Goal: Transaction & Acquisition: Book appointment/travel/reservation

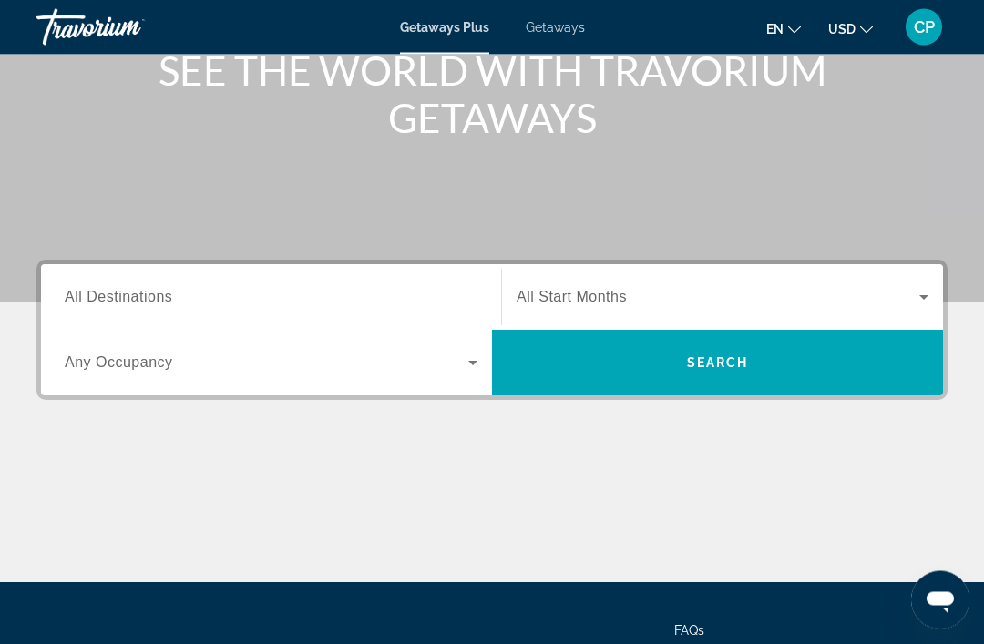
scroll to position [240, 0]
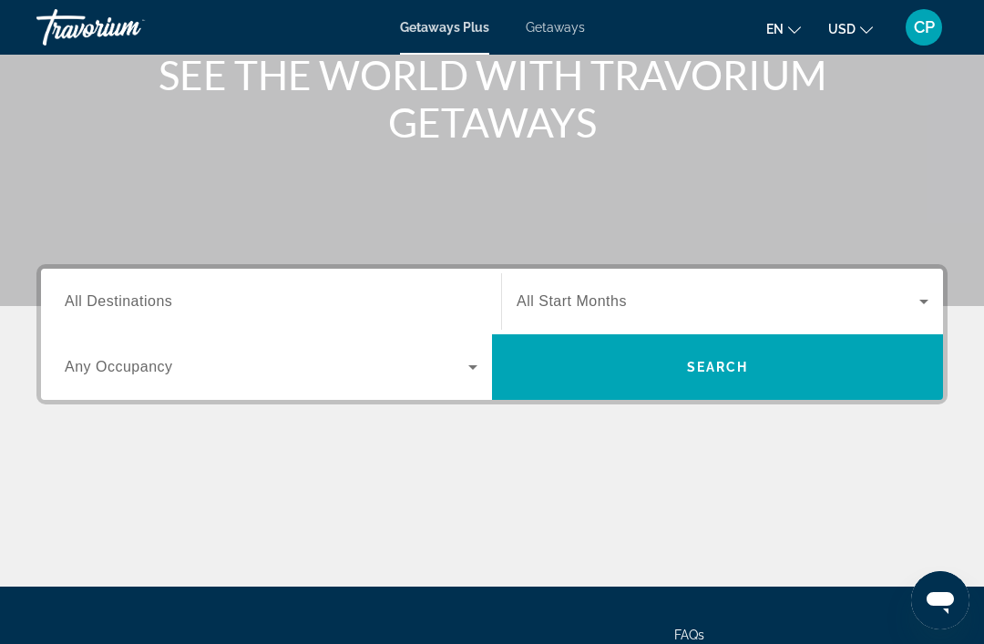
click at [115, 302] on span "All Destinations" at bounding box center [118, 300] width 107 height 15
click at [115, 302] on input "Destination All Destinations" at bounding box center [271, 302] width 413 height 22
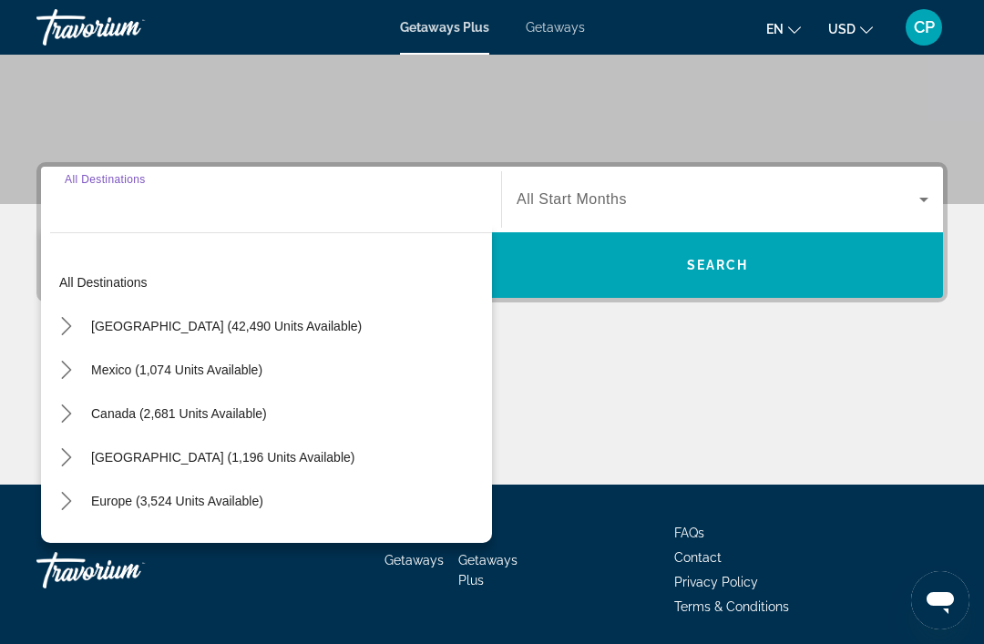
scroll to position [348, 0]
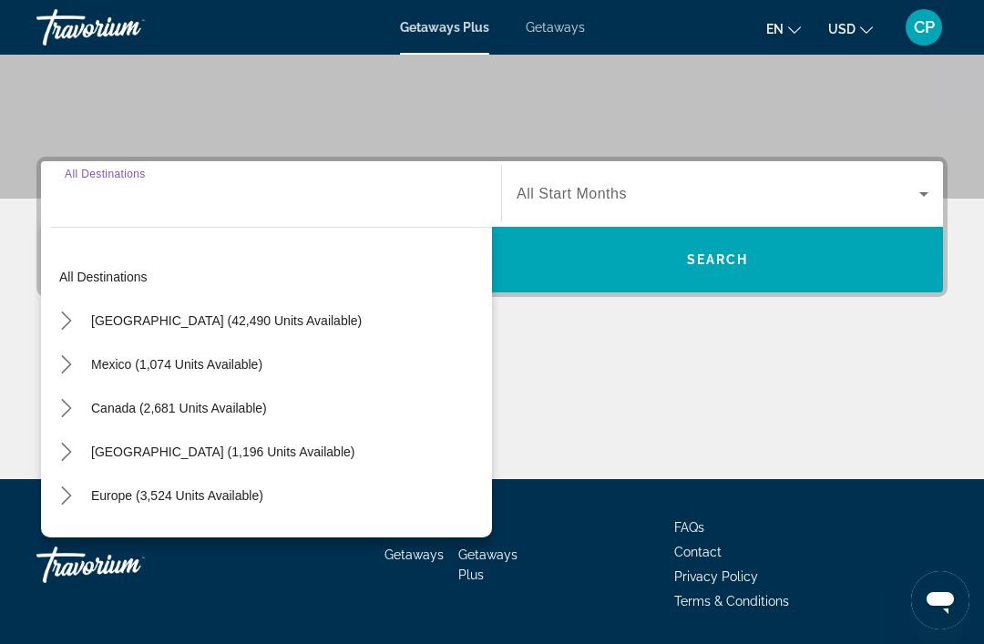
click at [152, 453] on span "Caribbean & Atlantic Islands (1,196 units available)" at bounding box center [222, 452] width 263 height 15
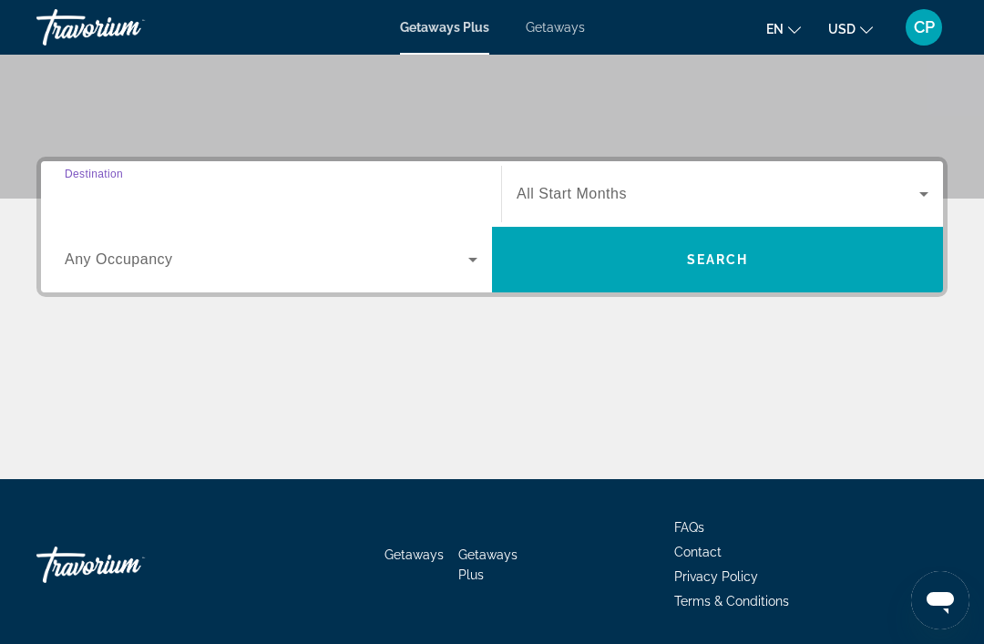
type input "**********"
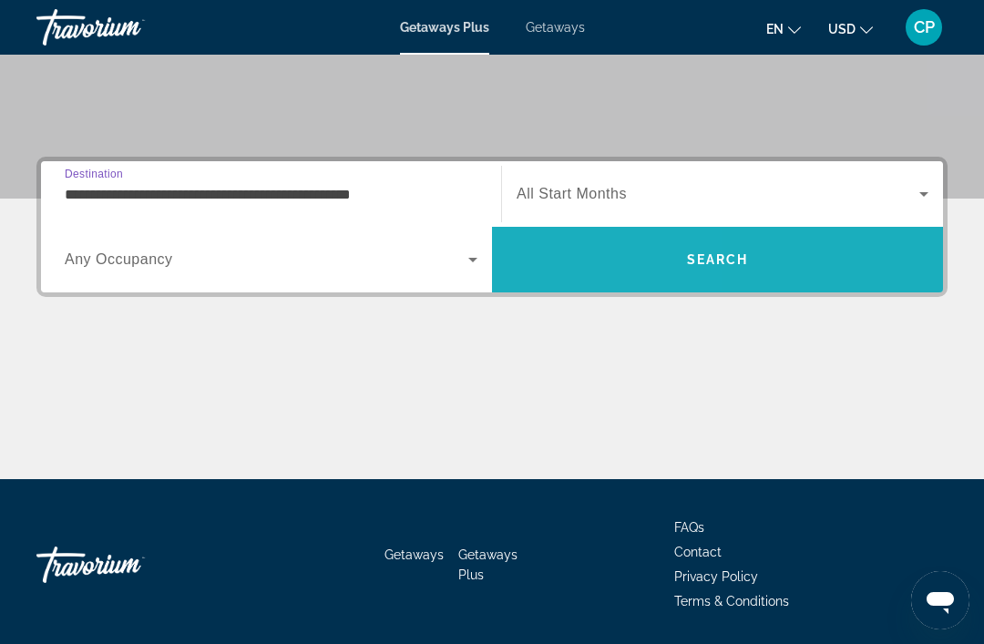
click at [602, 266] on span "Search" at bounding box center [717, 260] width 451 height 44
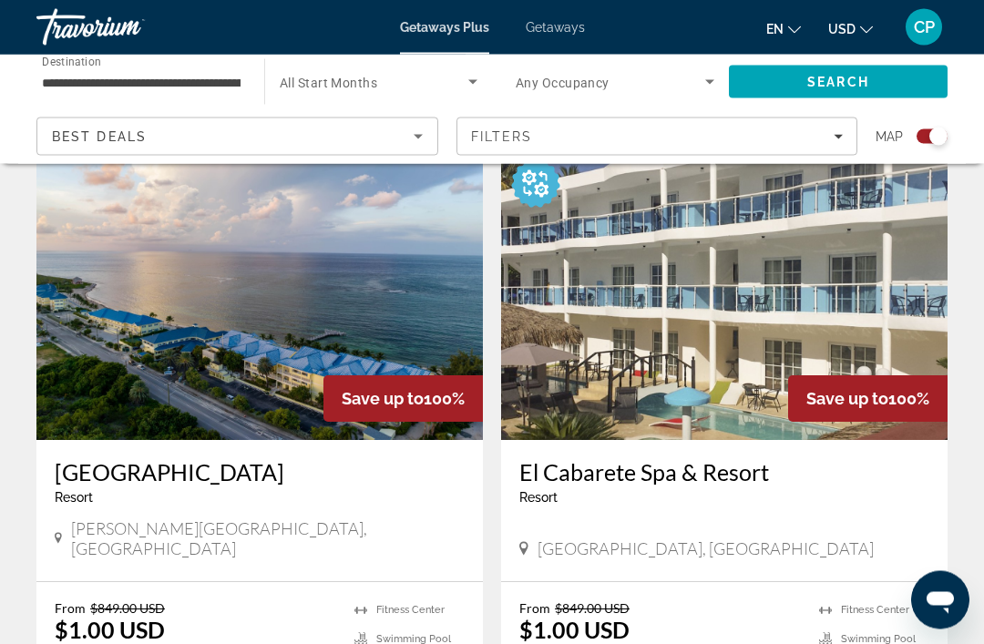
scroll to position [1301, 0]
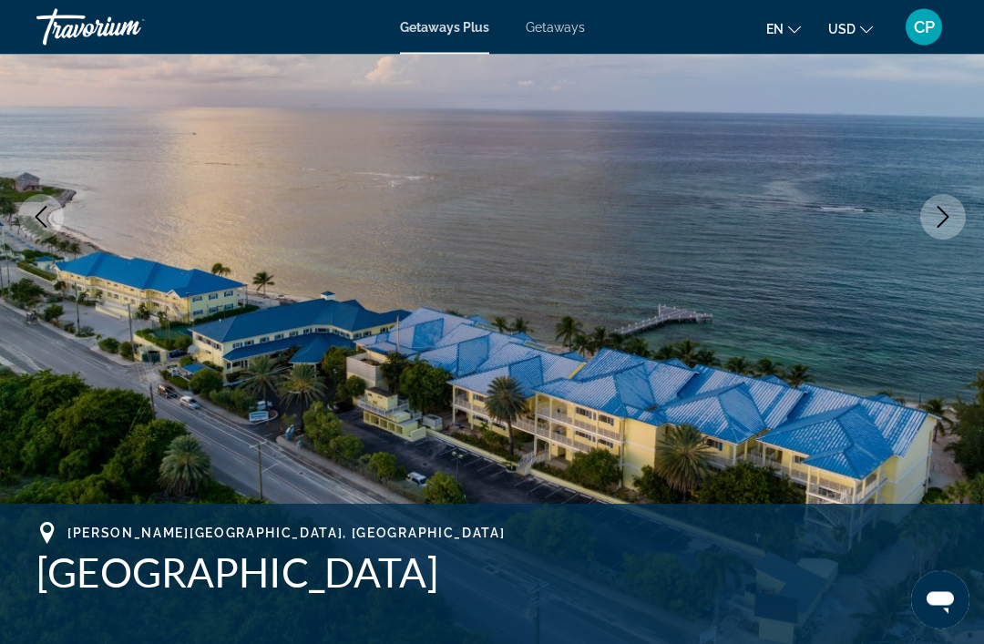
scroll to position [268, 0]
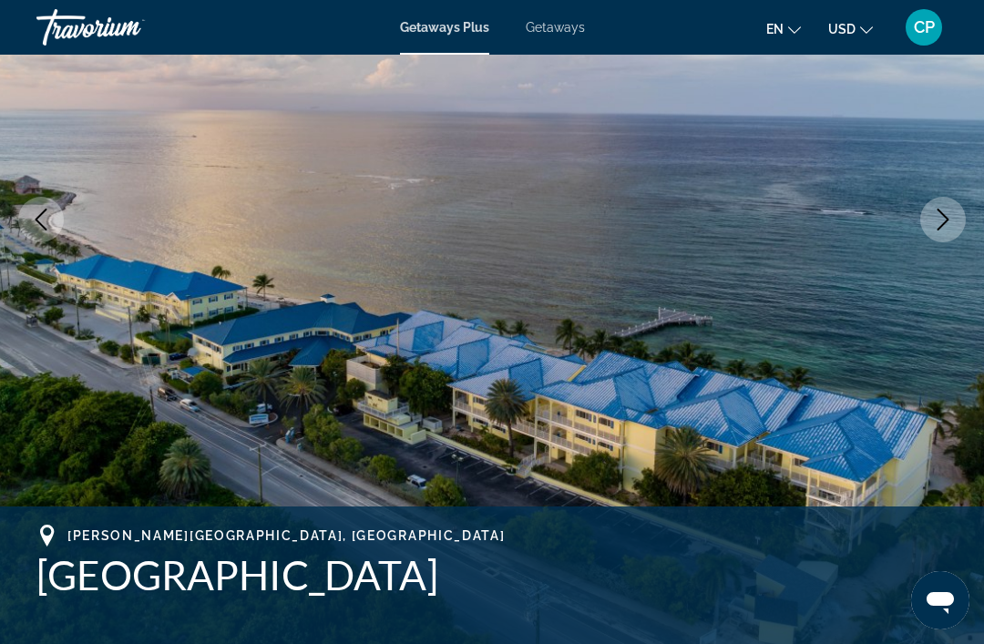
click at [942, 213] on icon "Next image" at bounding box center [943, 220] width 12 height 22
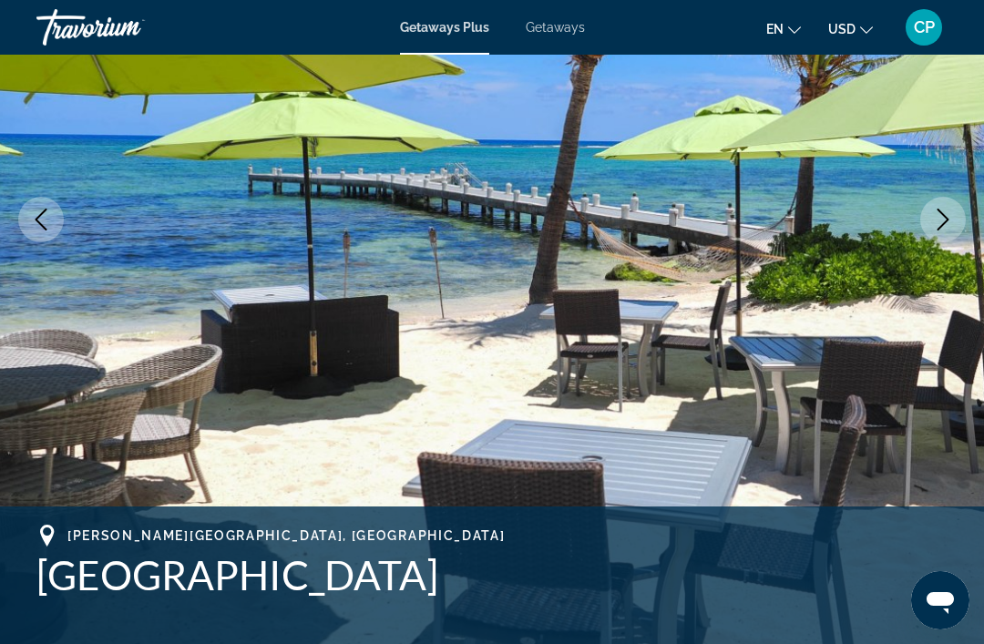
click at [930, 220] on button "Next image" at bounding box center [943, 220] width 46 height 46
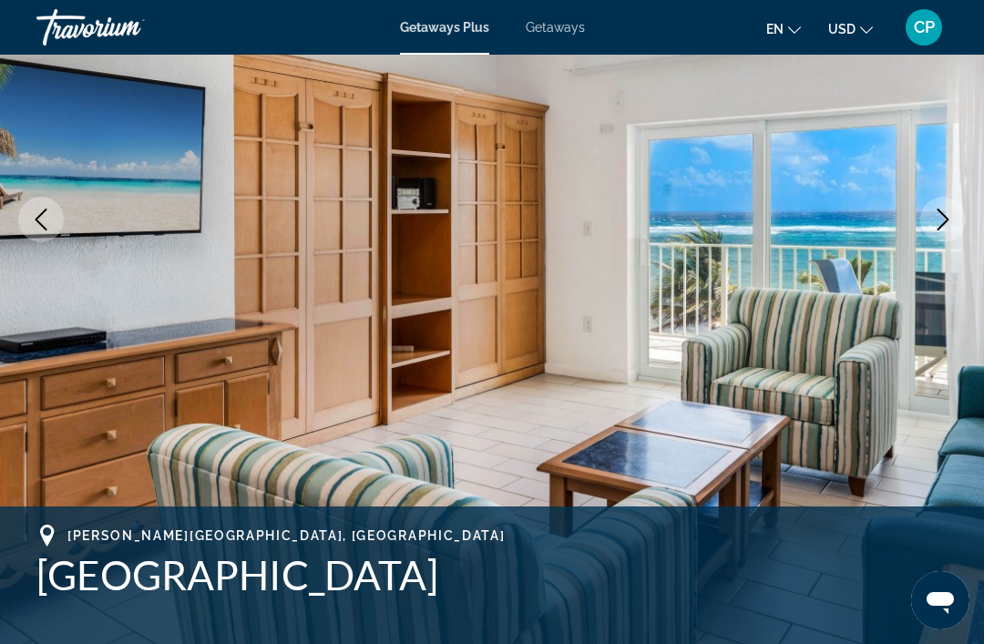
click at [935, 212] on icon "Next image" at bounding box center [943, 220] width 22 height 22
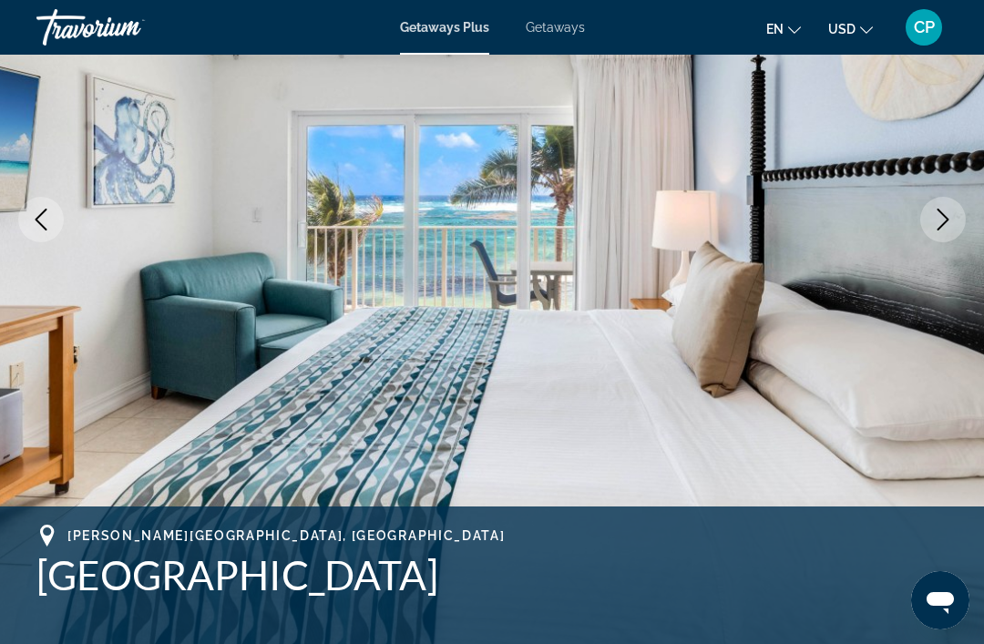
click at [956, 199] on img "Main content" at bounding box center [492, 219] width 984 height 865
click at [951, 223] on icon "Next image" at bounding box center [943, 220] width 22 height 22
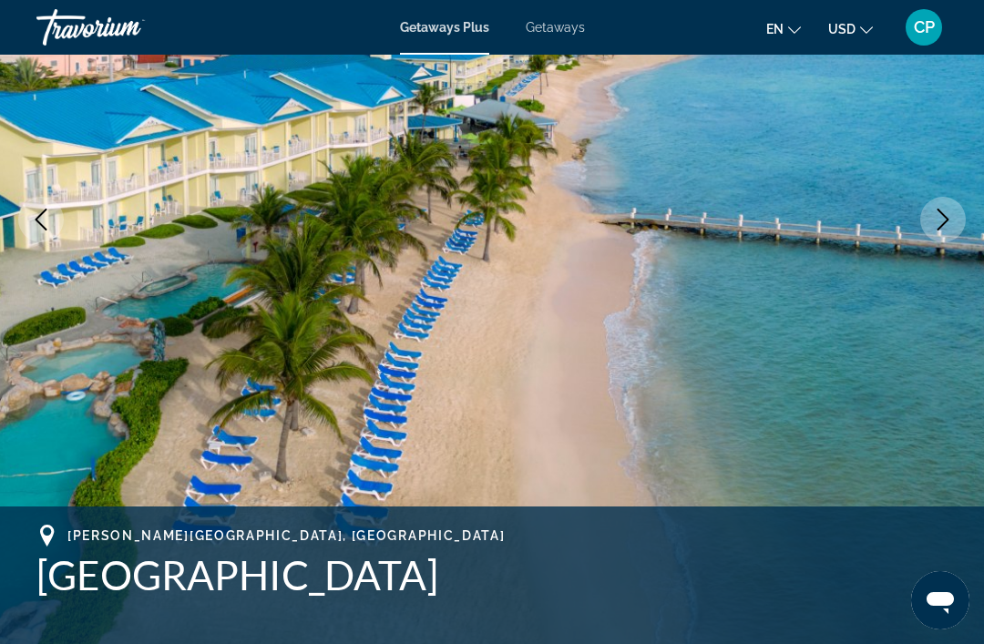
click at [934, 205] on button "Next image" at bounding box center [943, 220] width 46 height 46
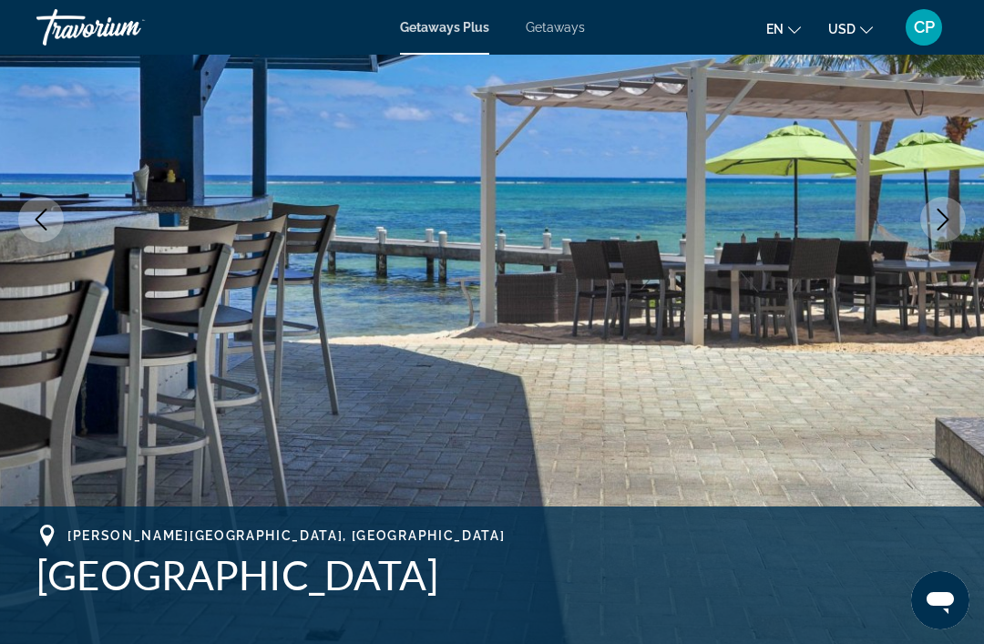
click at [935, 220] on icon "Next image" at bounding box center [943, 220] width 22 height 22
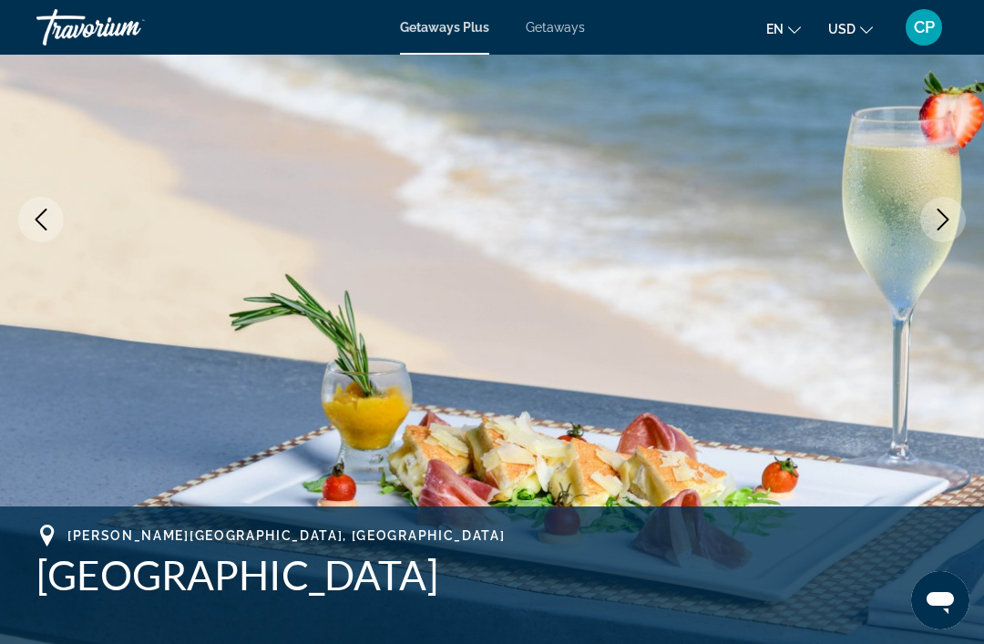
click at [945, 227] on icon "Next image" at bounding box center [943, 220] width 22 height 22
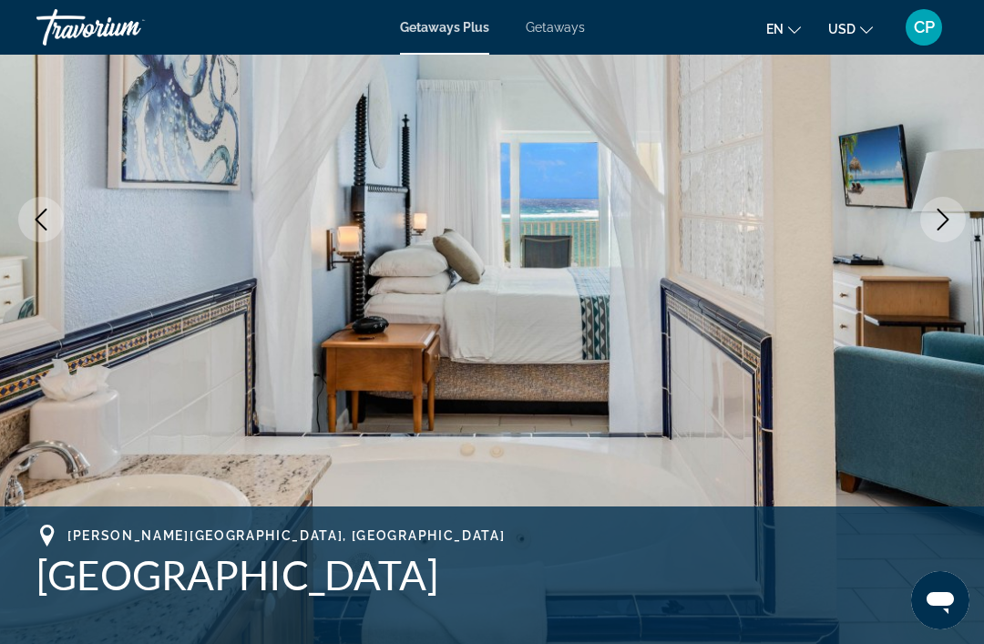
click at [949, 223] on icon "Next image" at bounding box center [943, 220] width 22 height 22
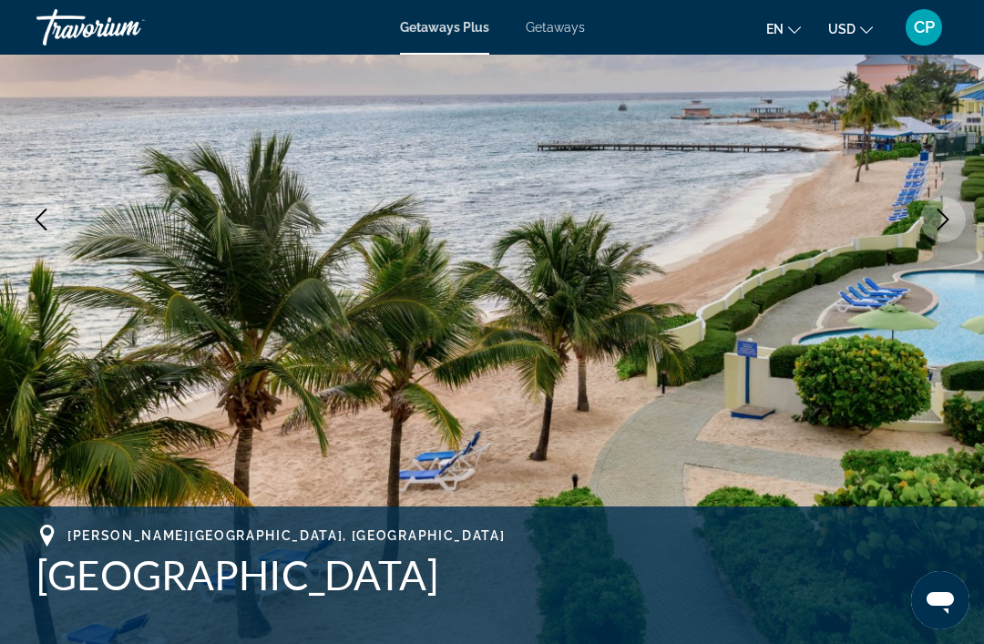
click at [949, 232] on button "Next image" at bounding box center [943, 220] width 46 height 46
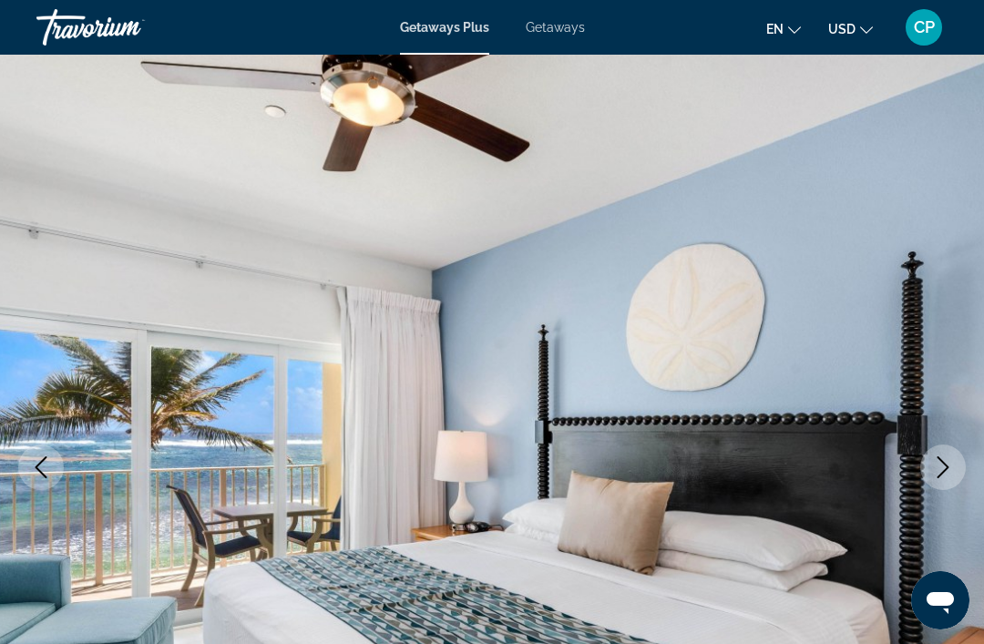
scroll to position [22, 0]
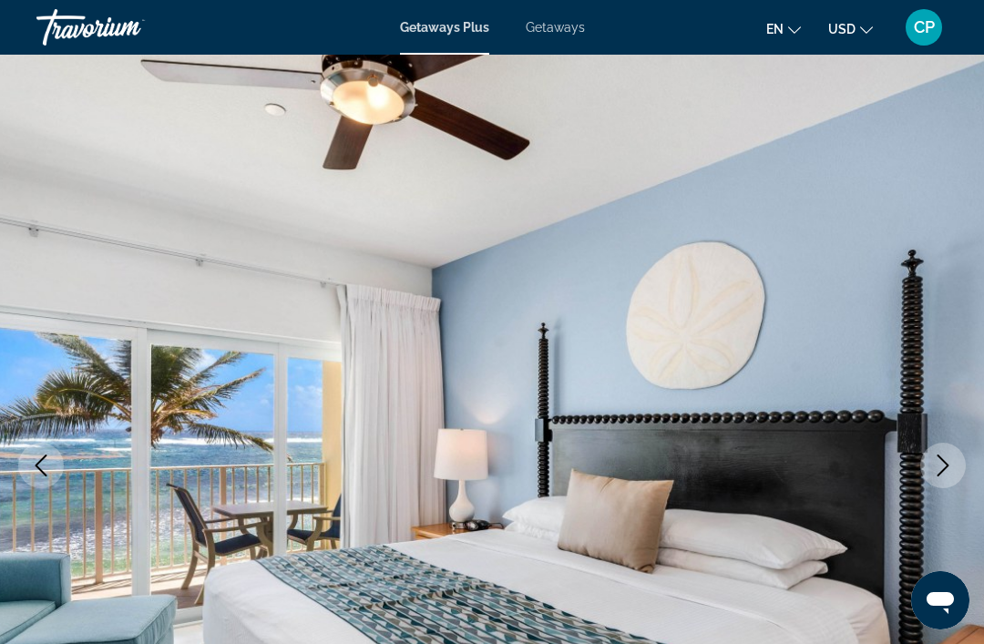
click at [942, 457] on icon "Next image" at bounding box center [943, 466] width 22 height 22
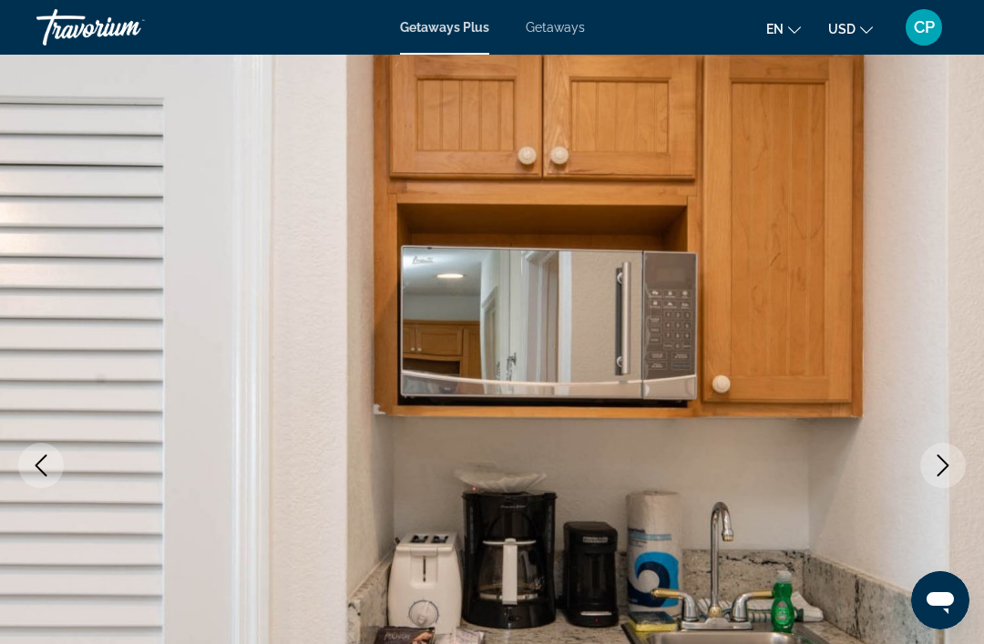
click at [918, 468] on img "Main content" at bounding box center [492, 465] width 984 height 865
click at [941, 465] on icon "Next image" at bounding box center [943, 466] width 22 height 22
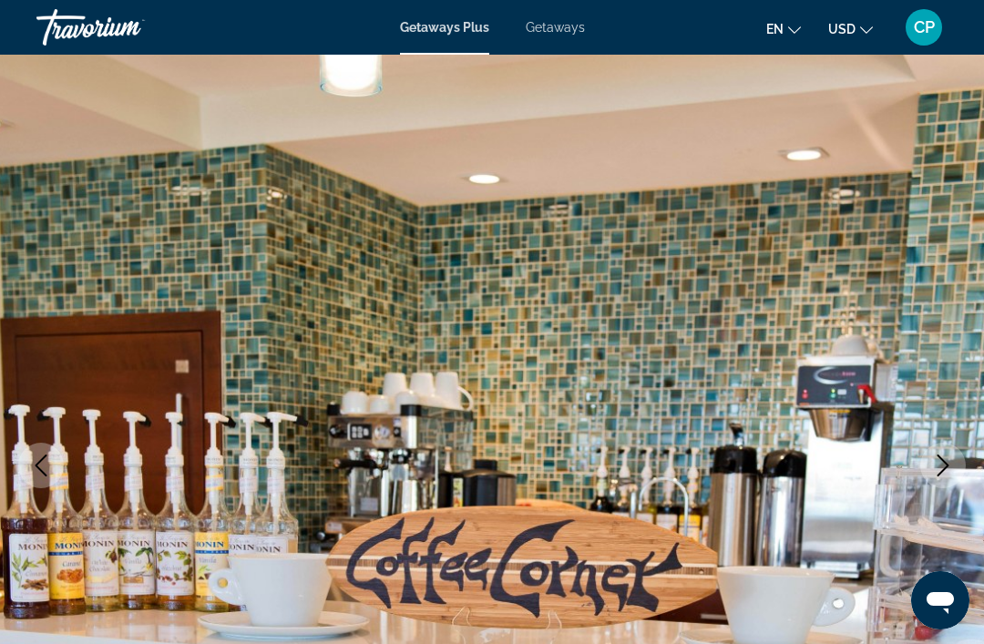
click at [930, 464] on button "Next image" at bounding box center [943, 466] width 46 height 46
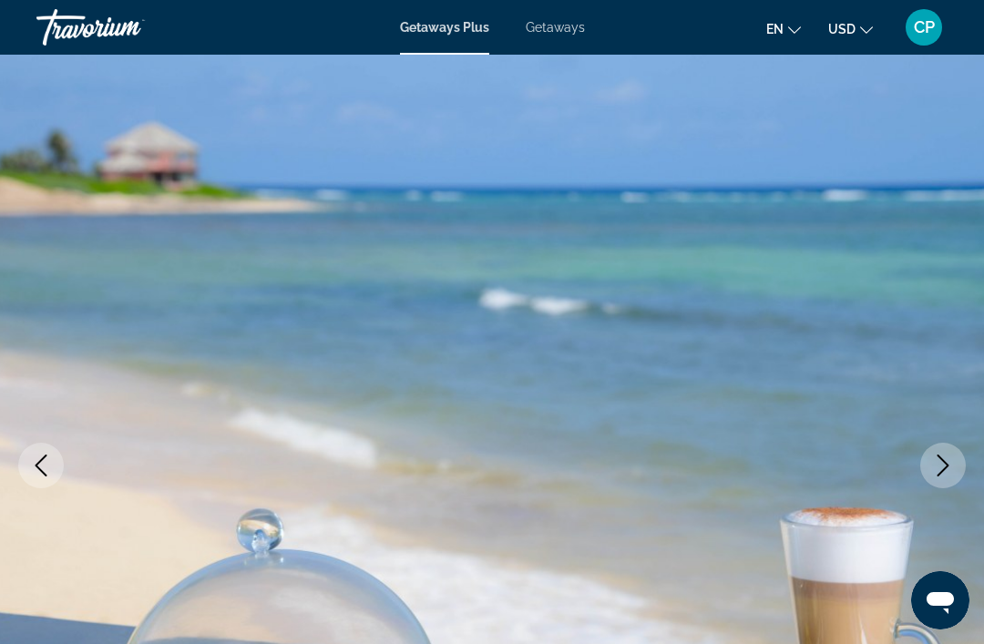
click at [947, 460] on icon "Next image" at bounding box center [943, 466] width 22 height 22
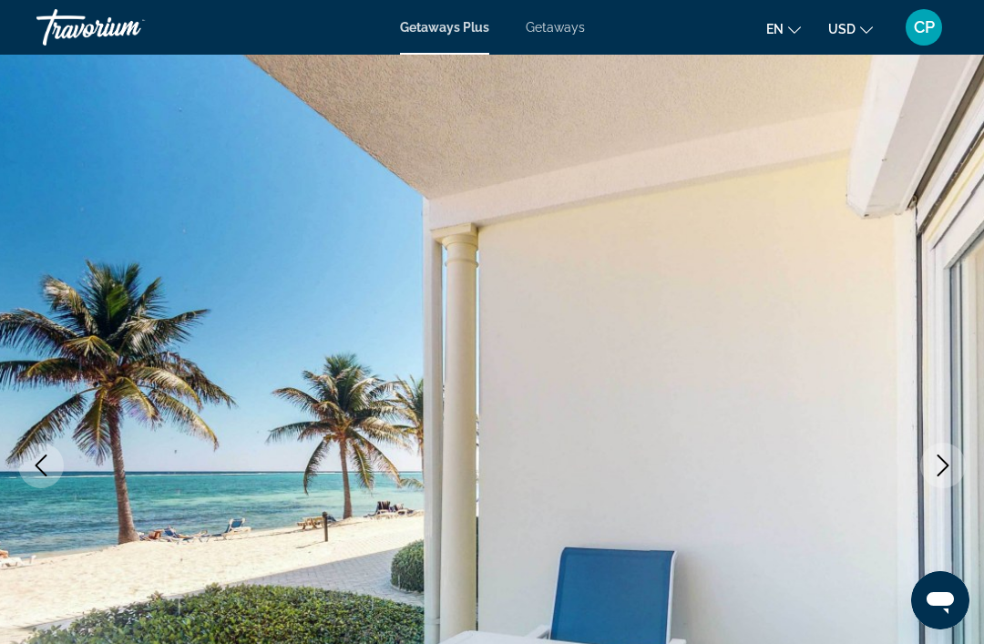
click at [936, 461] on icon "Next image" at bounding box center [943, 466] width 22 height 22
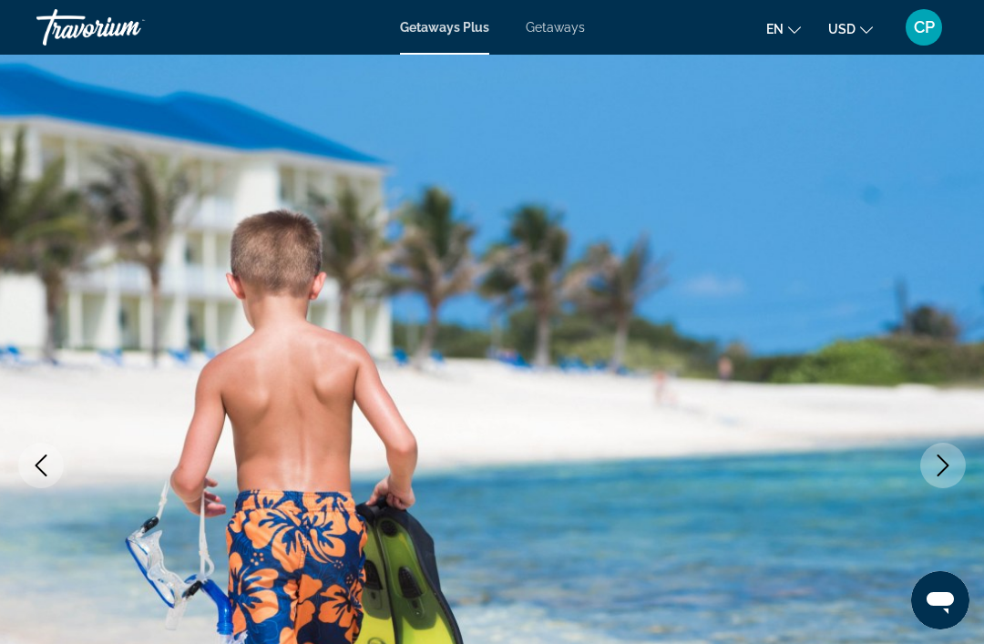
click at [926, 460] on button "Next image" at bounding box center [943, 466] width 46 height 46
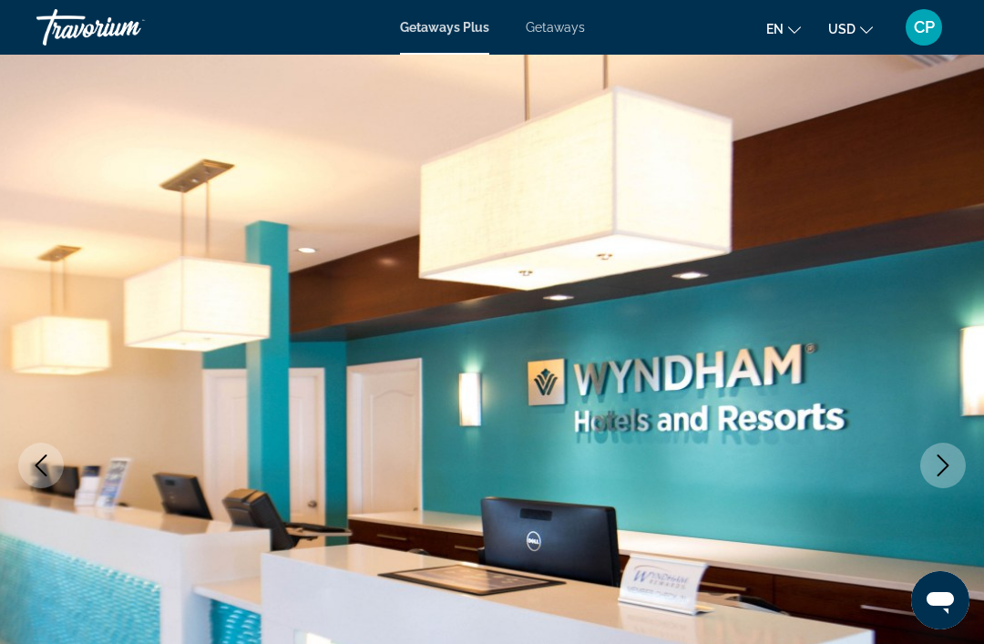
click at [932, 468] on icon "Next image" at bounding box center [943, 466] width 22 height 22
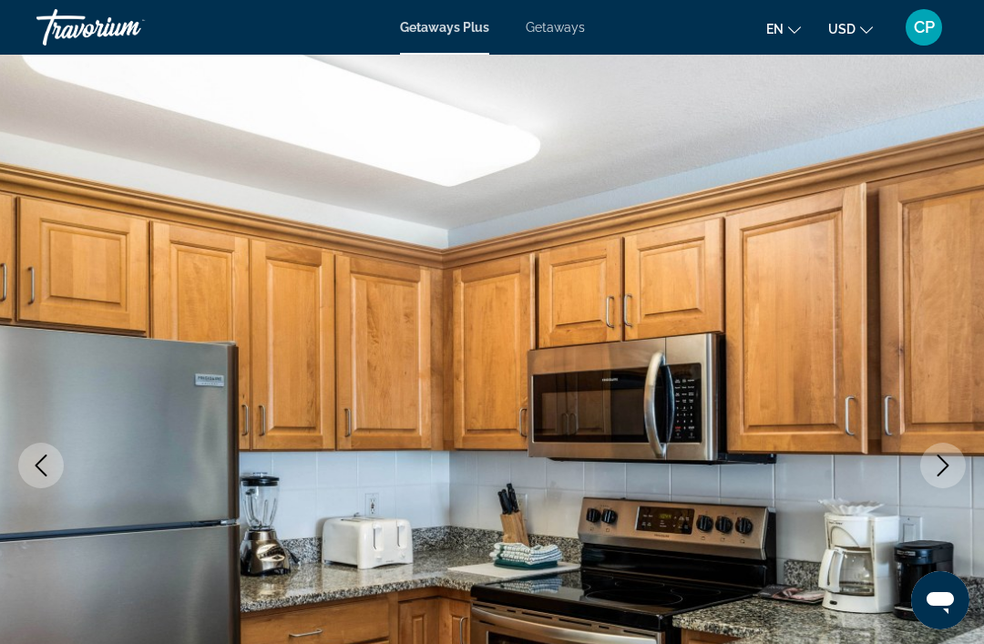
click at [941, 460] on icon "Next image" at bounding box center [943, 466] width 22 height 22
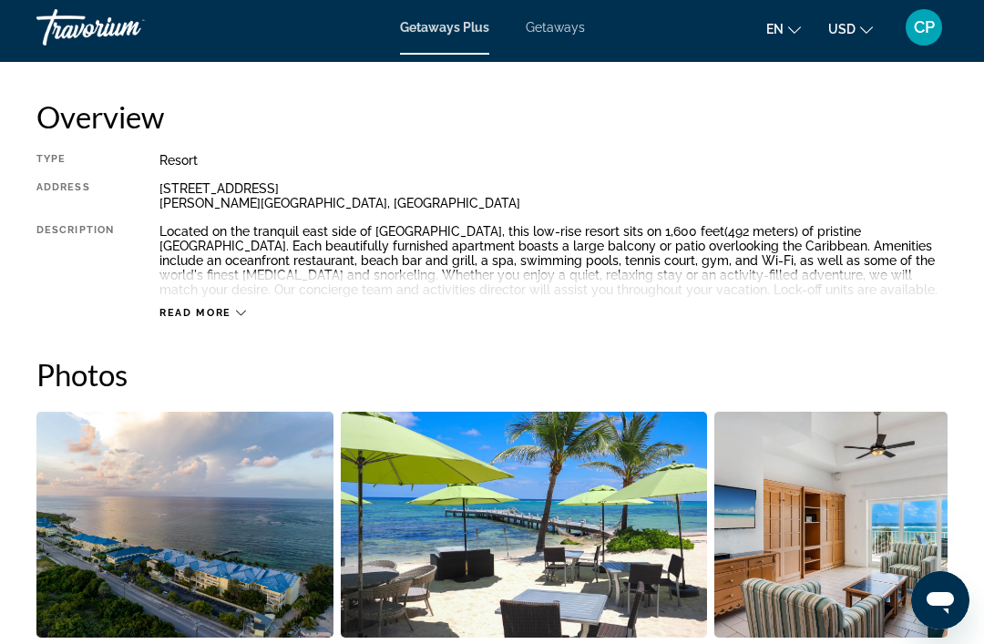
scroll to position [910, 0]
click at [234, 318] on div "Read more" at bounding box center [202, 314] width 87 height 12
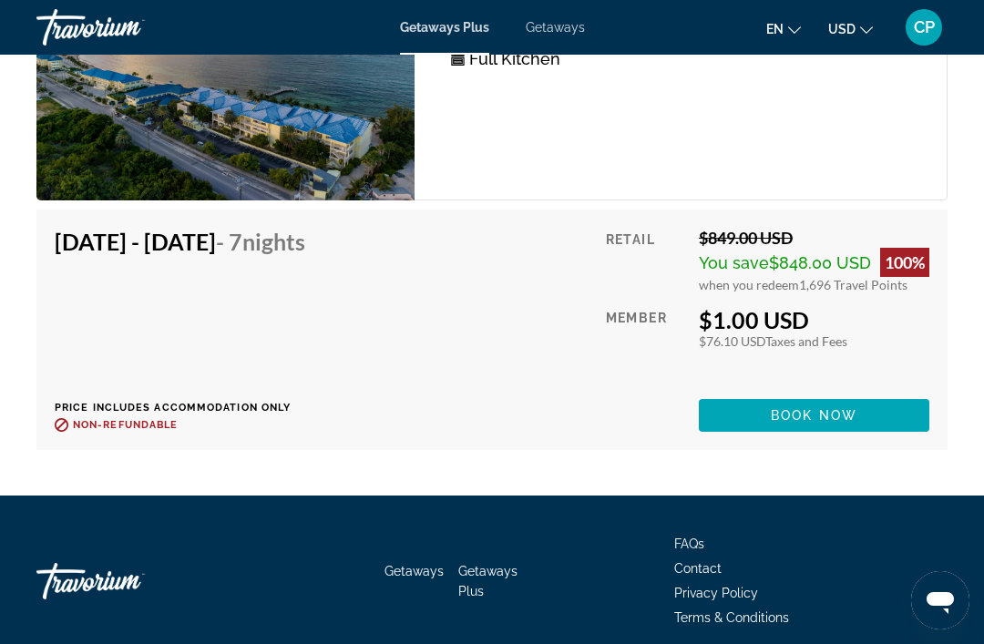
scroll to position [3756, 0]
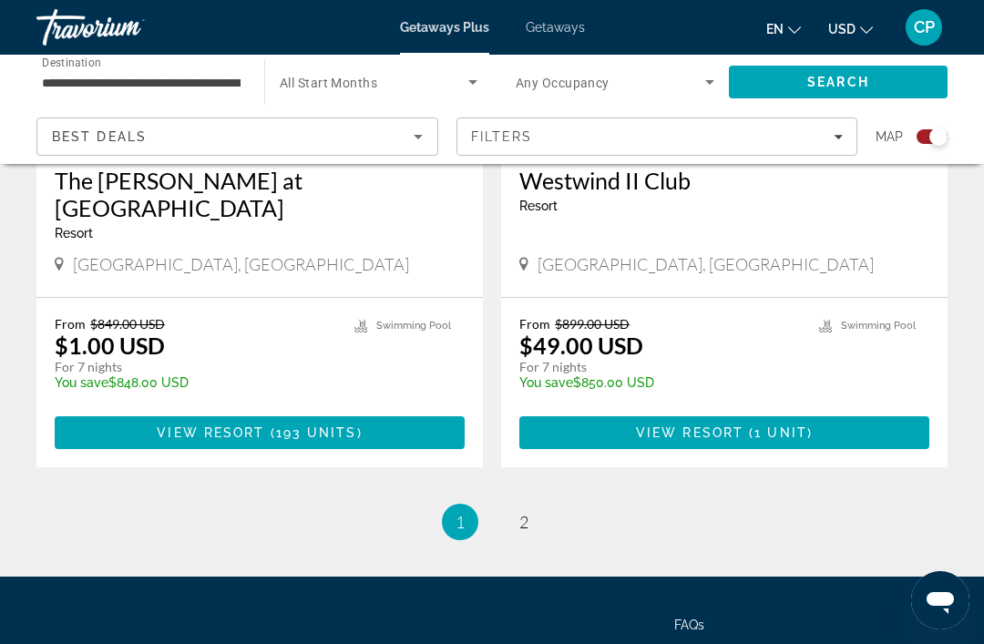
scroll to position [4104, 0]
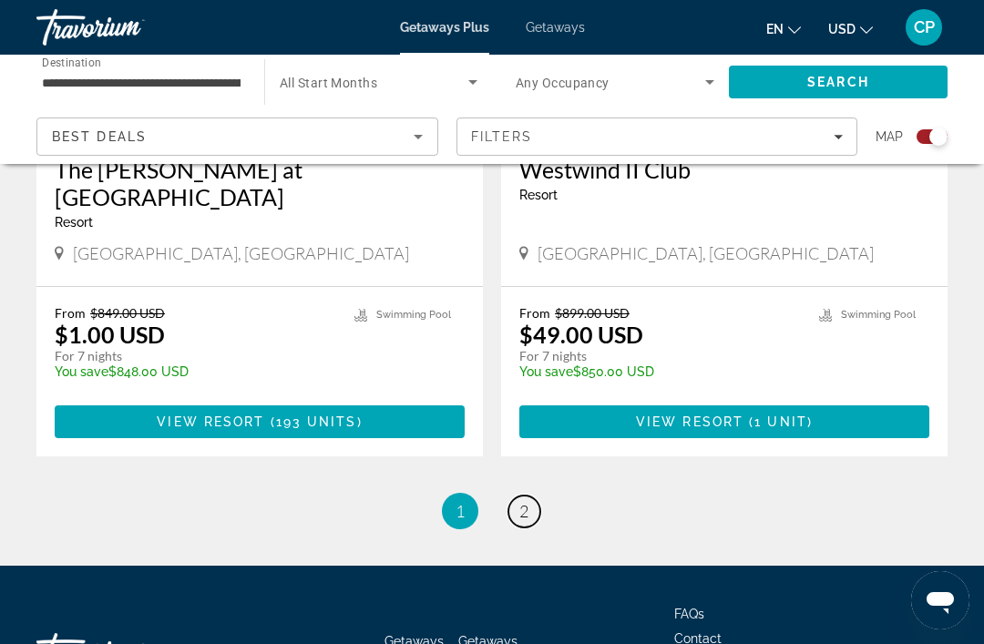
click at [523, 501] on span "2" at bounding box center [523, 511] width 9 height 20
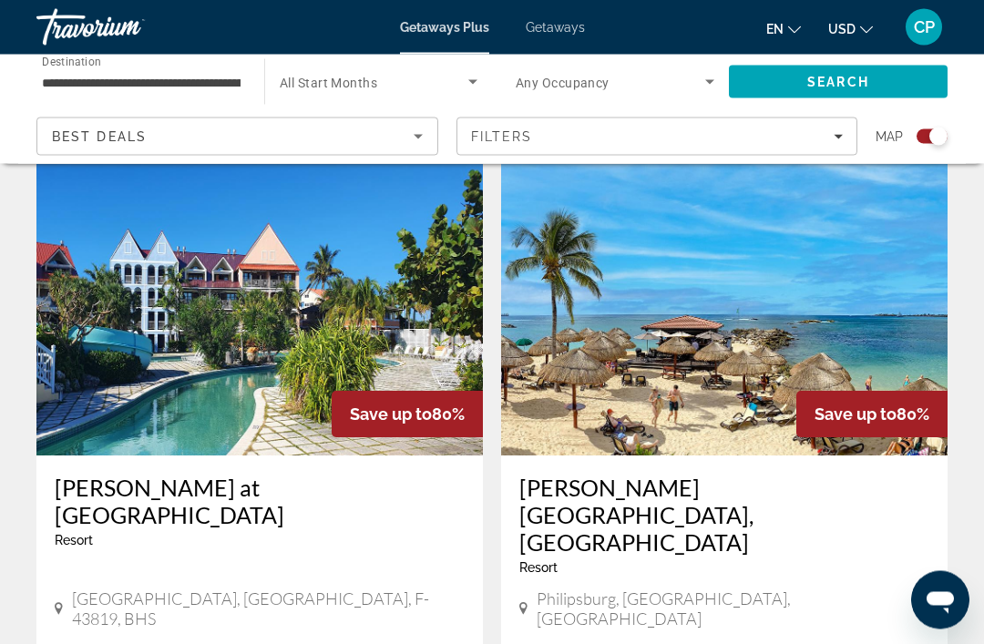
scroll to position [1942, 0]
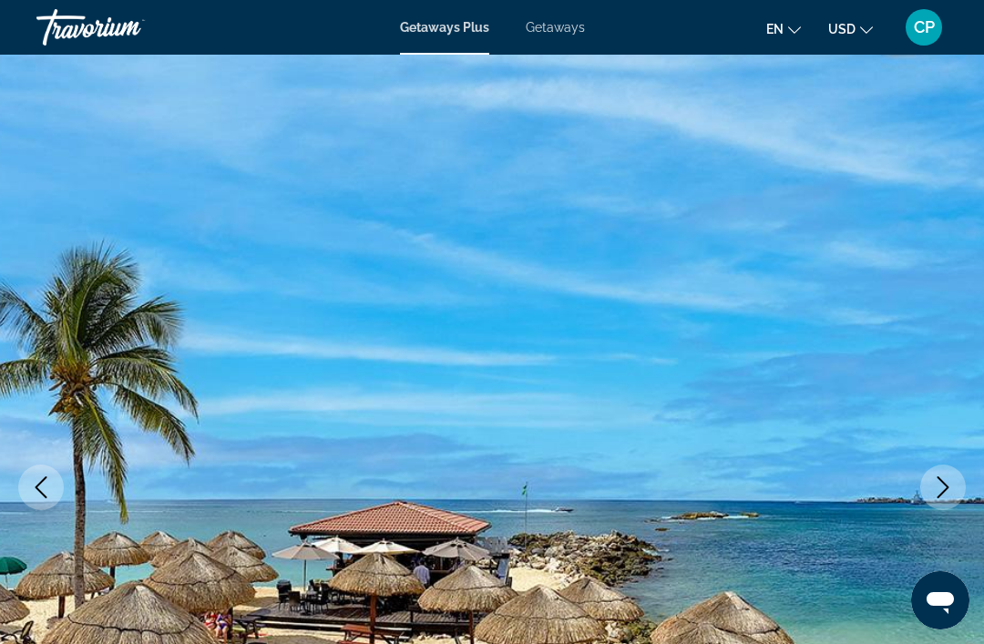
click at [940, 489] on icon "Next image" at bounding box center [943, 487] width 22 height 22
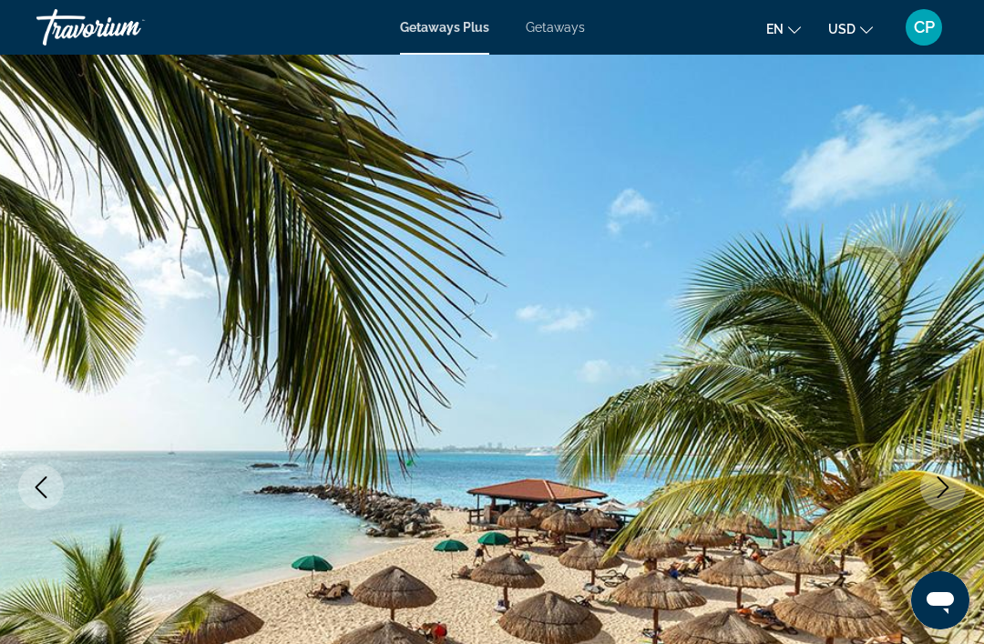
click at [942, 486] on icon "Next image" at bounding box center [943, 487] width 22 height 22
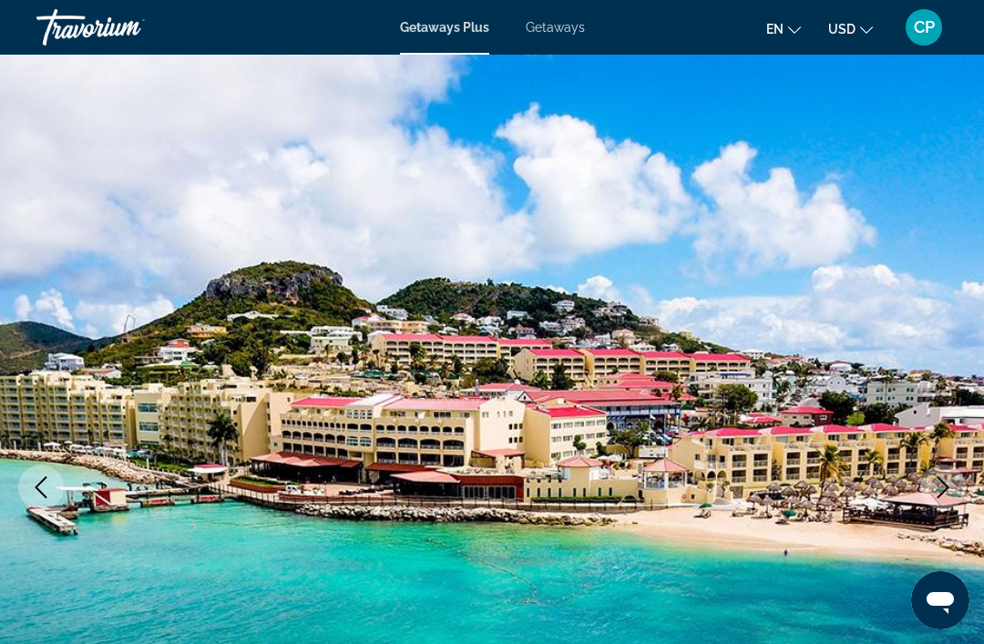
click at [936, 494] on icon "Next image" at bounding box center [943, 487] width 22 height 22
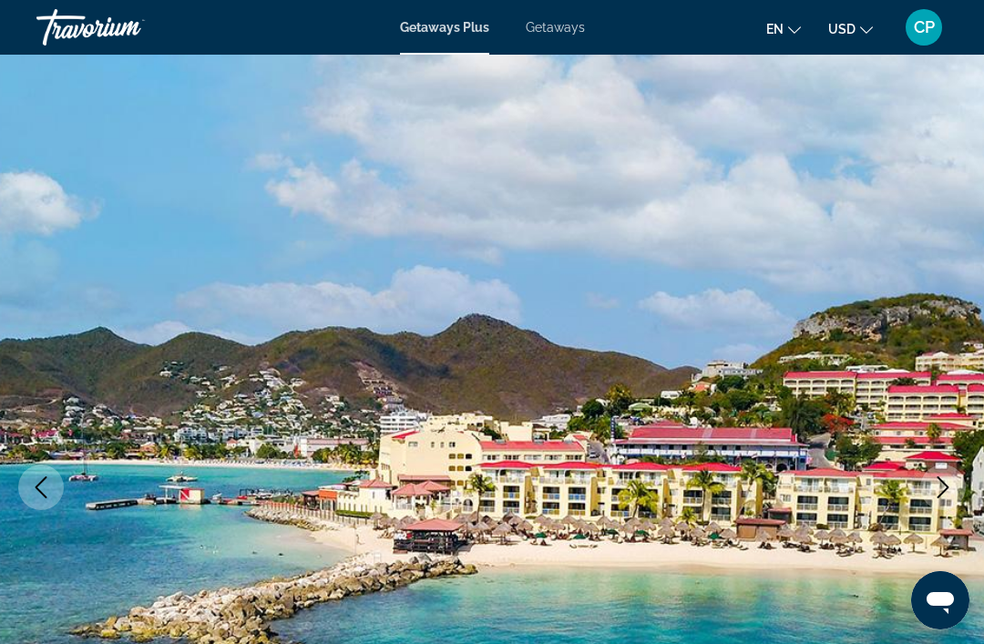
click at [949, 487] on icon "Next image" at bounding box center [943, 487] width 22 height 22
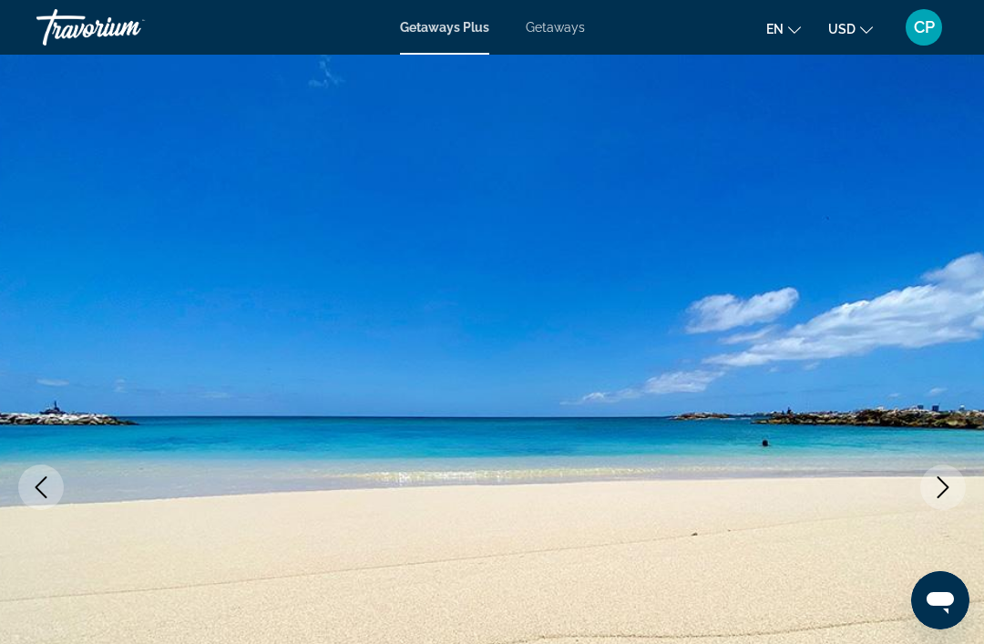
click at [937, 494] on icon "Next image" at bounding box center [943, 487] width 22 height 22
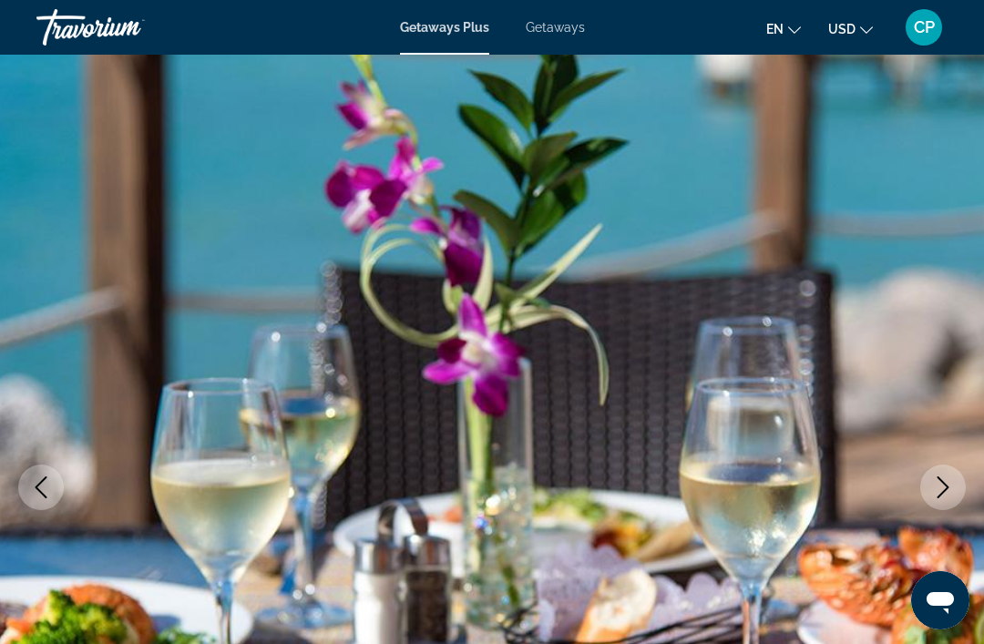
click at [935, 498] on button "Next image" at bounding box center [943, 488] width 46 height 46
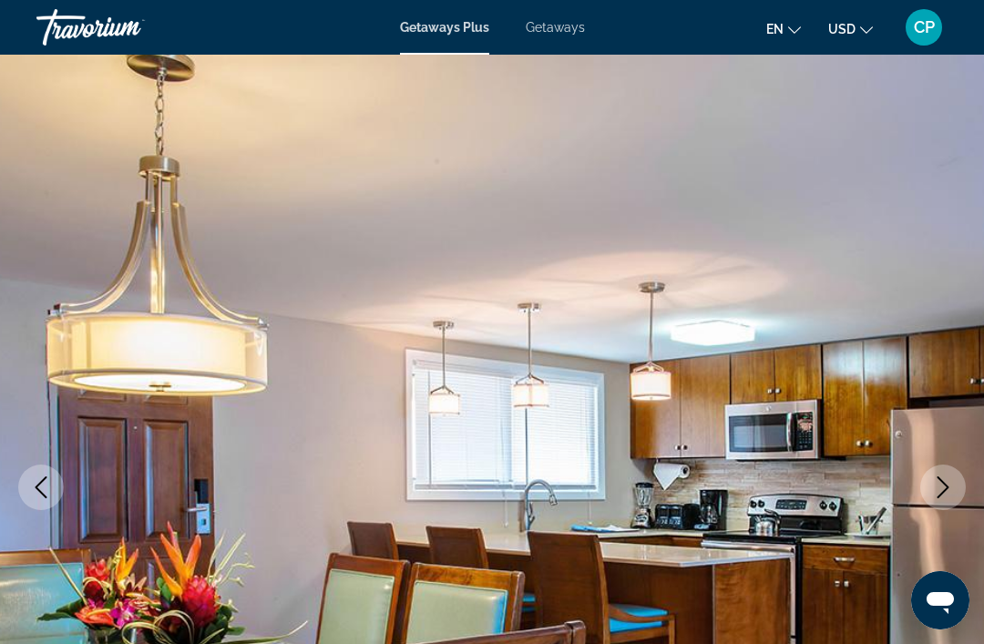
click at [941, 496] on icon "Next image" at bounding box center [943, 487] width 22 height 22
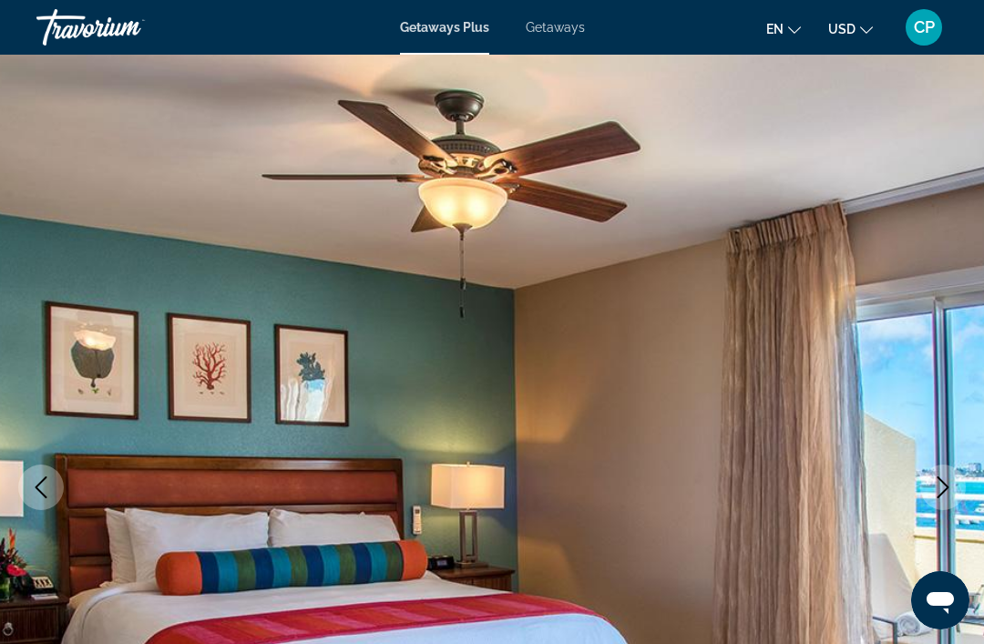
click at [948, 491] on icon "Next image" at bounding box center [943, 487] width 22 height 22
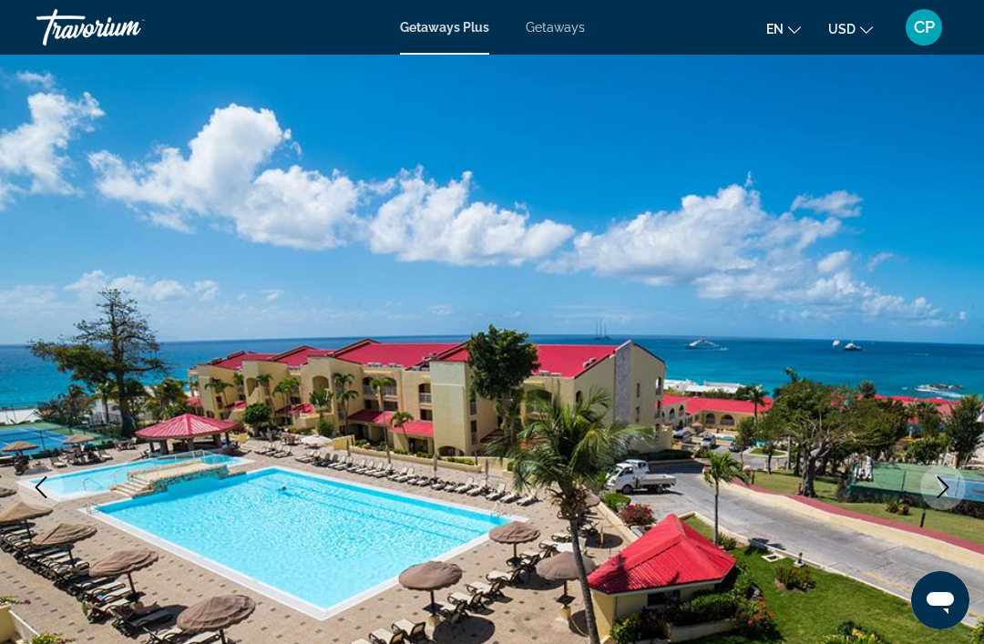
click at [948, 496] on icon "Next image" at bounding box center [943, 487] width 22 height 22
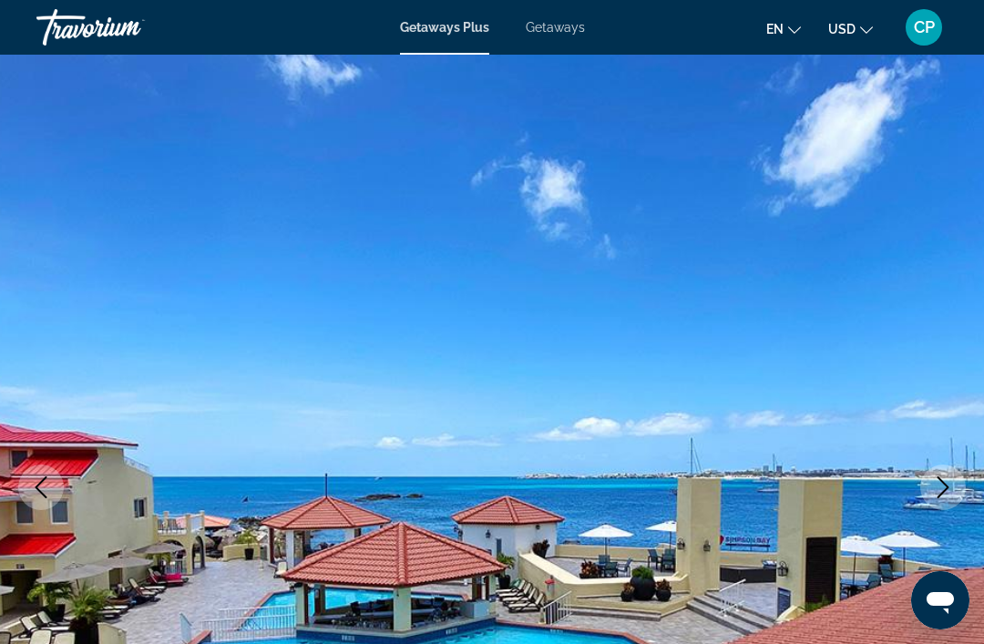
click at [943, 500] on button "Next image" at bounding box center [943, 488] width 46 height 46
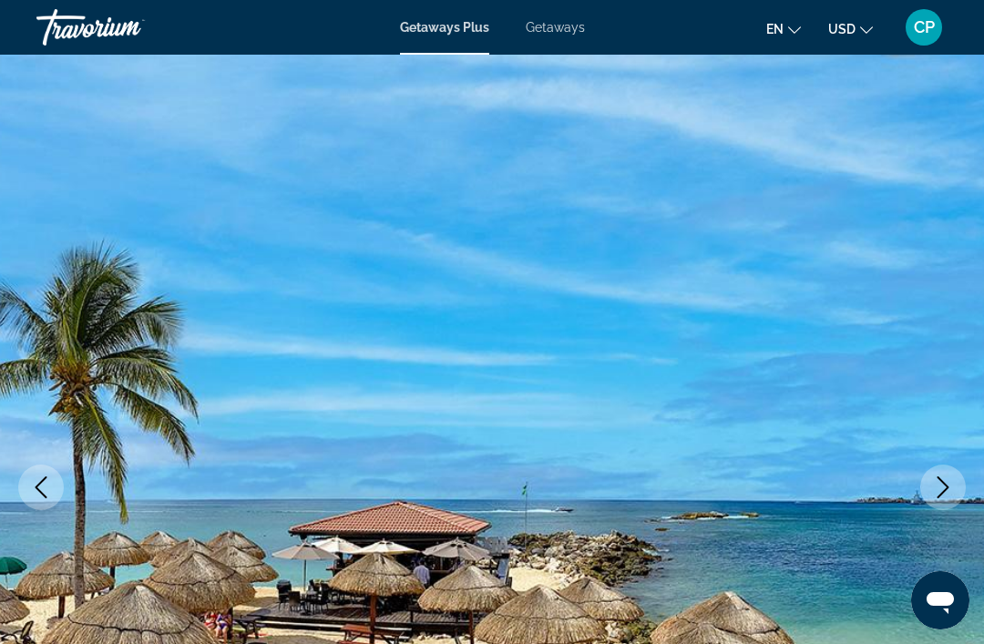
click at [947, 499] on button "Next image" at bounding box center [943, 488] width 46 height 46
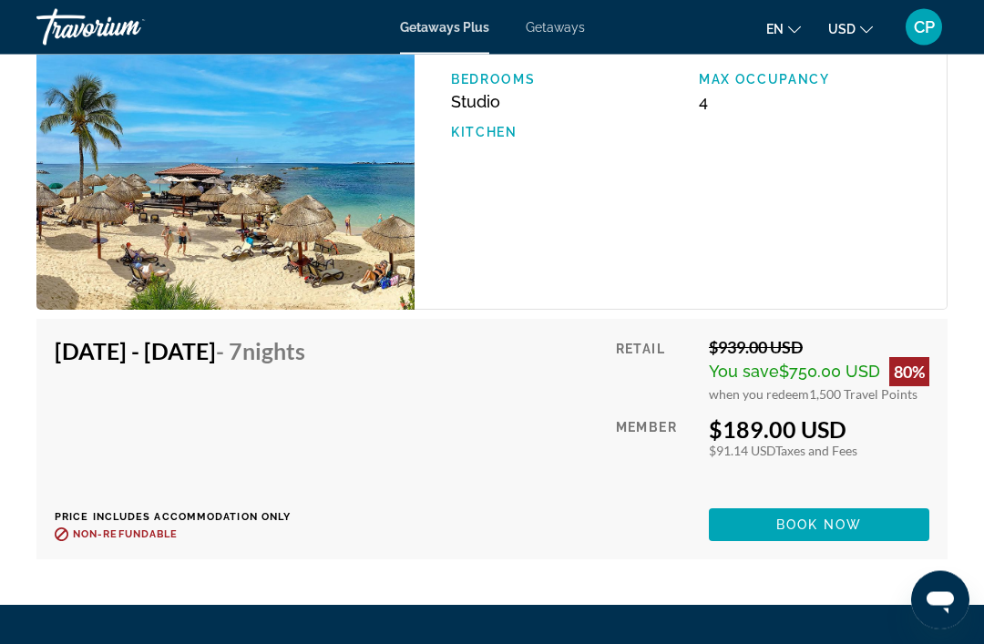
scroll to position [3561, 0]
click at [785, 517] on span "Book now" at bounding box center [819, 524] width 87 height 15
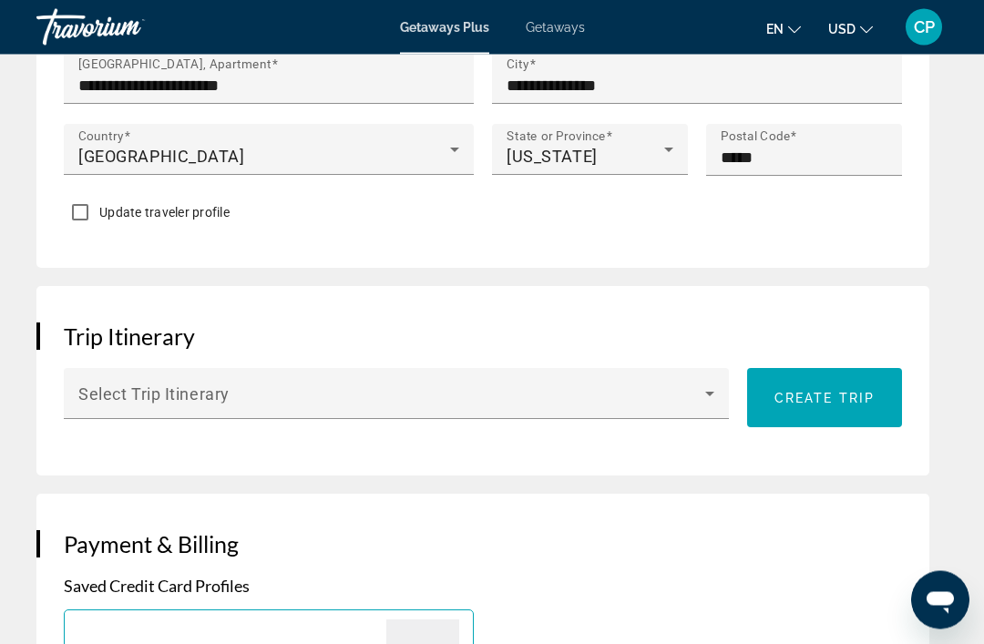
scroll to position [1318, 0]
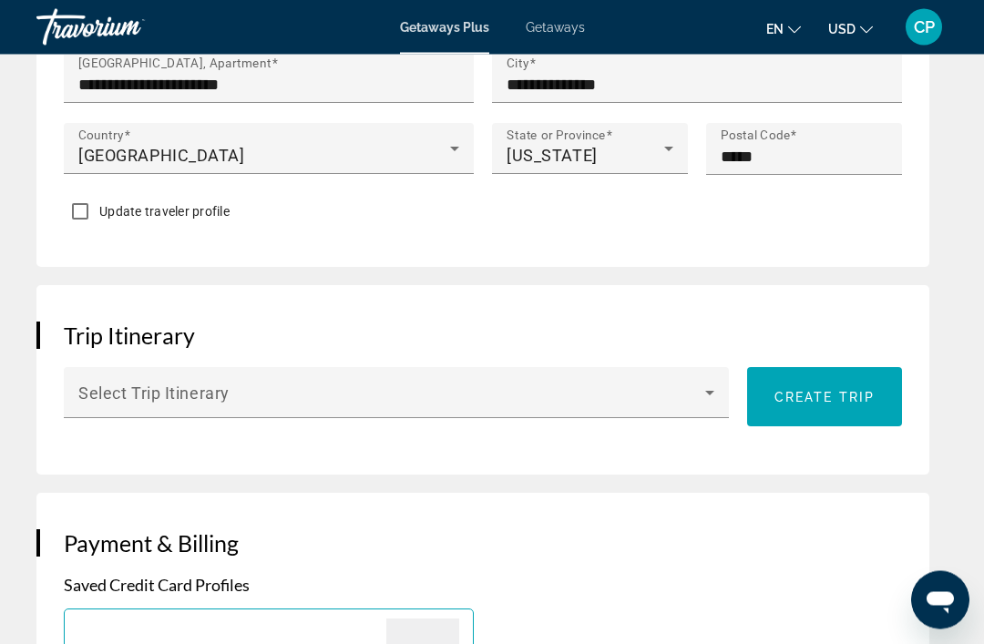
click at [701, 383] on icon "Main content" at bounding box center [710, 394] width 22 height 22
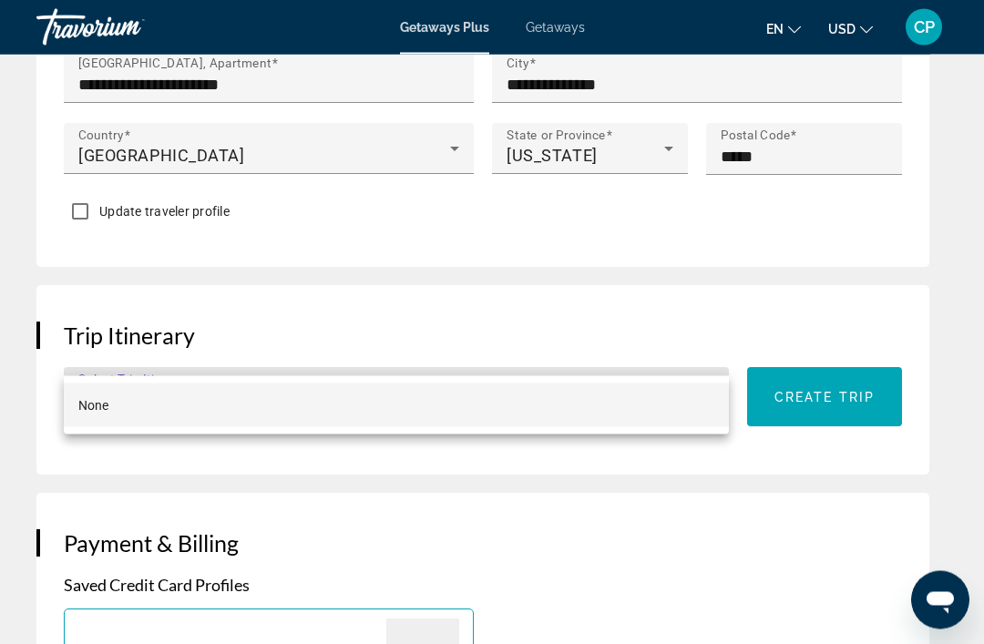
scroll to position [1319, 0]
click at [412, 549] on div at bounding box center [492, 322] width 984 height 644
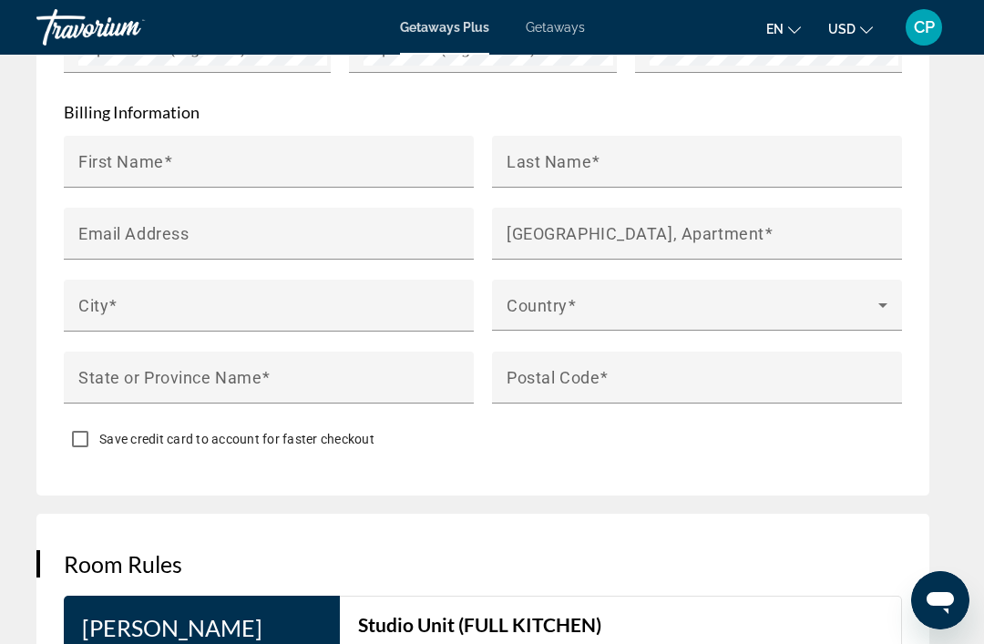
scroll to position [2316, 0]
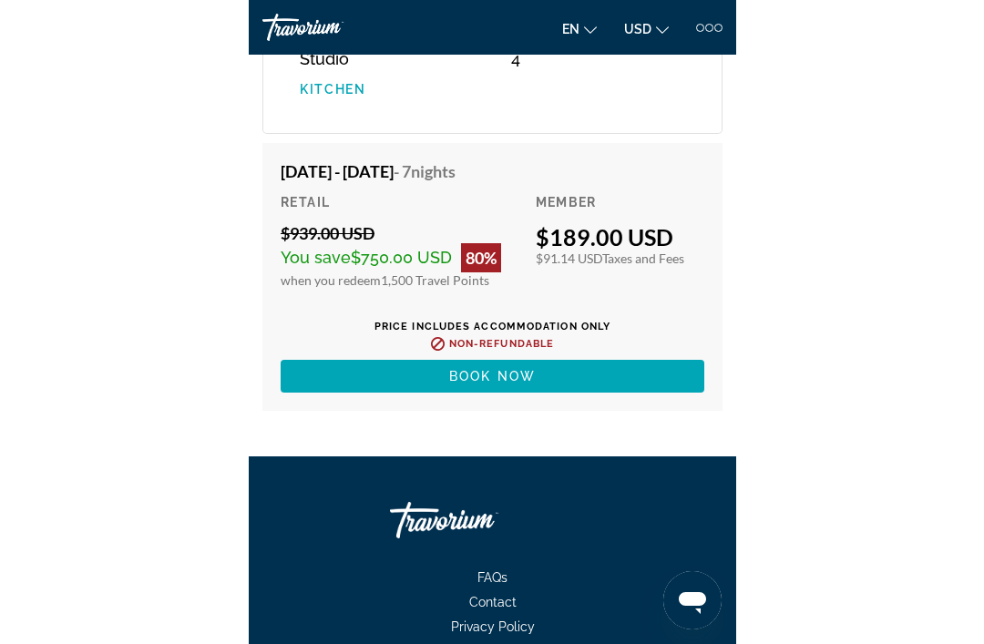
scroll to position [3641, 0]
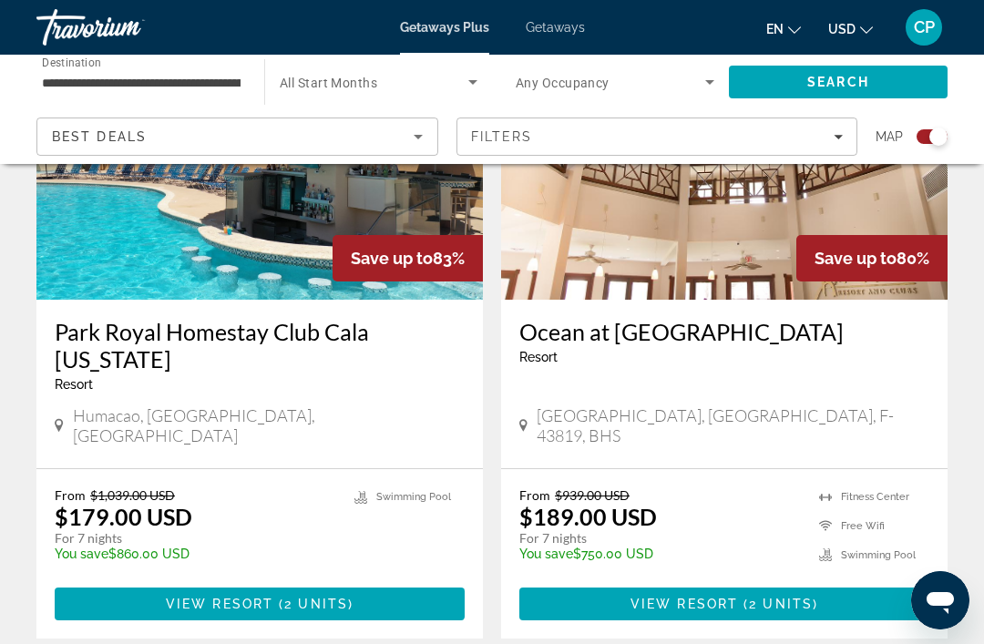
scroll to position [1429, 0]
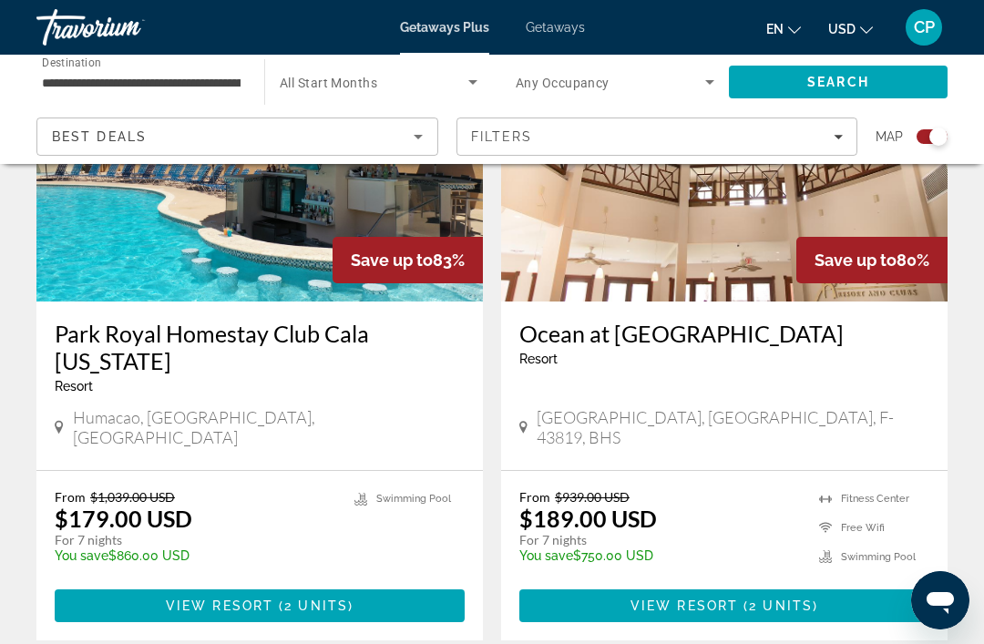
click at [238, 84] on input "**********" at bounding box center [141, 83] width 199 height 22
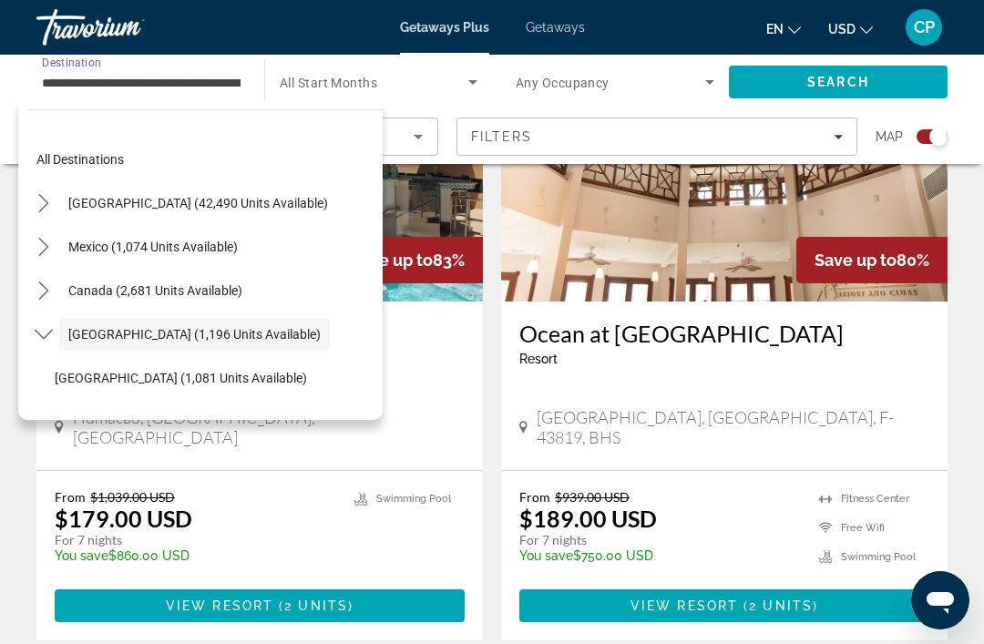
scroll to position [65, 0]
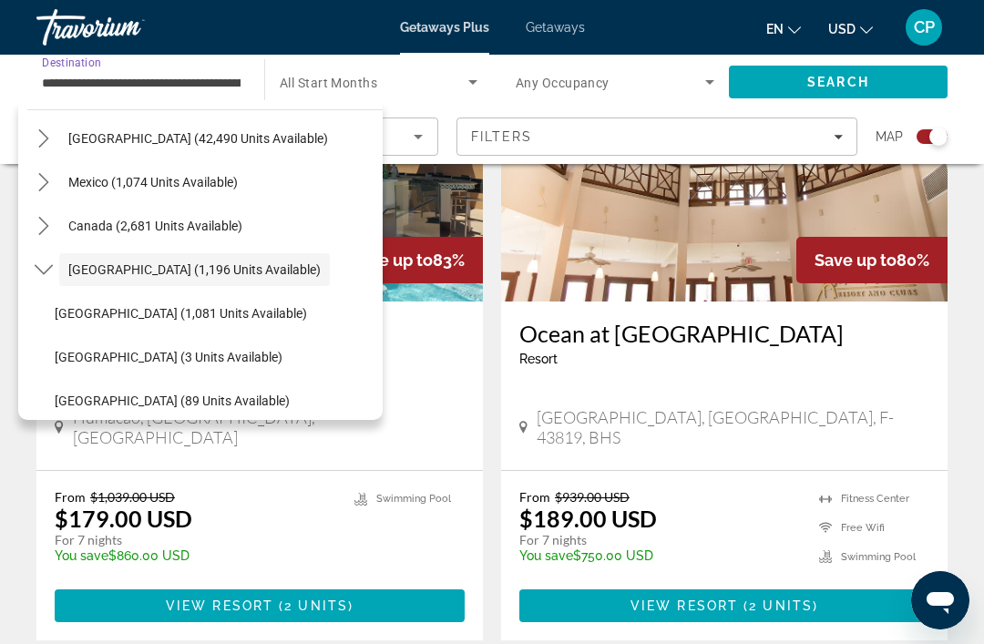
click at [126, 131] on span "United States (42,490 units available)" at bounding box center [198, 138] width 260 height 15
type input "**********"
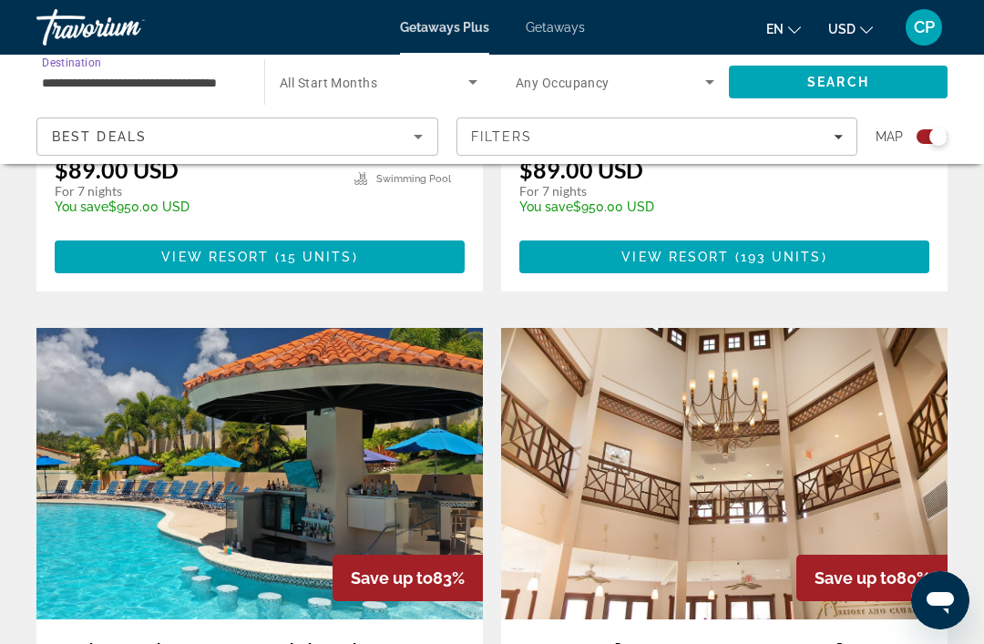
scroll to position [1110, 0]
click at [147, 74] on input "**********" at bounding box center [141, 83] width 199 height 22
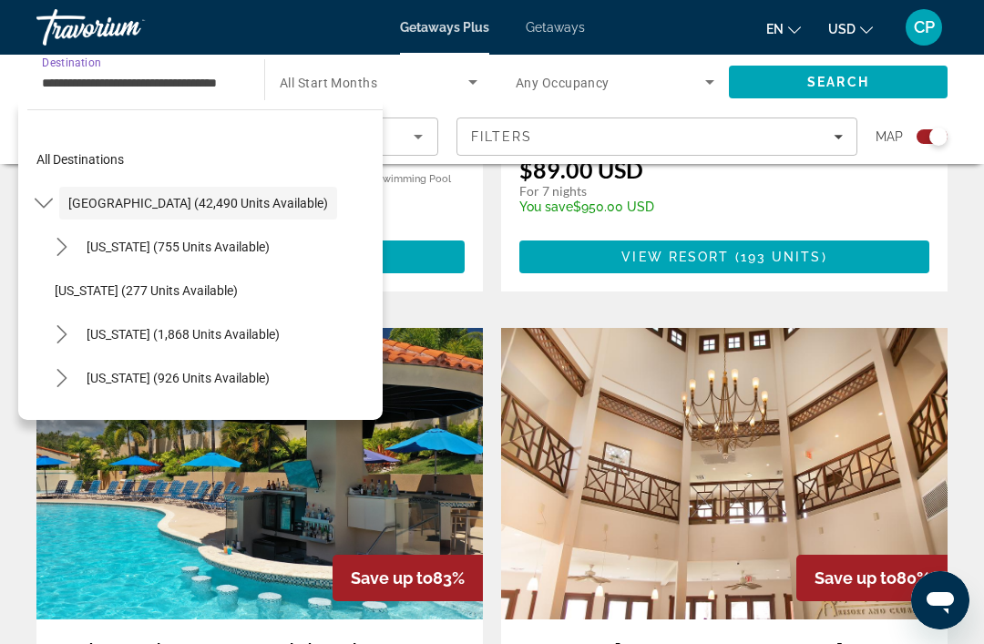
click at [796, 77] on span "Search" at bounding box center [838, 82] width 219 height 44
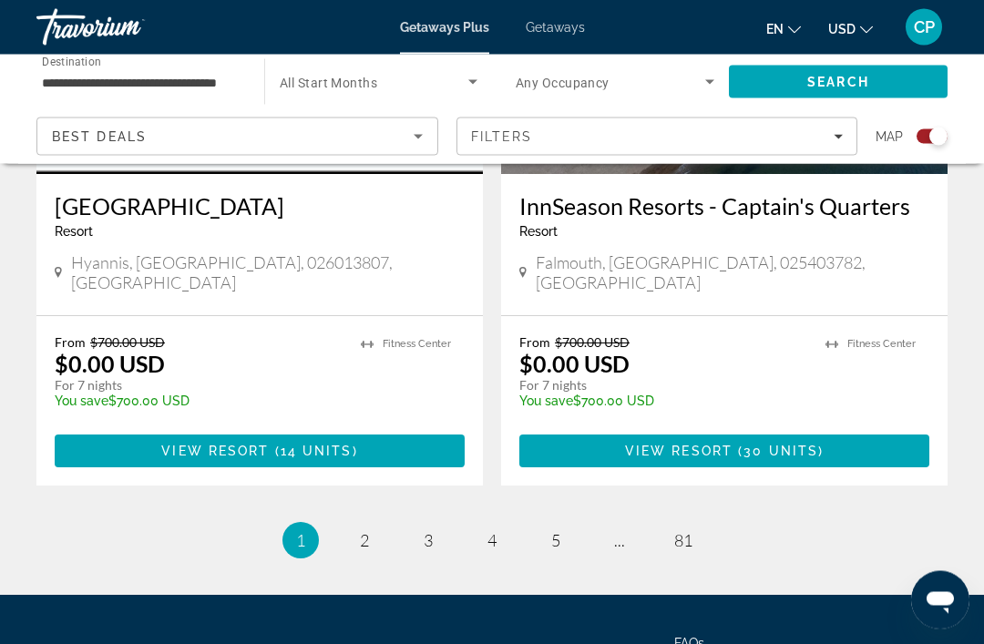
scroll to position [4017, 0]
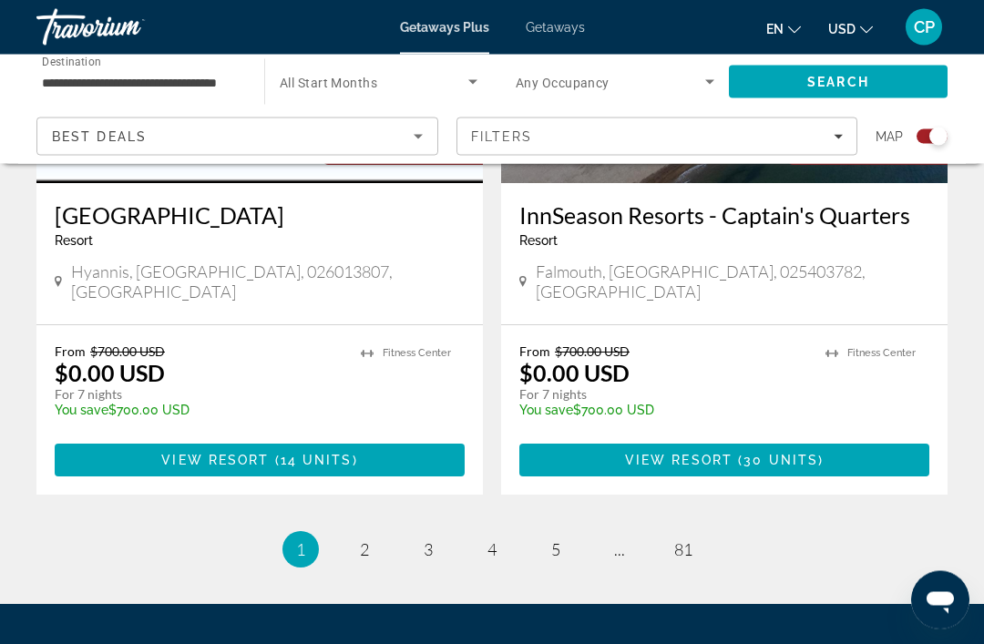
click at [325, 532] on ul "1 / 81 You're on page 1 page 2 page 3 page 4 page 5 page ... page 81" at bounding box center [491, 550] width 911 height 36
click at [349, 535] on link "page 2" at bounding box center [365, 551] width 32 height 32
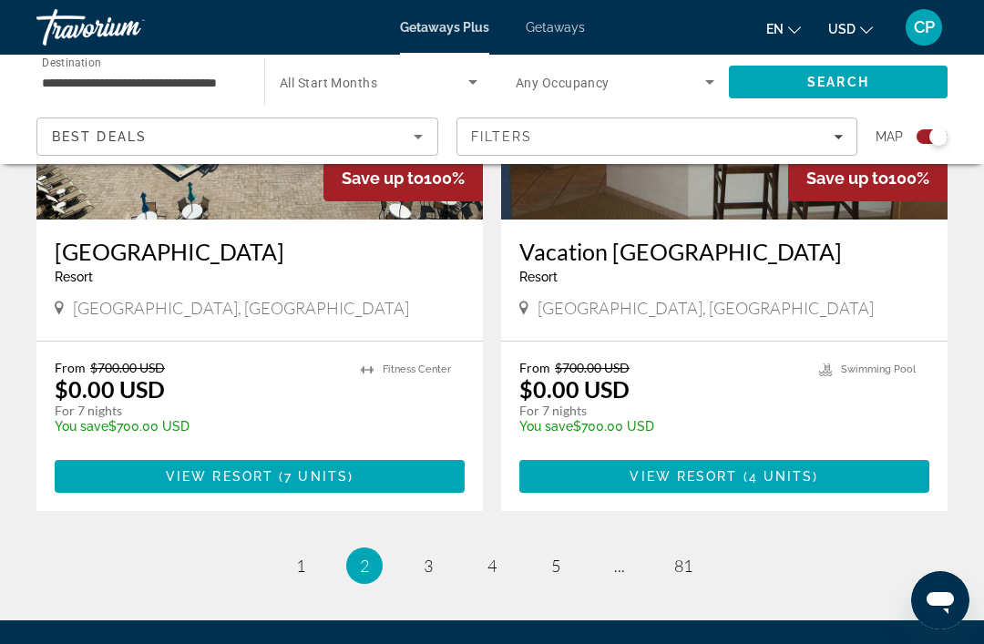
scroll to position [4158, 0]
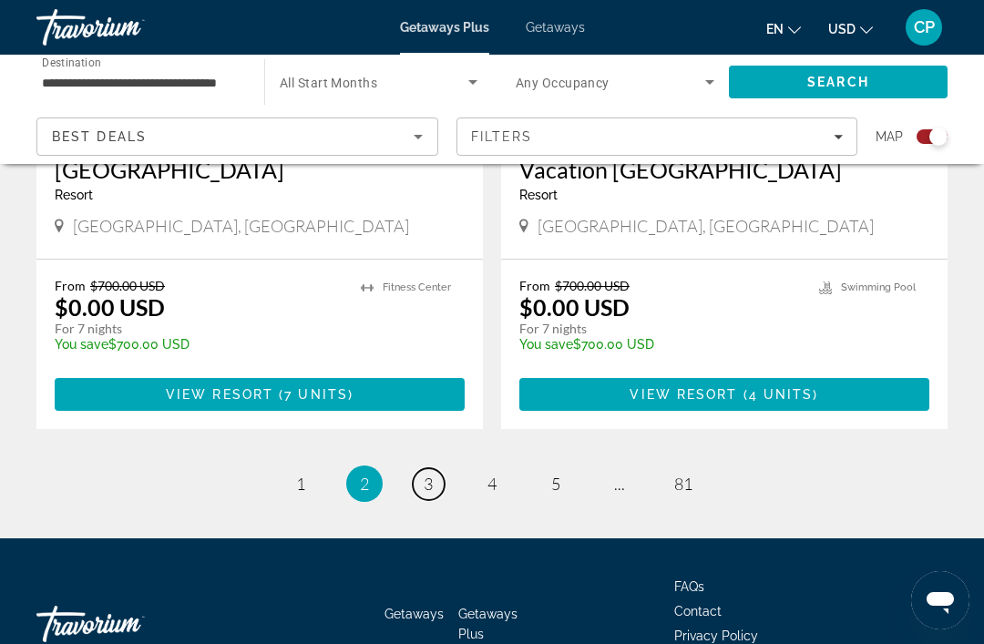
click at [430, 474] on span "3" at bounding box center [428, 484] width 9 height 20
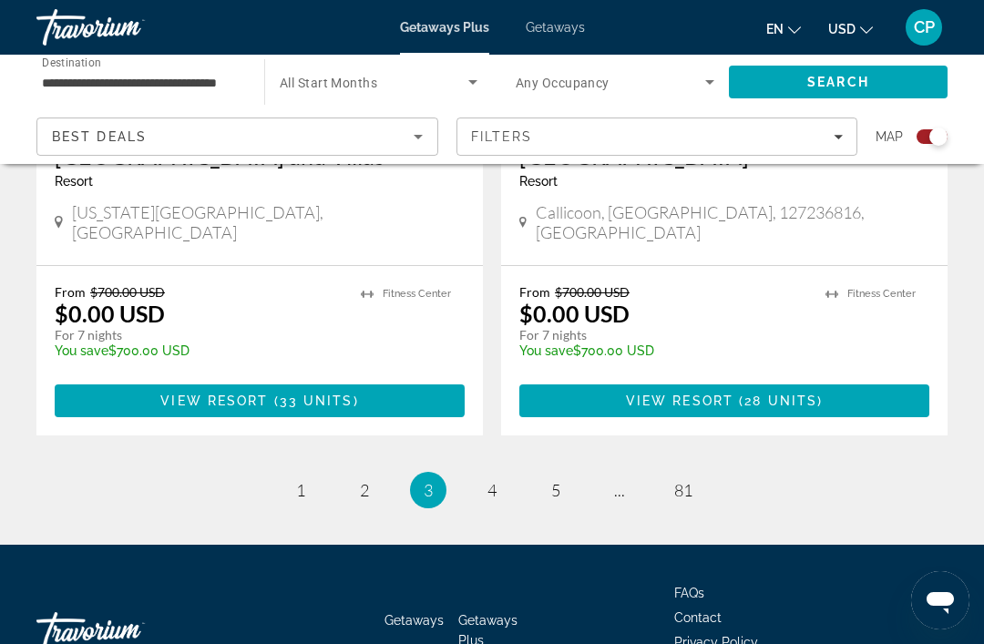
scroll to position [4112, 0]
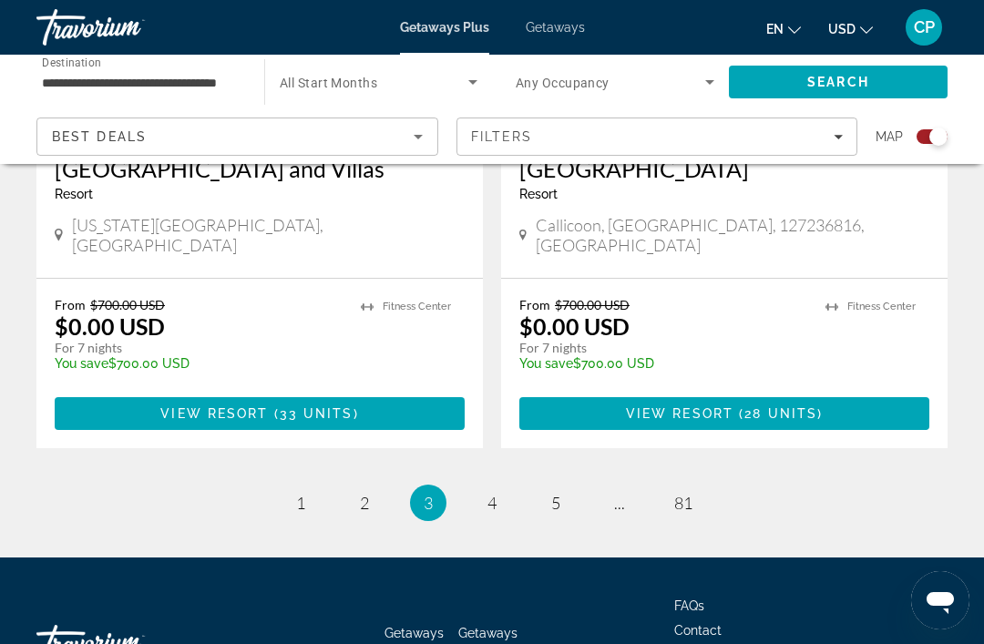
click at [489, 493] on span "4" at bounding box center [491, 503] width 9 height 20
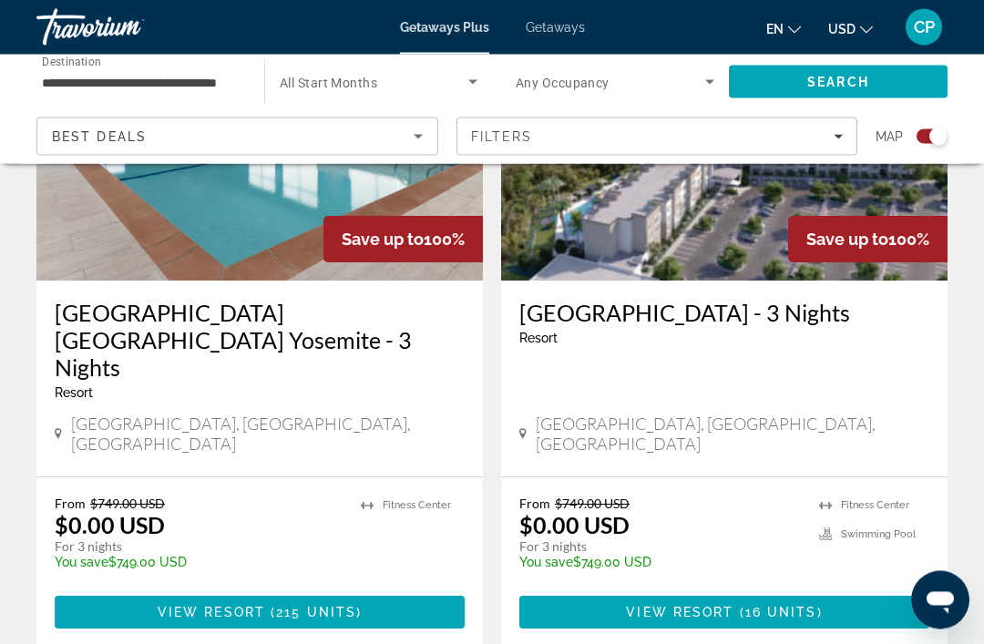
scroll to position [3995, 0]
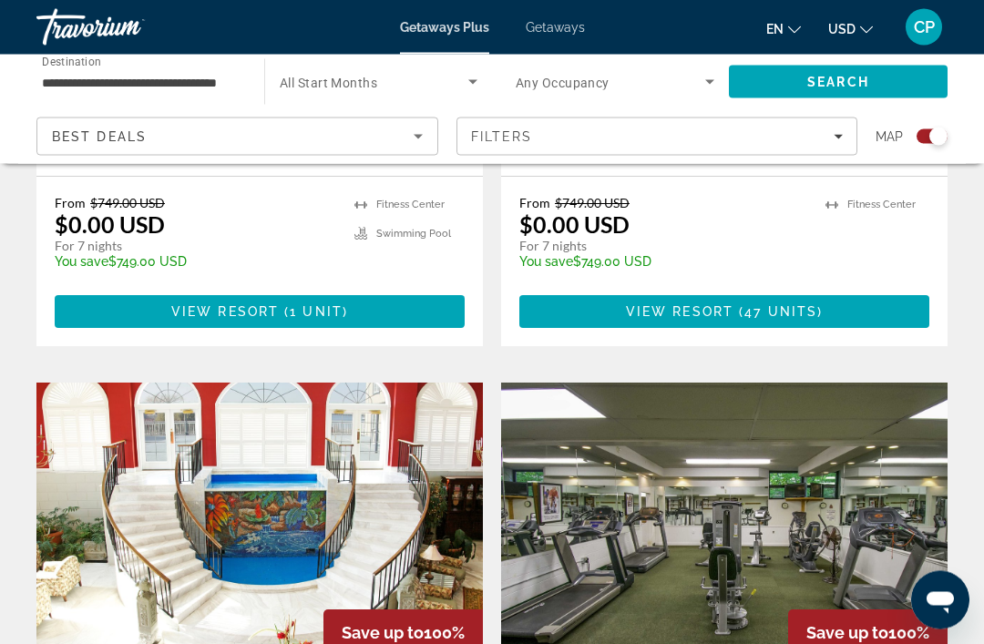
scroll to position [3679, 0]
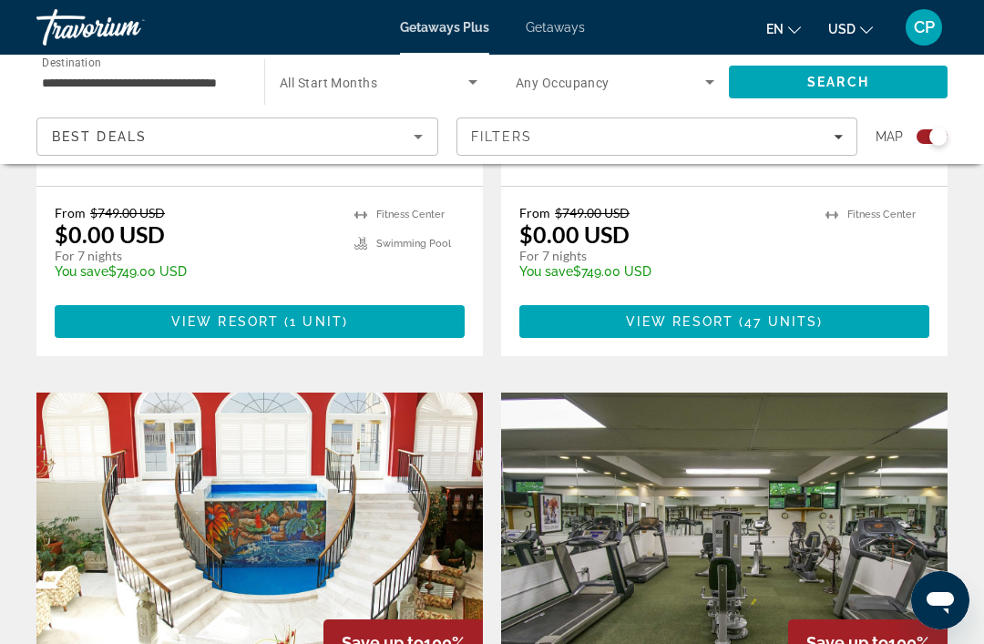
click at [152, 469] on img "Main content" at bounding box center [259, 538] width 446 height 291
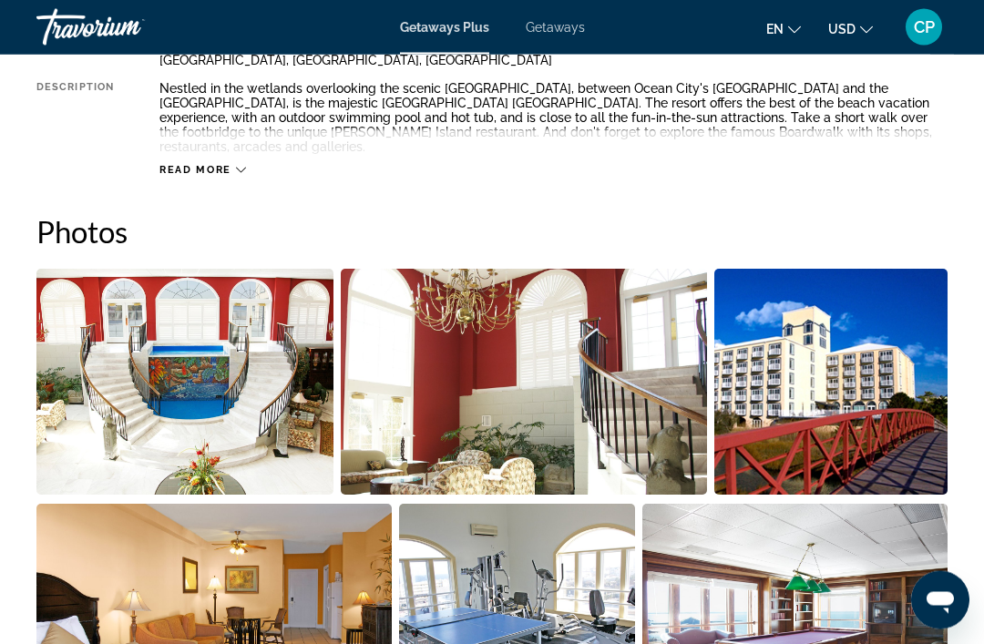
scroll to position [1067, 0]
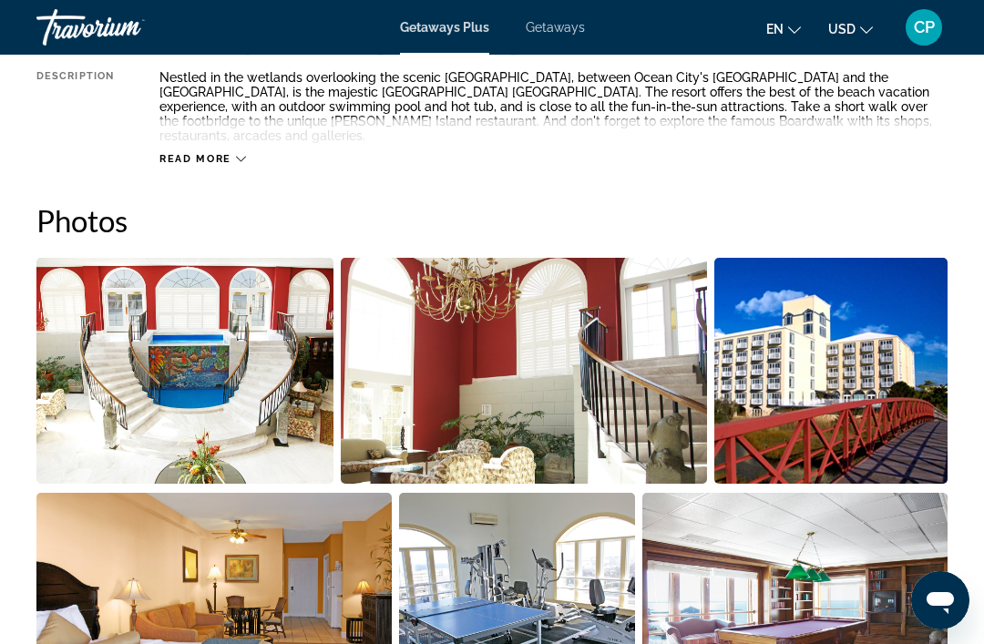
click at [147, 398] on img "Open full-screen image slider" at bounding box center [184, 371] width 297 height 226
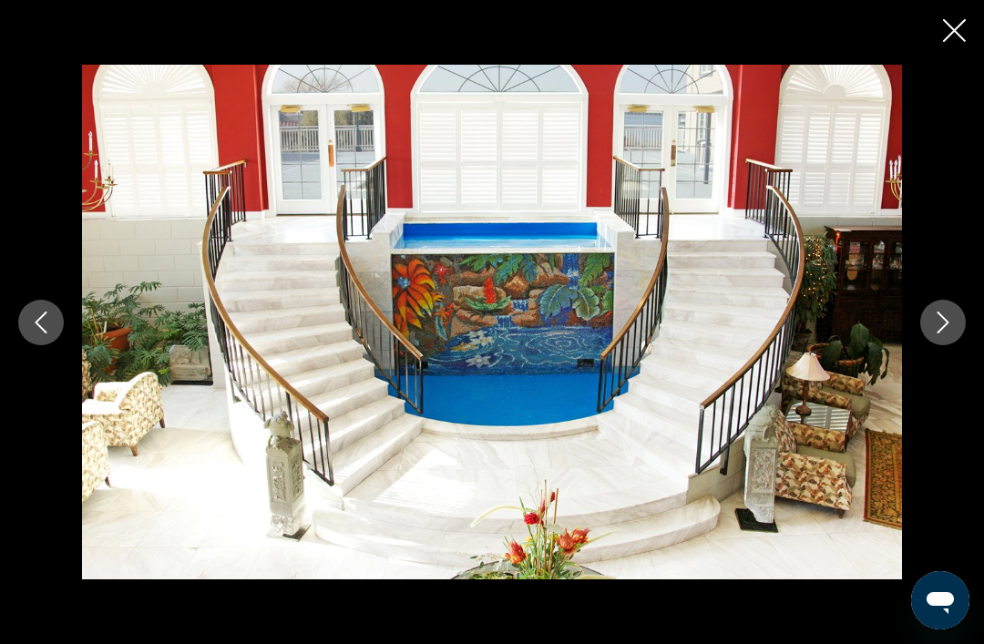
scroll to position [2395, 0]
click at [955, 31] on icon "Close slideshow" at bounding box center [954, 30] width 23 height 23
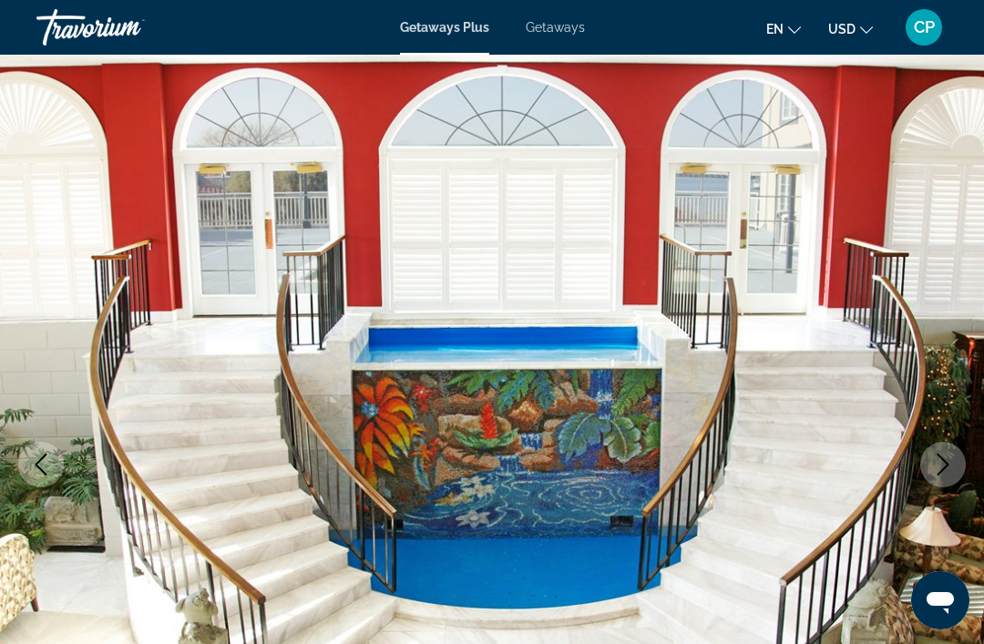
scroll to position [47, 0]
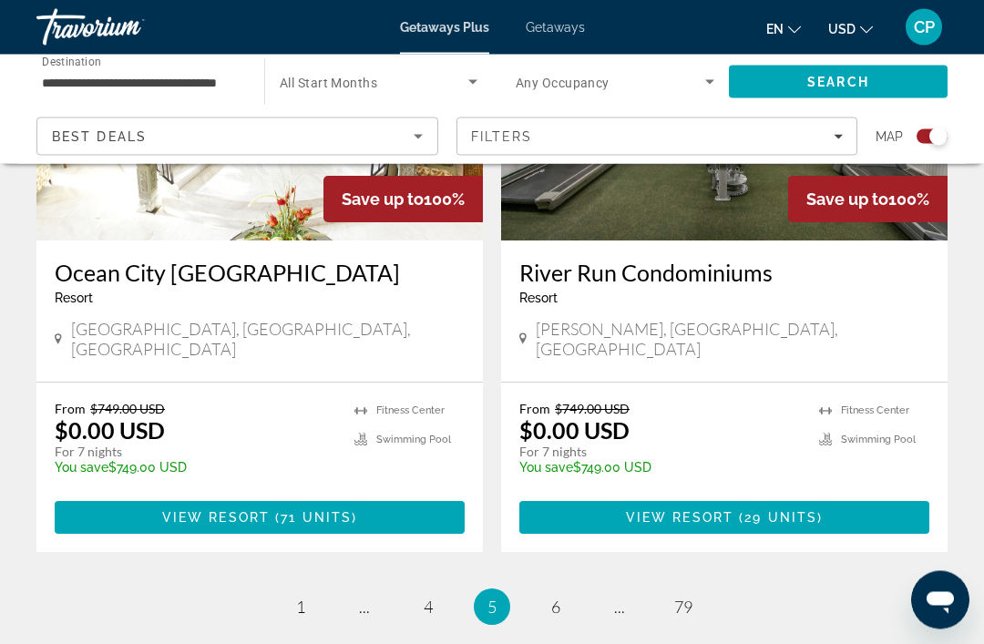
scroll to position [4115, 0]
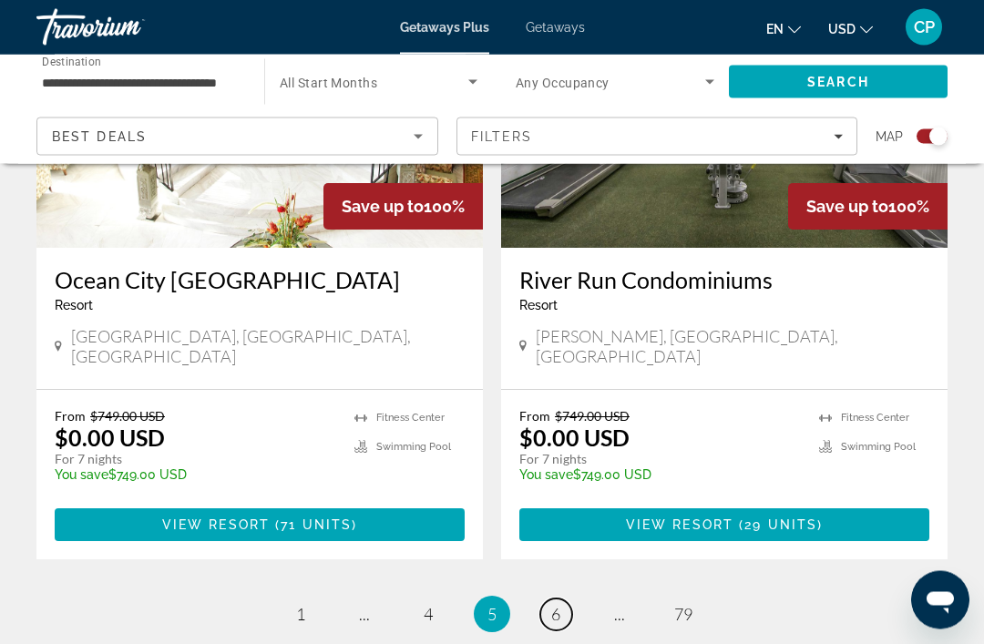
click at [568, 599] on link "page 6" at bounding box center [556, 615] width 32 height 32
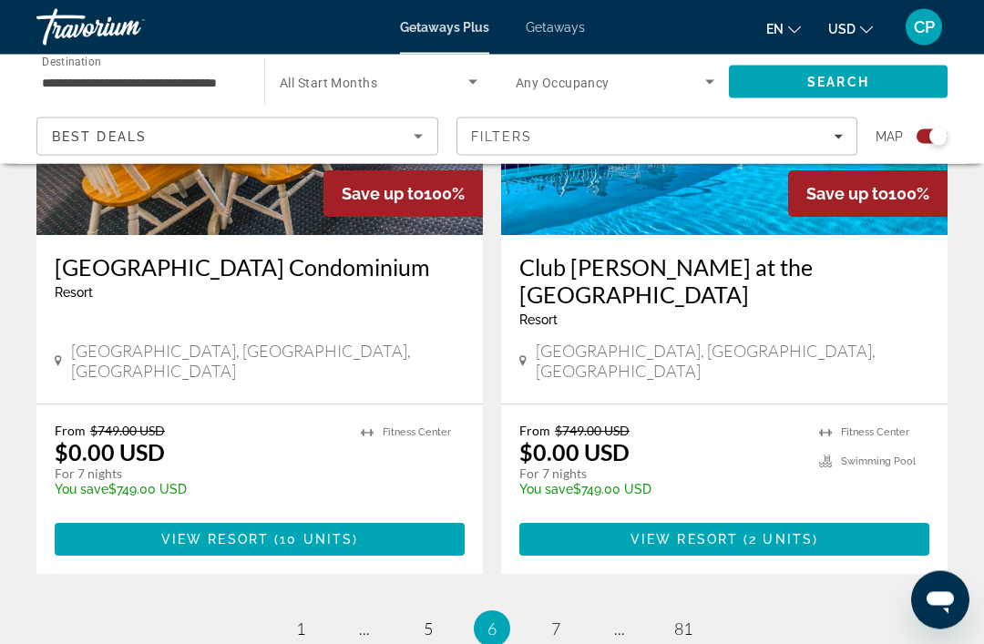
scroll to position [4104, 0]
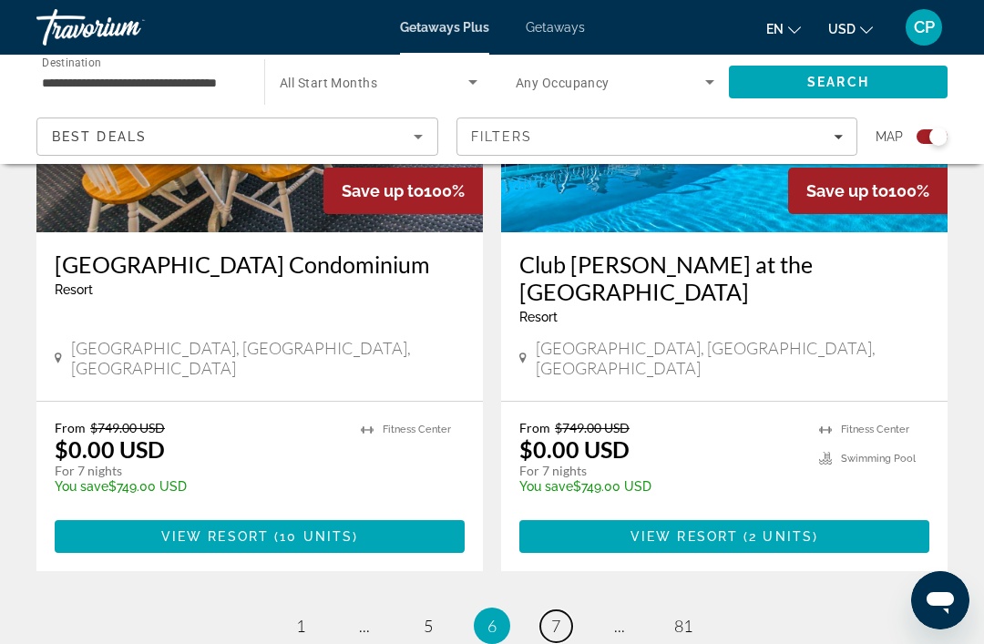
click at [557, 616] on span "7" at bounding box center [555, 626] width 9 height 20
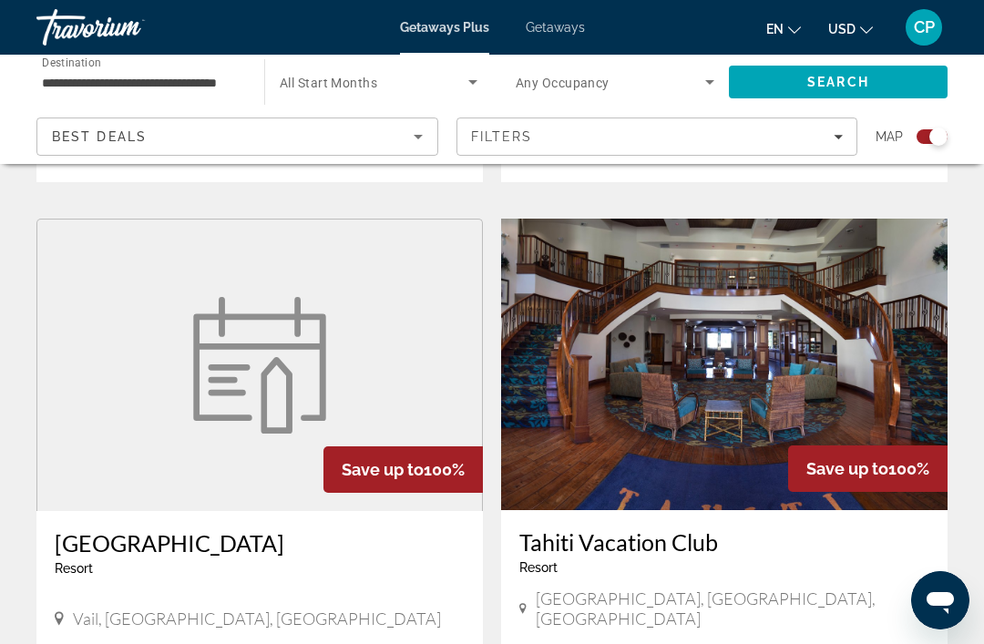
scroll to position [2537, 0]
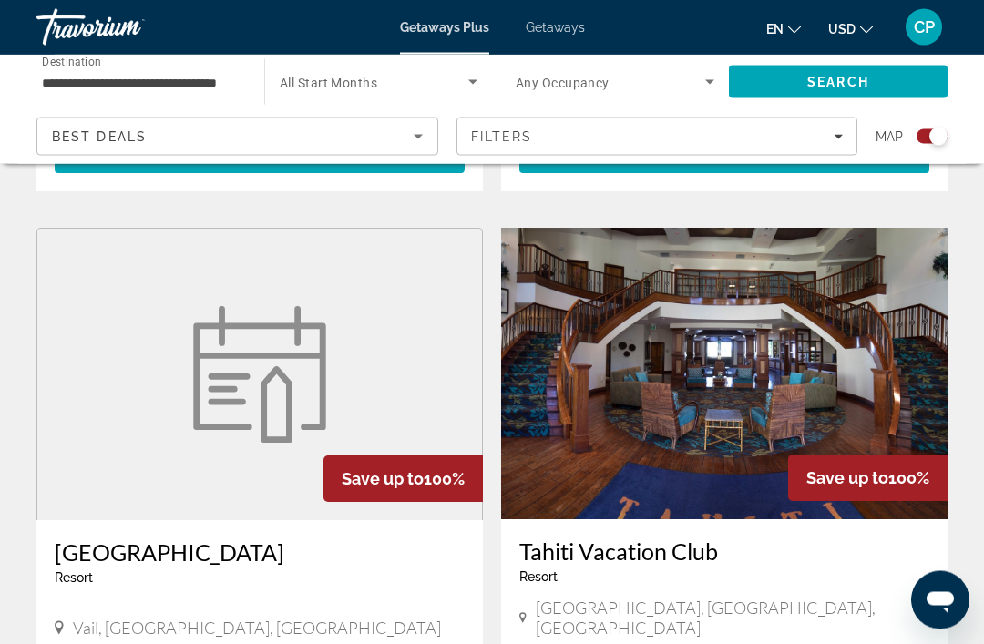
click at [619, 353] on img "Main content" at bounding box center [724, 374] width 446 height 291
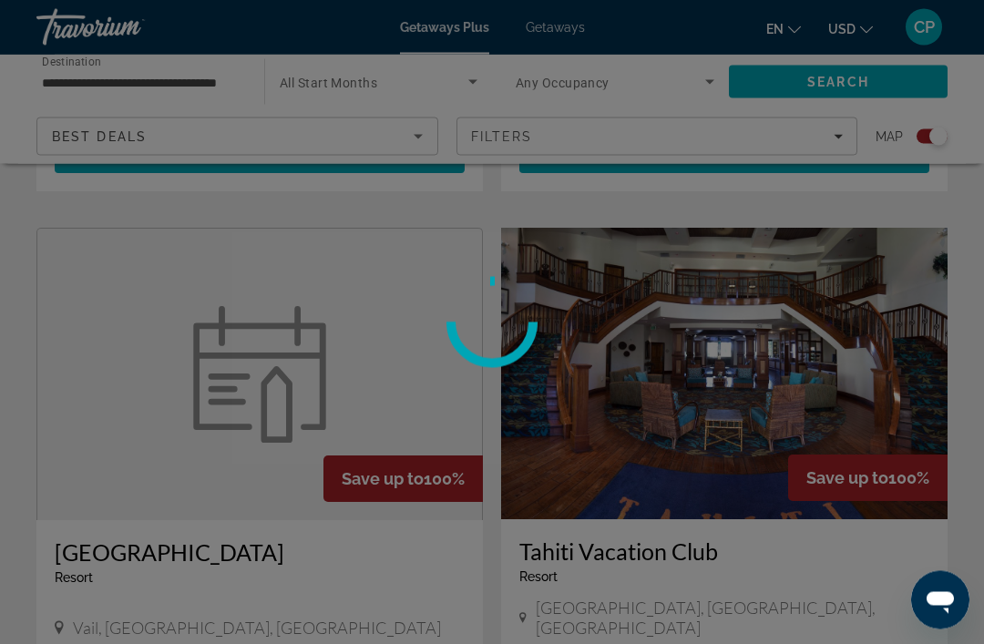
scroll to position [2538, 0]
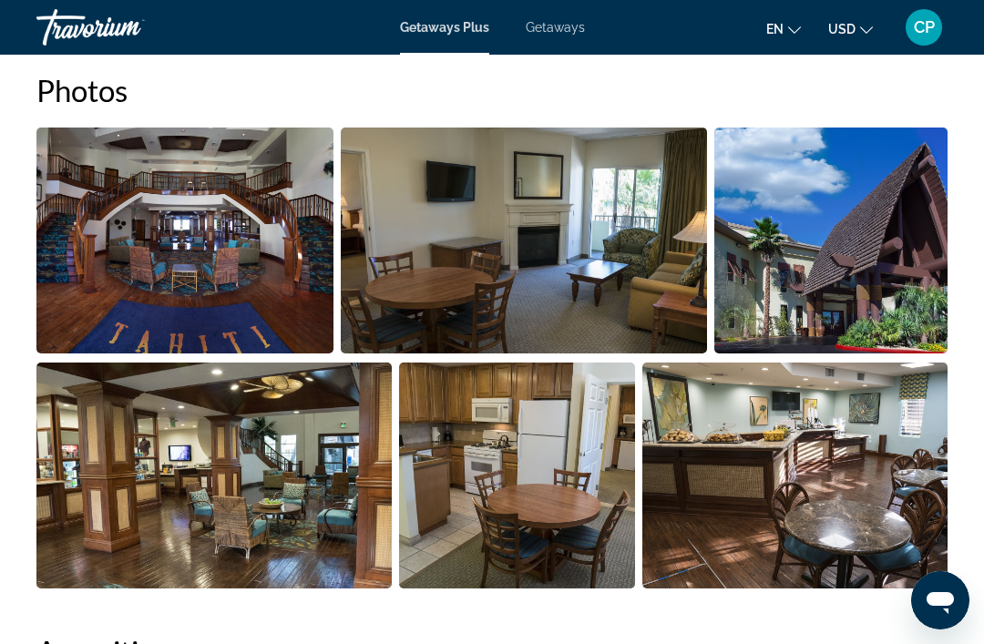
scroll to position [1181, 0]
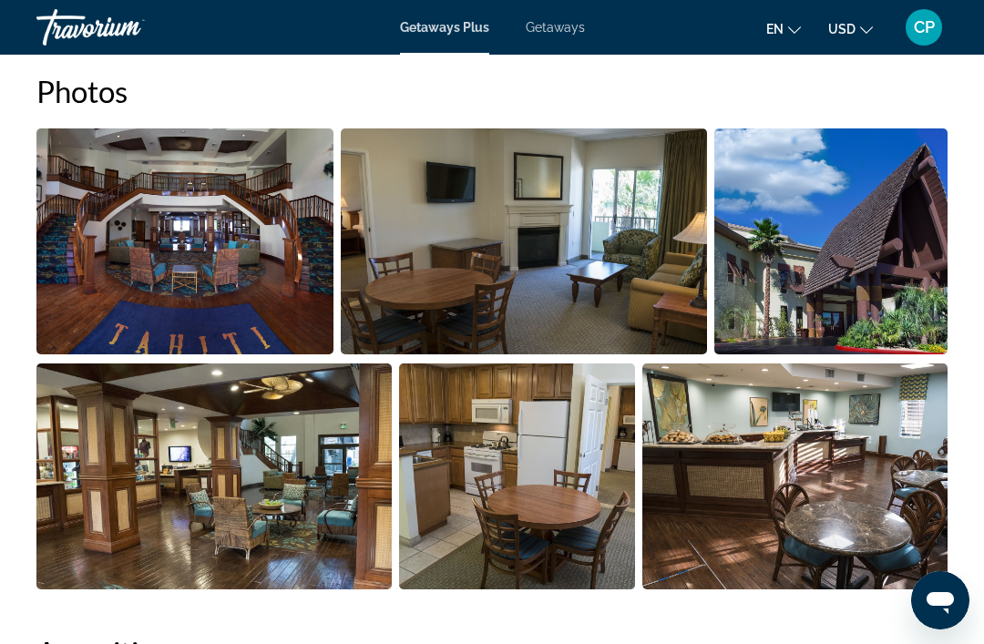
click at [416, 271] on img "Open full-screen image slider" at bounding box center [523, 241] width 365 height 226
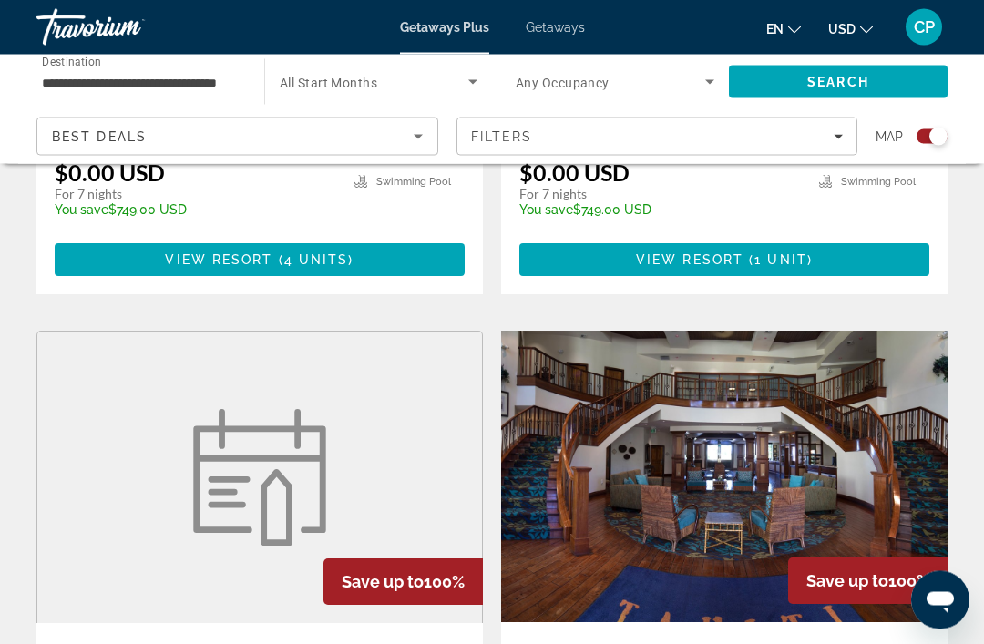
scroll to position [2438, 0]
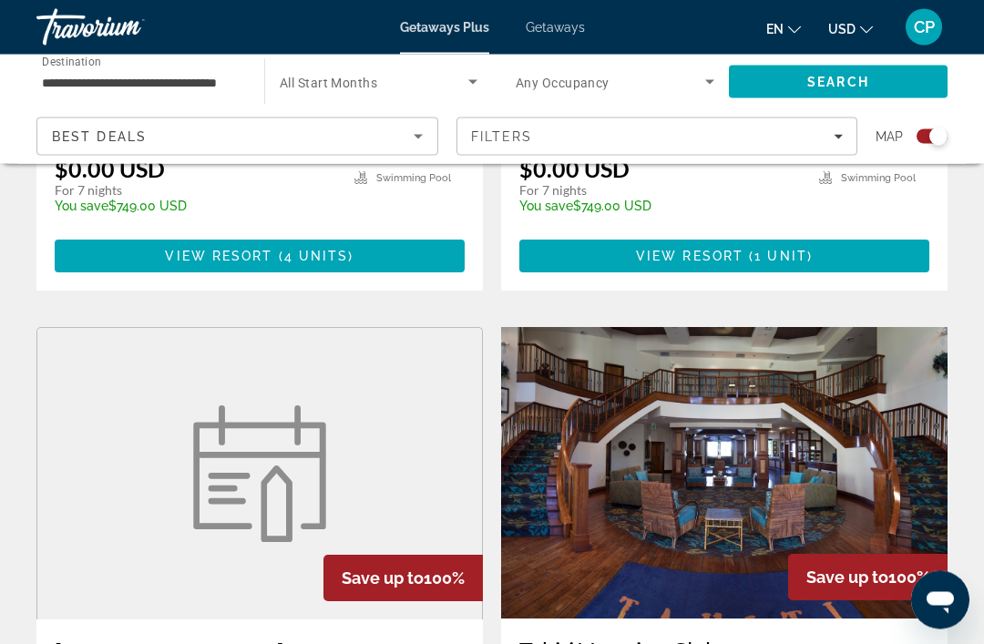
click at [639, 418] on img "Main content" at bounding box center [724, 473] width 446 height 291
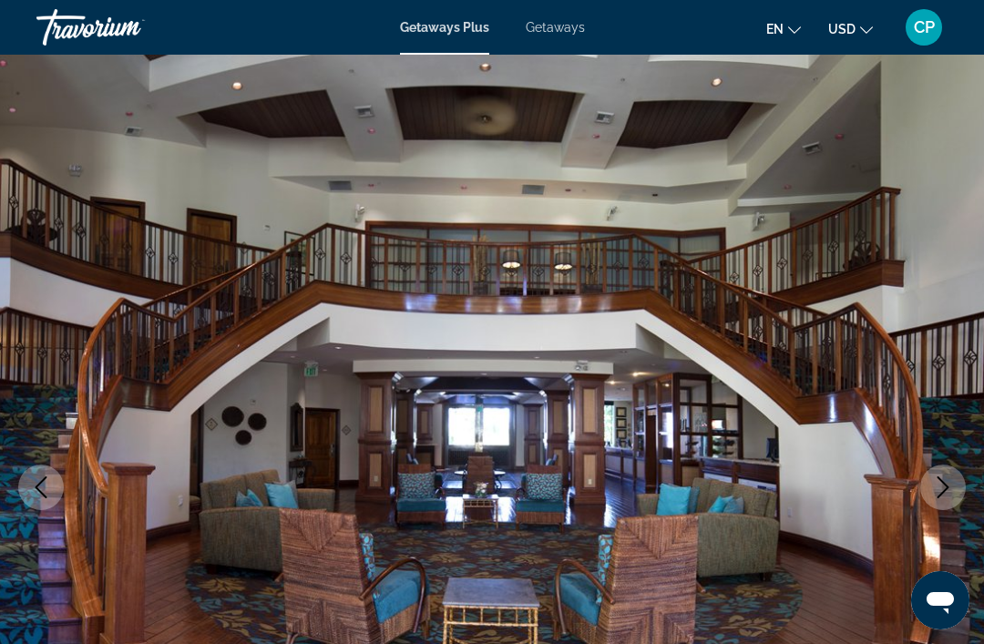
click at [948, 483] on icon "Next image" at bounding box center [943, 487] width 22 height 22
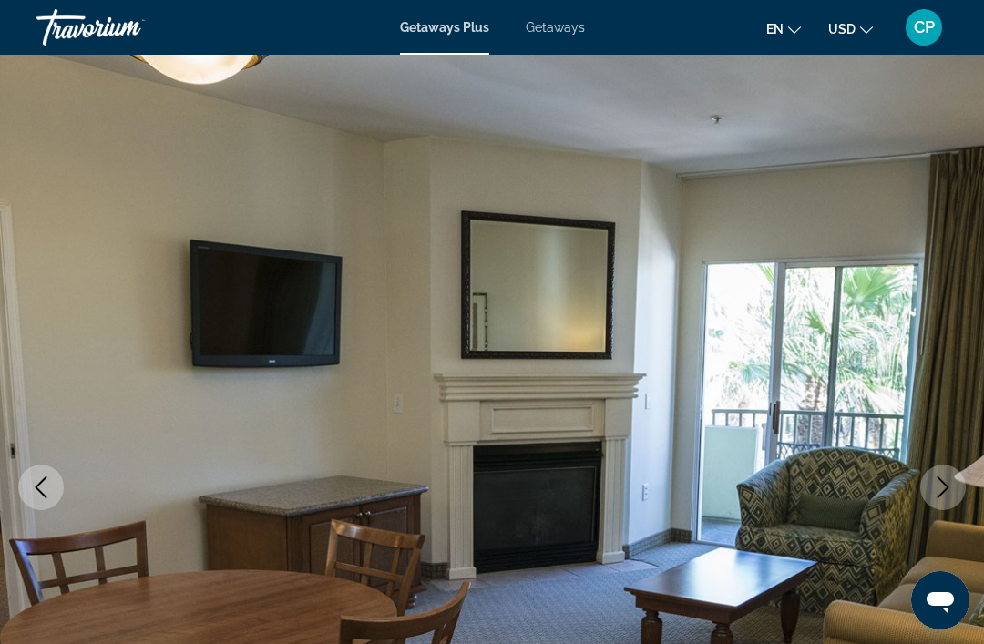
click at [933, 502] on button "Next image" at bounding box center [943, 488] width 46 height 46
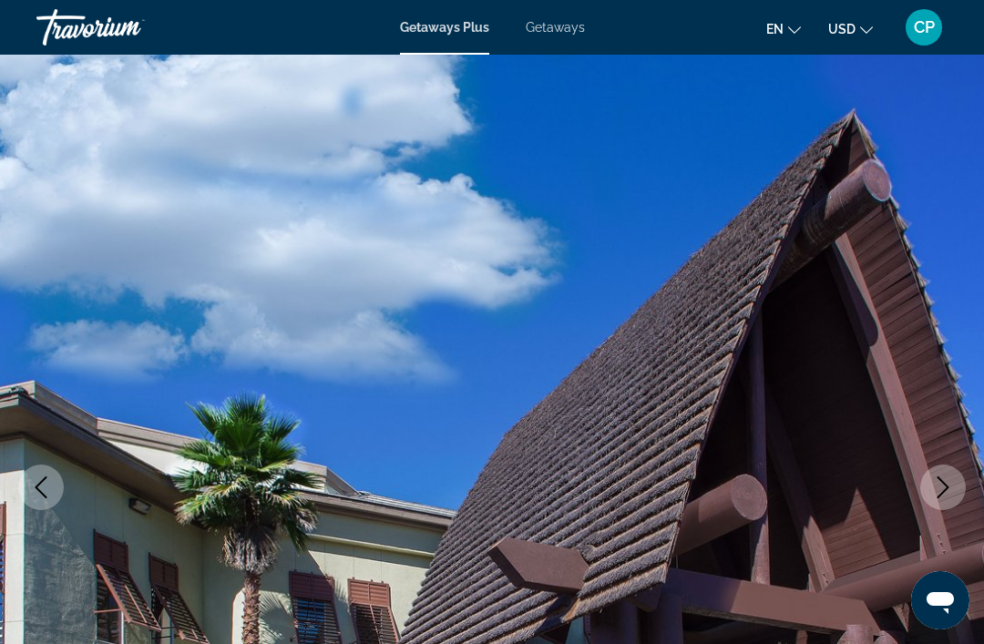
click at [933, 509] on img "Main content" at bounding box center [492, 487] width 984 height 865
click at [936, 489] on icon "Next image" at bounding box center [943, 487] width 22 height 22
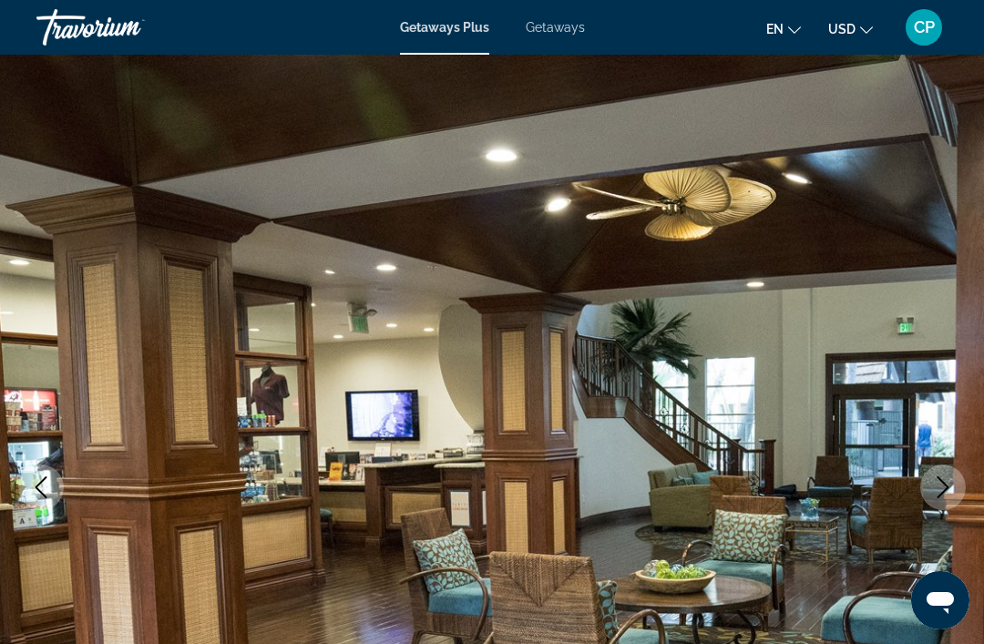
click at [928, 496] on button "Next image" at bounding box center [943, 488] width 46 height 46
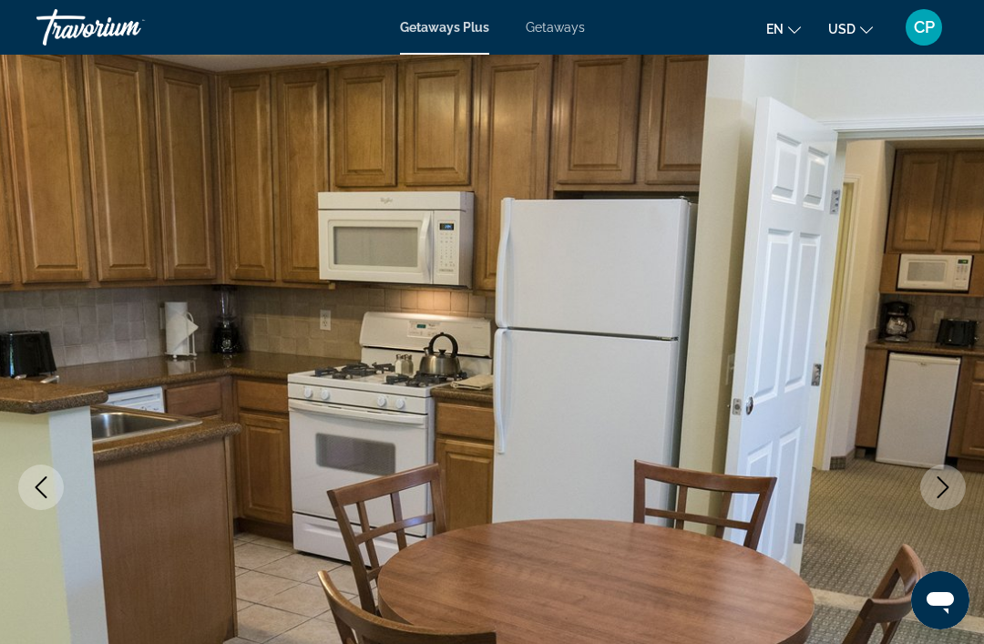
click at [926, 496] on button "Next image" at bounding box center [943, 488] width 46 height 46
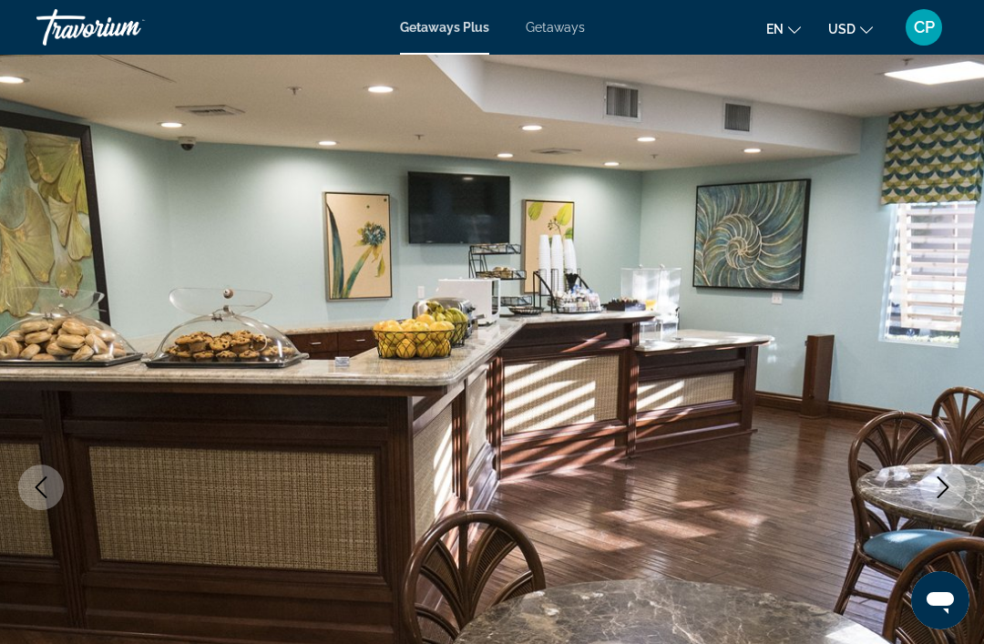
click at [925, 496] on button "Next image" at bounding box center [943, 488] width 46 height 46
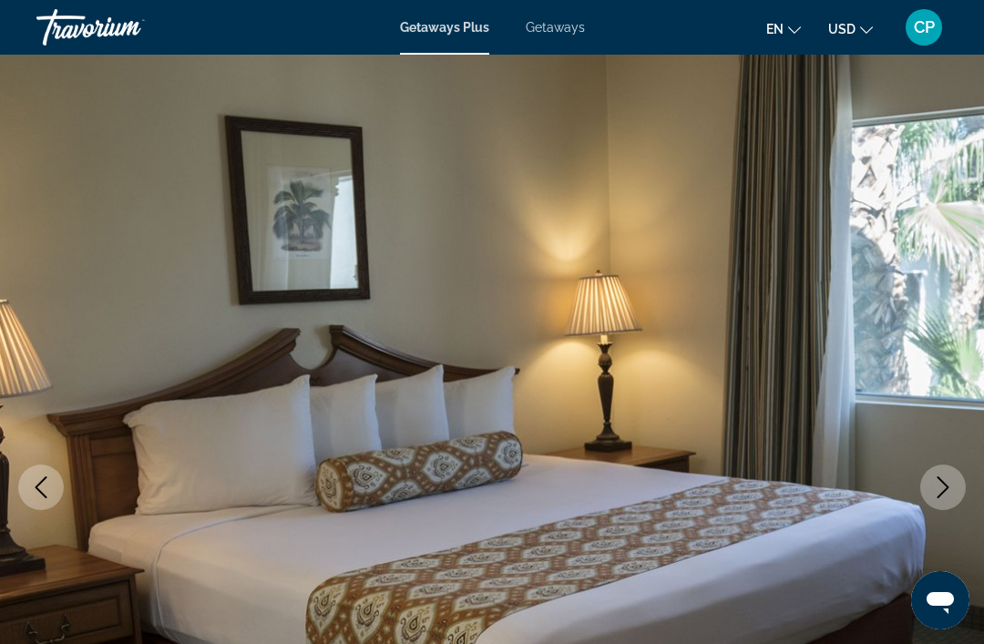
click at [921, 492] on button "Next image" at bounding box center [943, 488] width 46 height 46
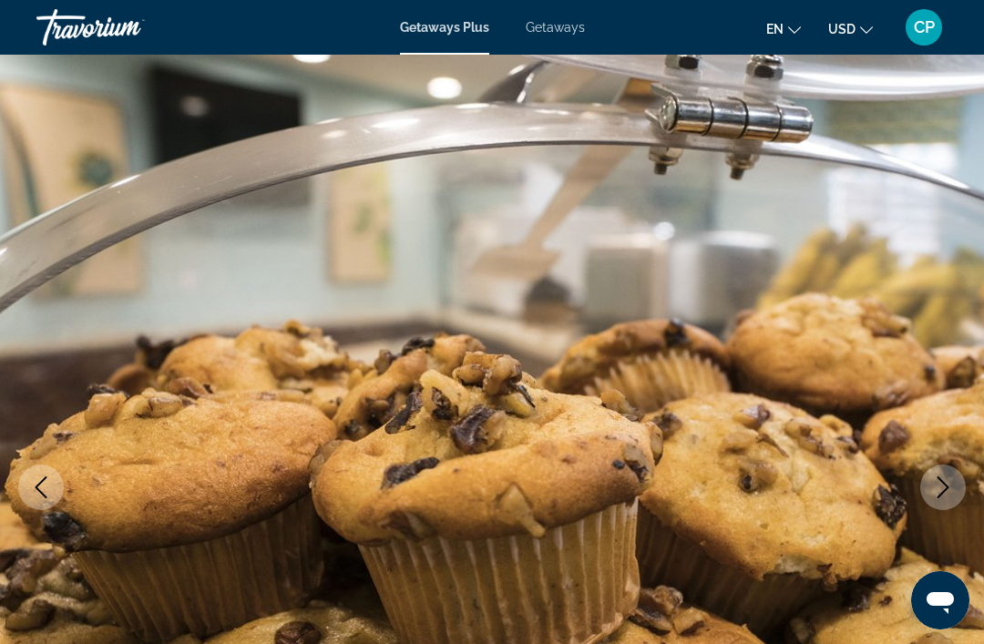
click at [926, 486] on button "Next image" at bounding box center [943, 488] width 46 height 46
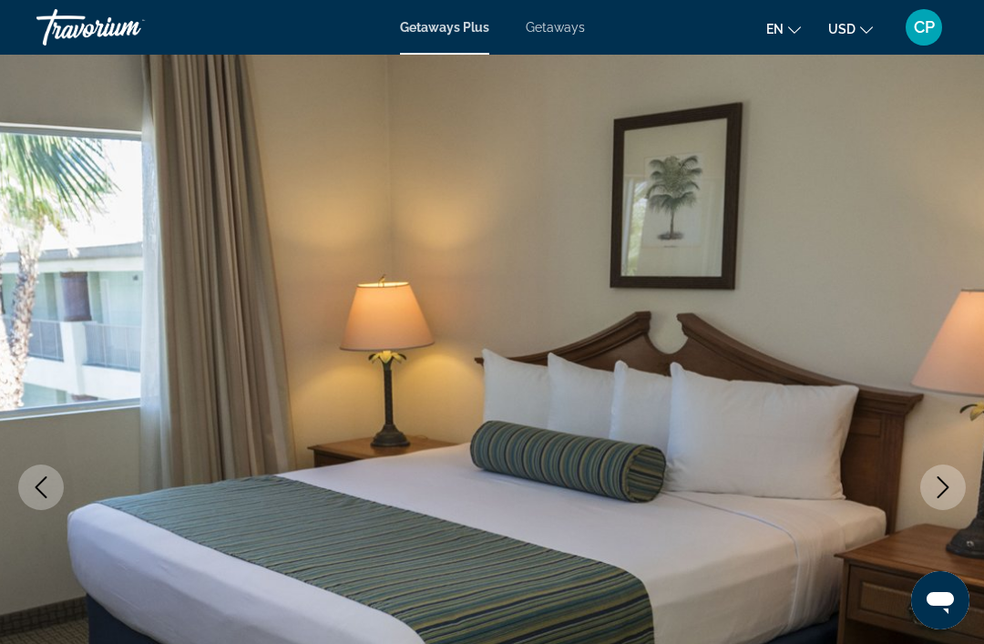
click at [921, 492] on button "Next image" at bounding box center [943, 488] width 46 height 46
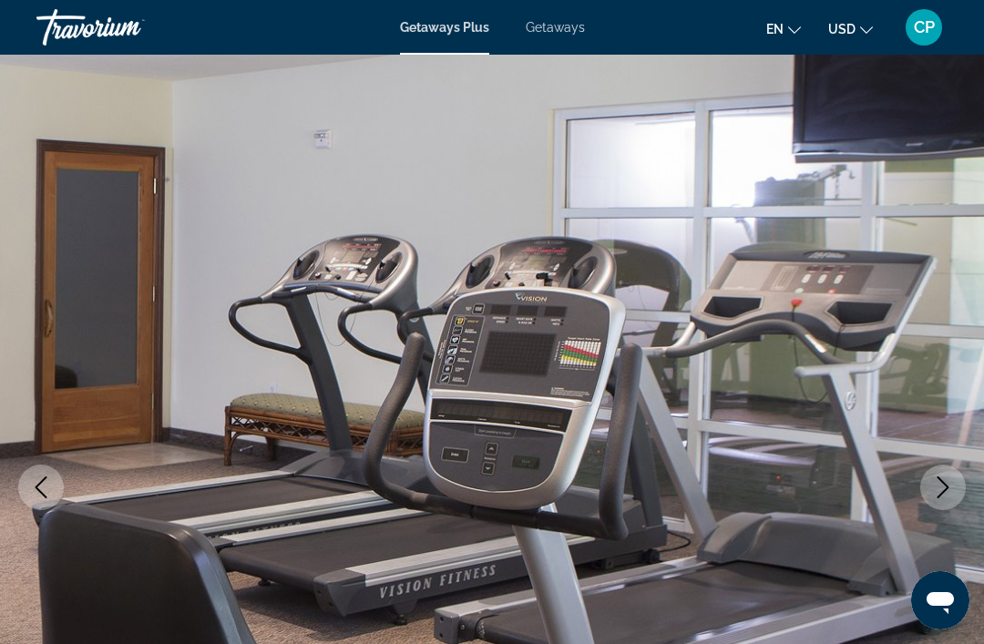
click at [919, 487] on img "Main content" at bounding box center [492, 487] width 984 height 865
click at [935, 494] on icon "Next image" at bounding box center [943, 487] width 22 height 22
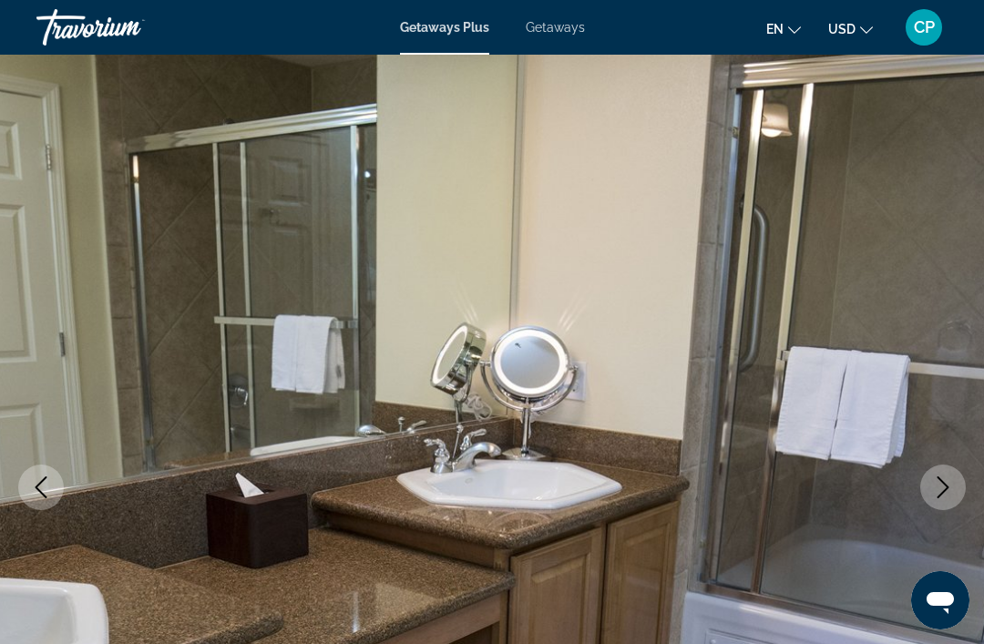
click at [938, 485] on icon "Next image" at bounding box center [943, 487] width 22 height 22
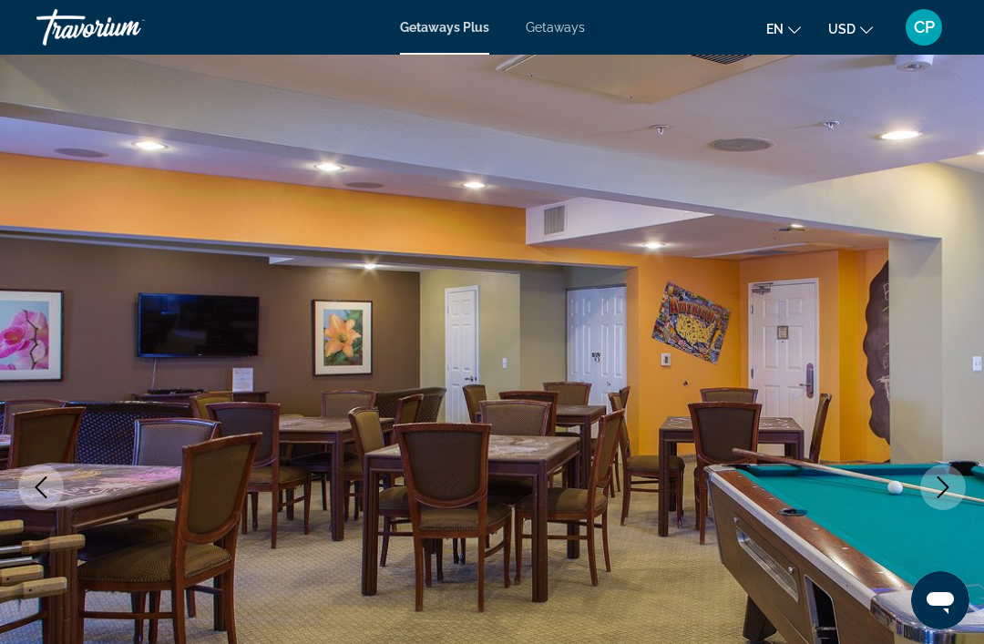
click at [931, 496] on button "Next image" at bounding box center [943, 488] width 46 height 46
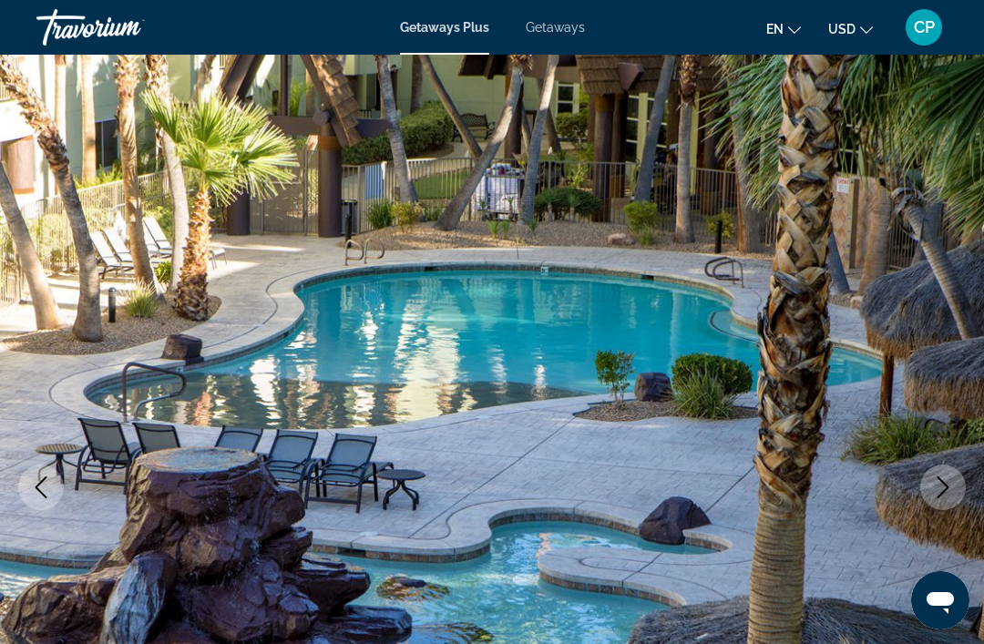
click at [927, 474] on button "Next image" at bounding box center [943, 488] width 46 height 46
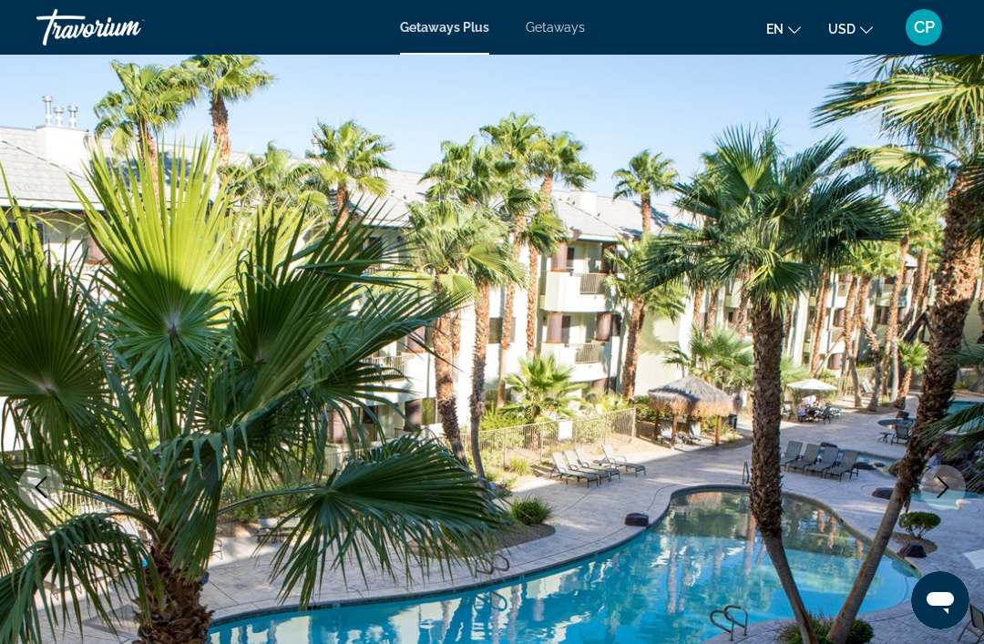
click at [922, 493] on button "Next image" at bounding box center [943, 488] width 46 height 46
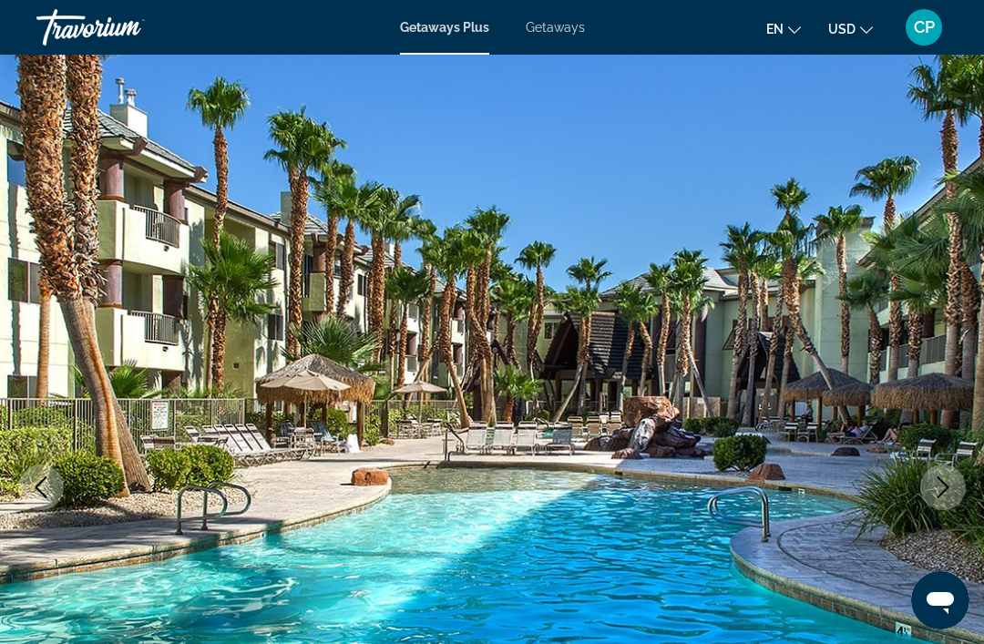
click at [926, 487] on button "Next image" at bounding box center [943, 488] width 46 height 46
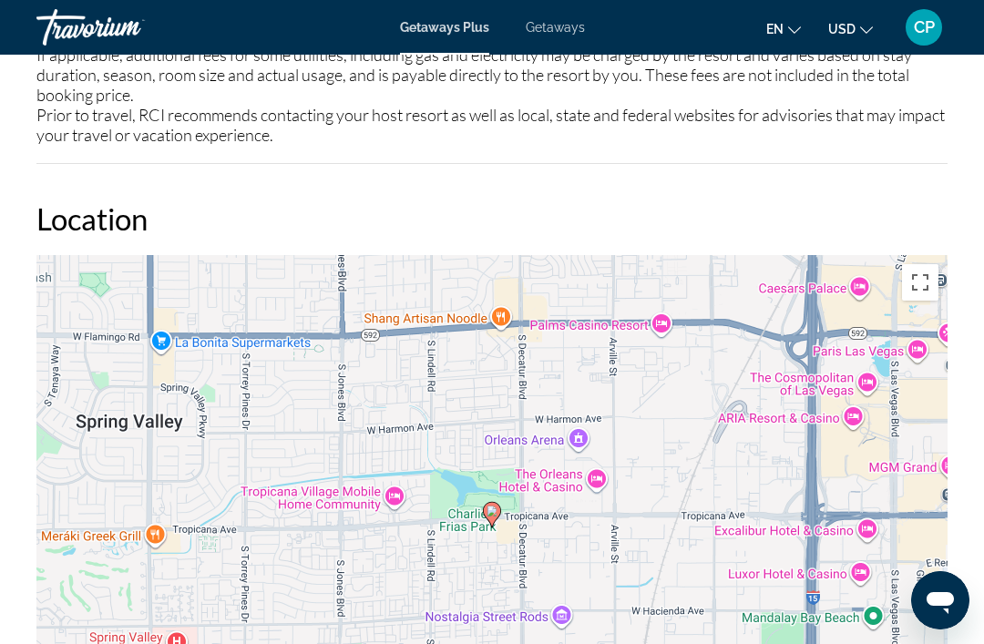
scroll to position [2798, 0]
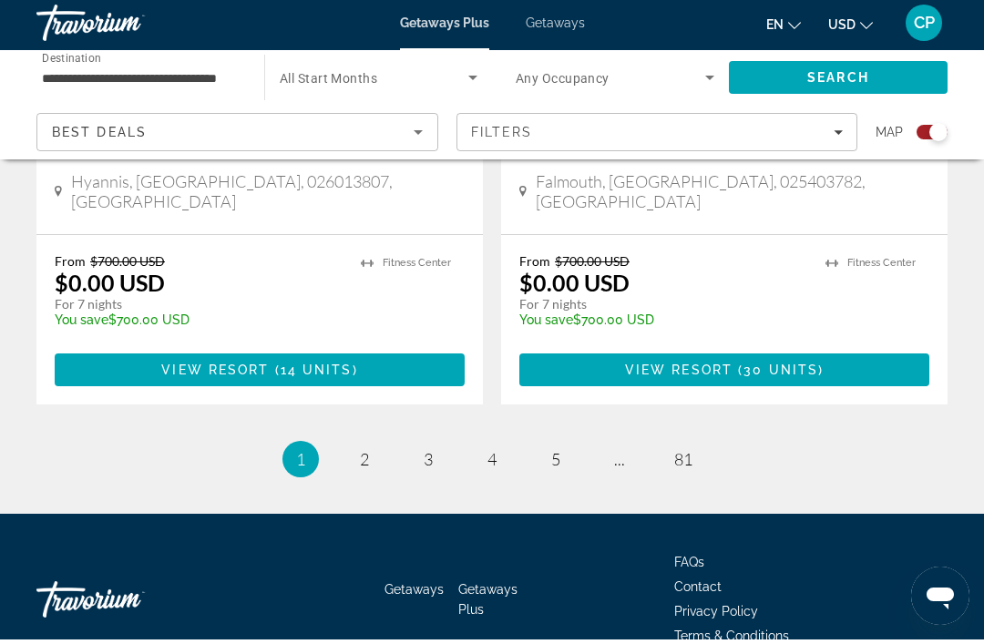
scroll to position [4101, 0]
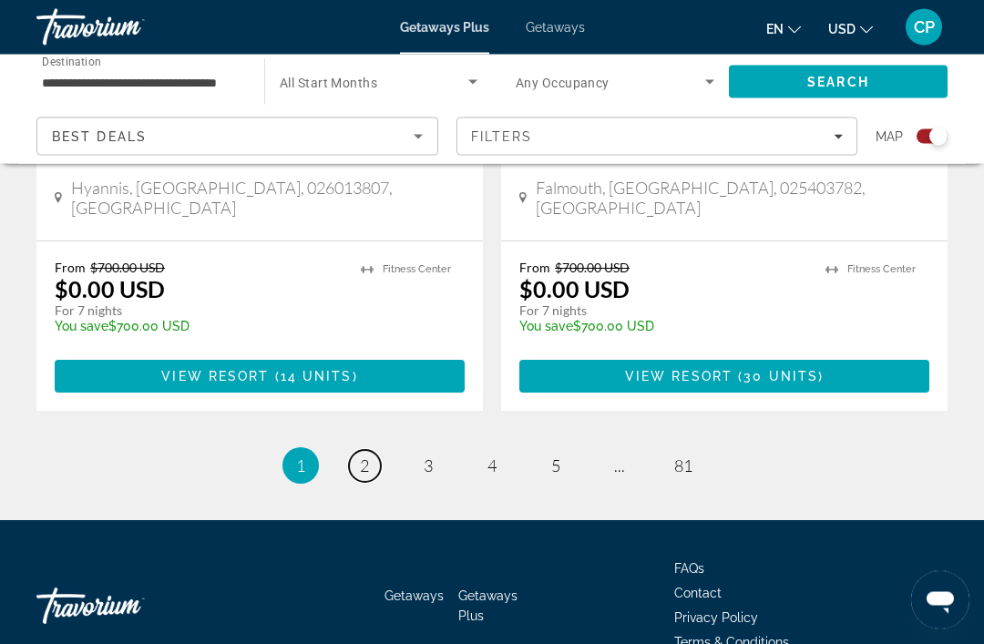
click at [358, 451] on link "page 2" at bounding box center [365, 467] width 32 height 32
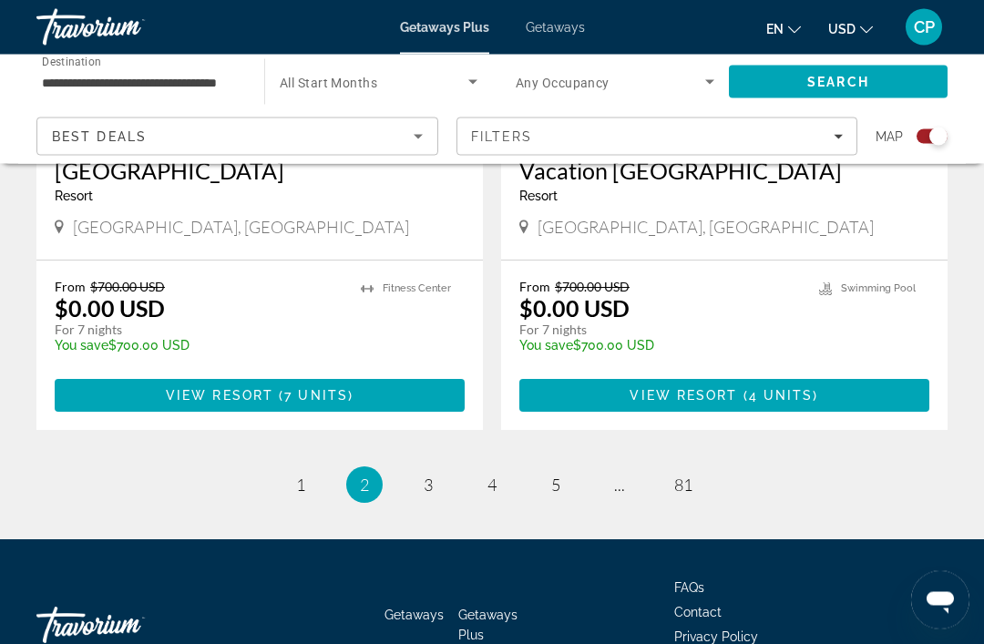
scroll to position [4158, 0]
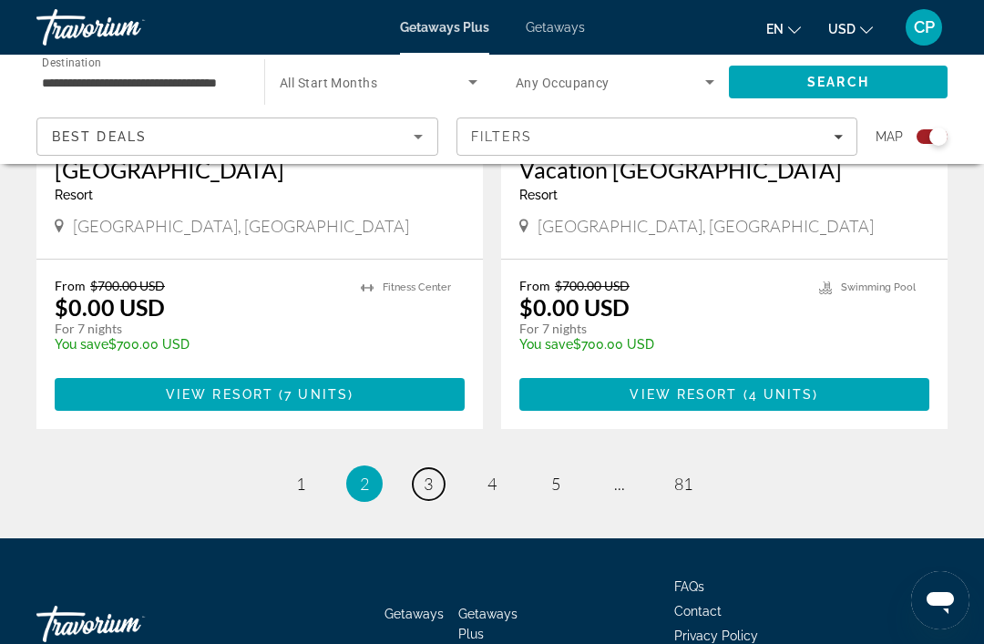
click at [426, 474] on span "3" at bounding box center [428, 484] width 9 height 20
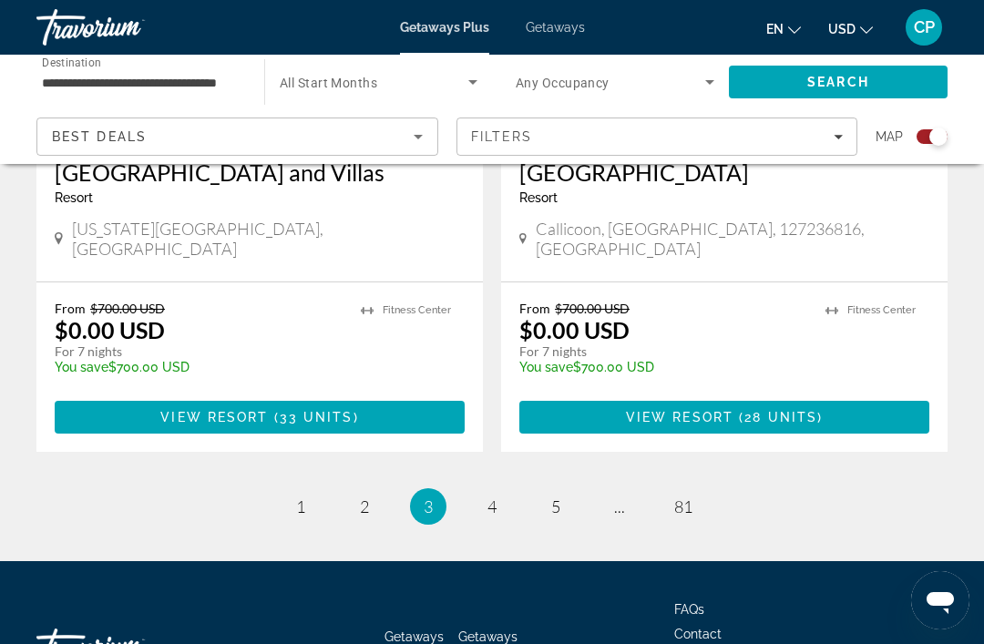
scroll to position [4131, 0]
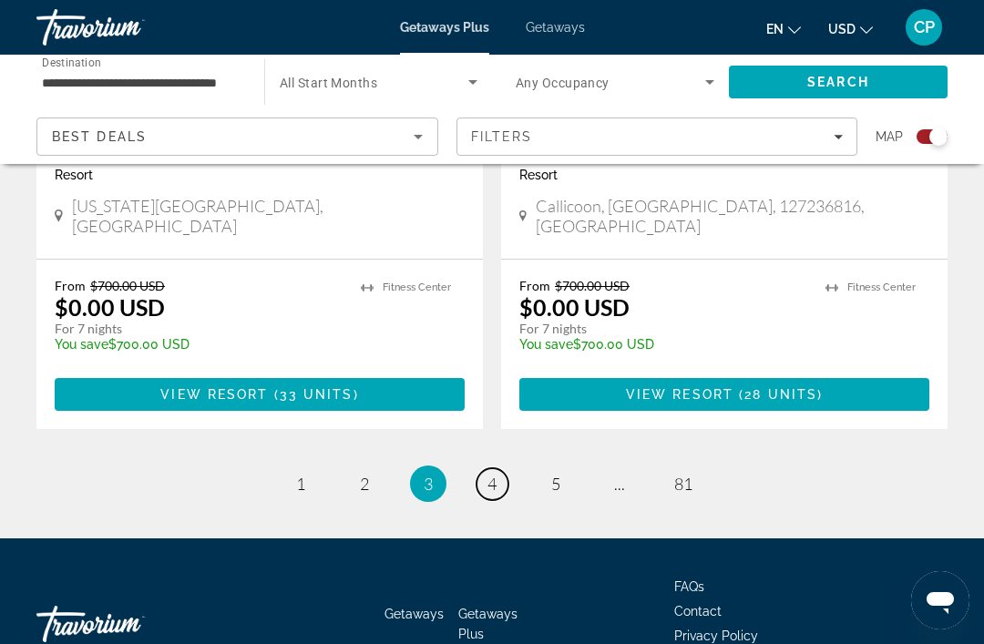
click at [492, 474] on span "4" at bounding box center [491, 484] width 9 height 20
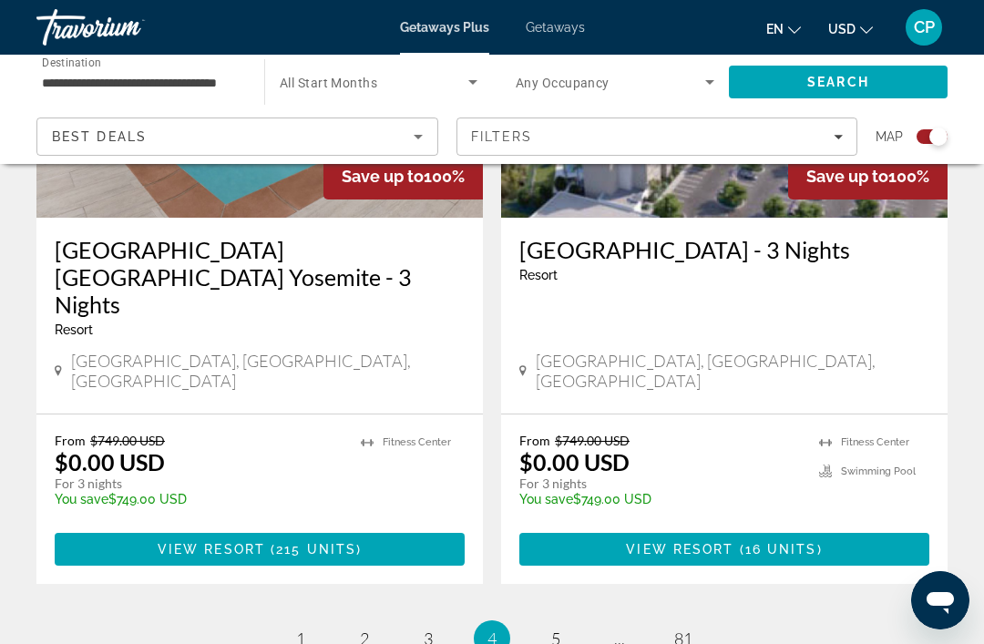
scroll to position [4057, 0]
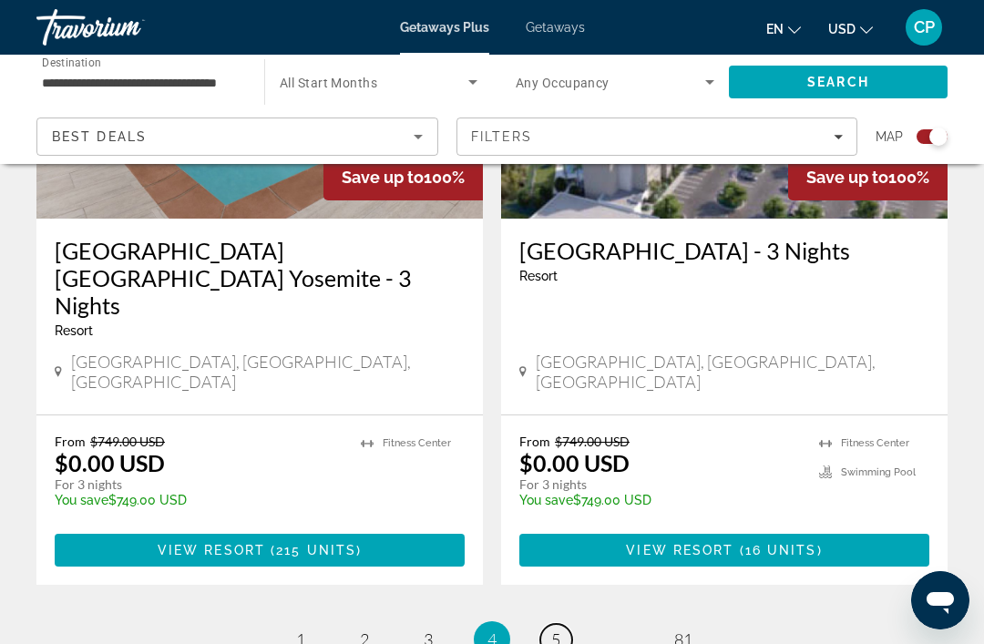
click at [551, 629] on span "5" at bounding box center [555, 639] width 9 height 20
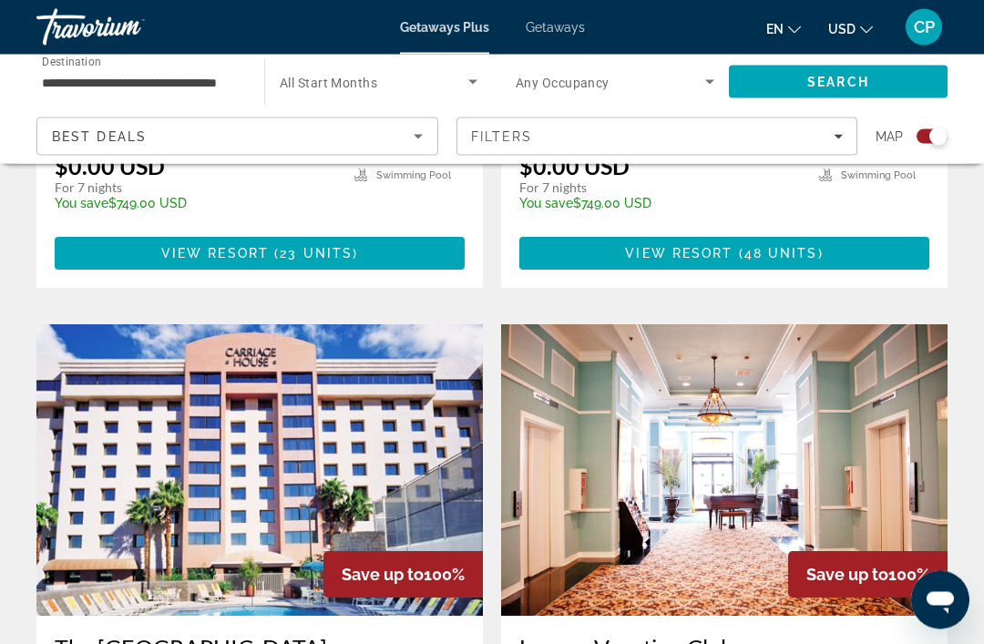
scroll to position [2441, 0]
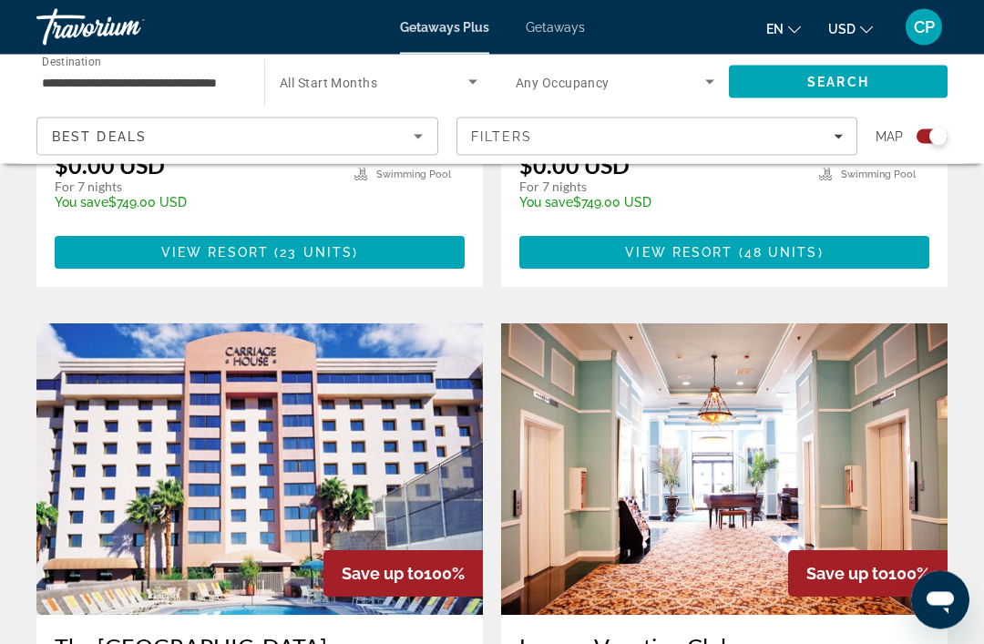
click at [207, 386] on img "Main content" at bounding box center [259, 469] width 446 height 291
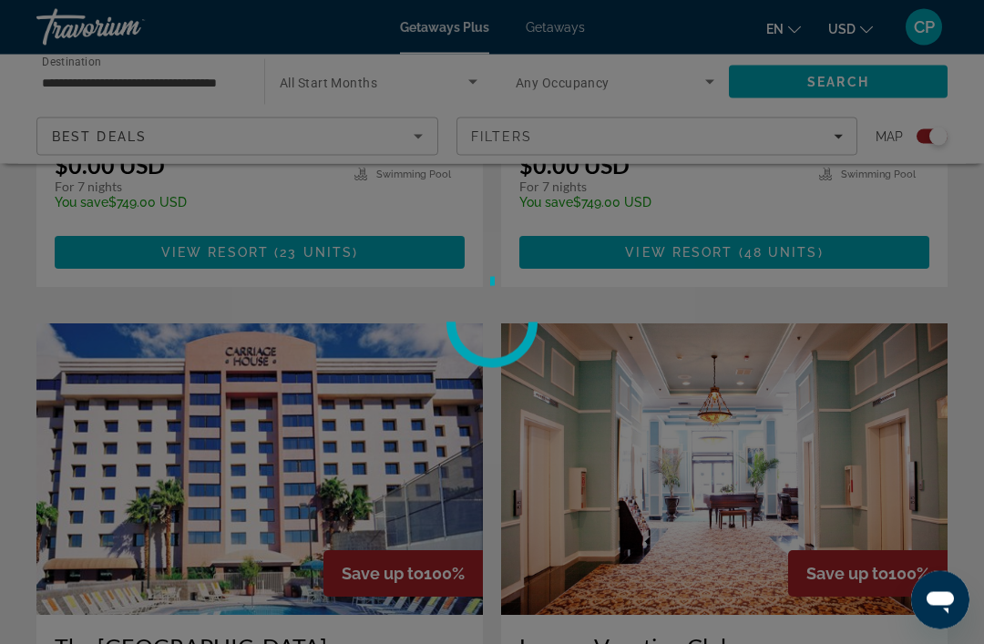
scroll to position [2442, 0]
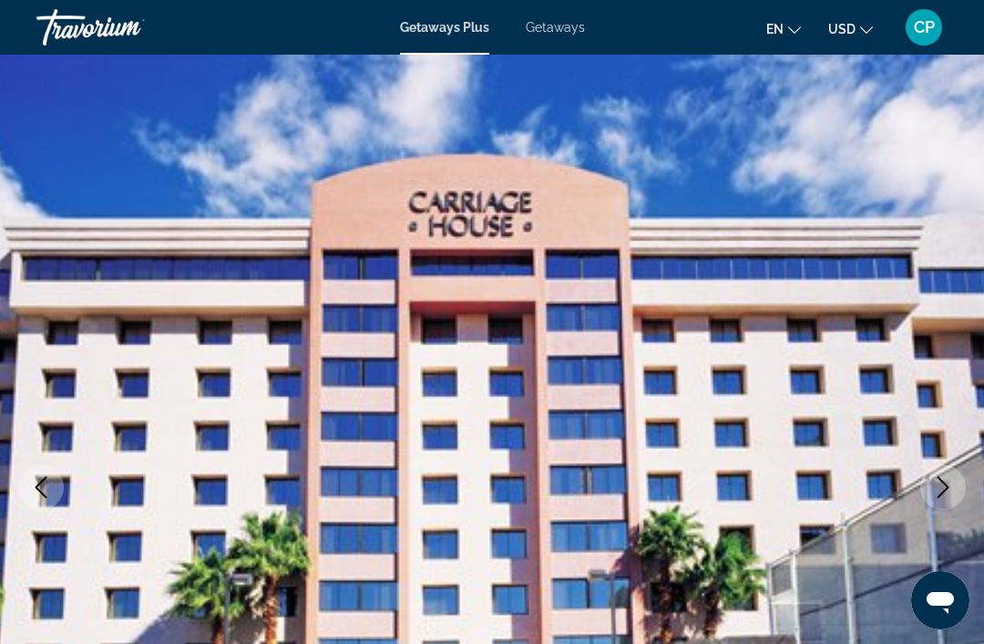
click at [948, 488] on icon "Next image" at bounding box center [943, 487] width 22 height 22
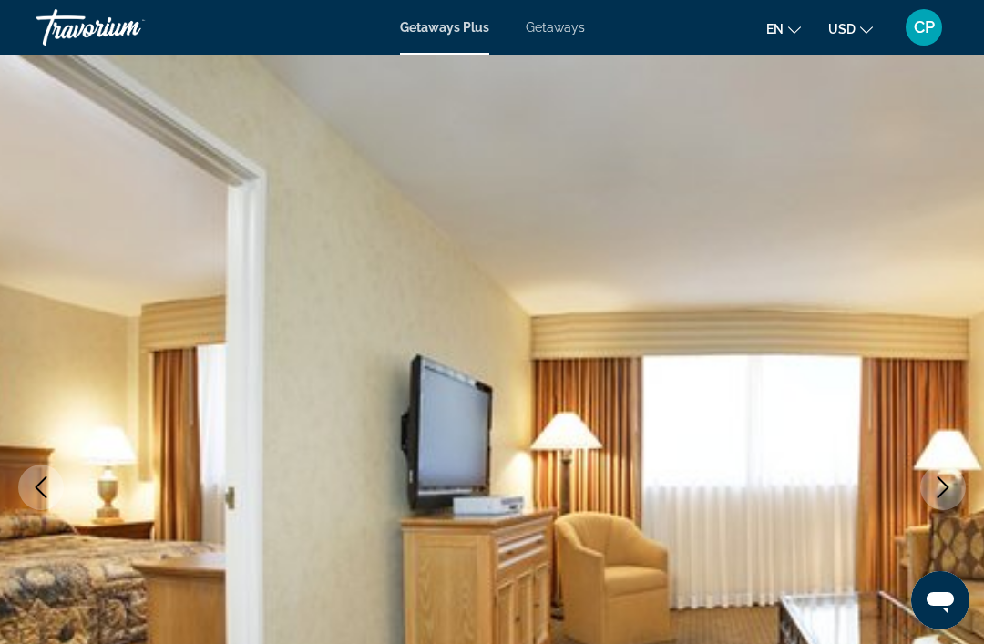
click at [947, 489] on icon "Next image" at bounding box center [943, 487] width 22 height 22
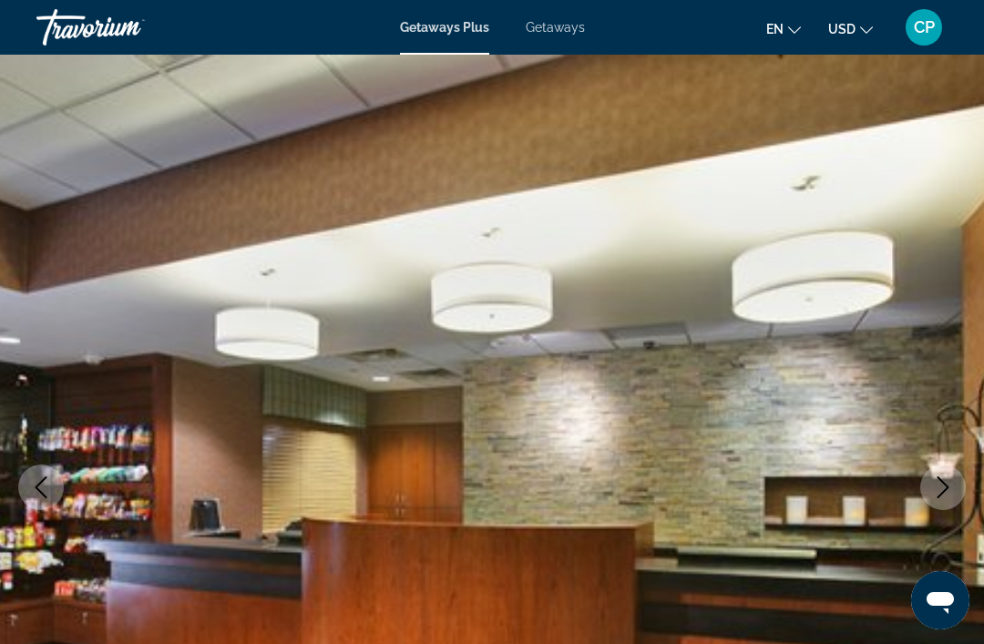
click at [945, 490] on icon "Next image" at bounding box center [943, 487] width 12 height 22
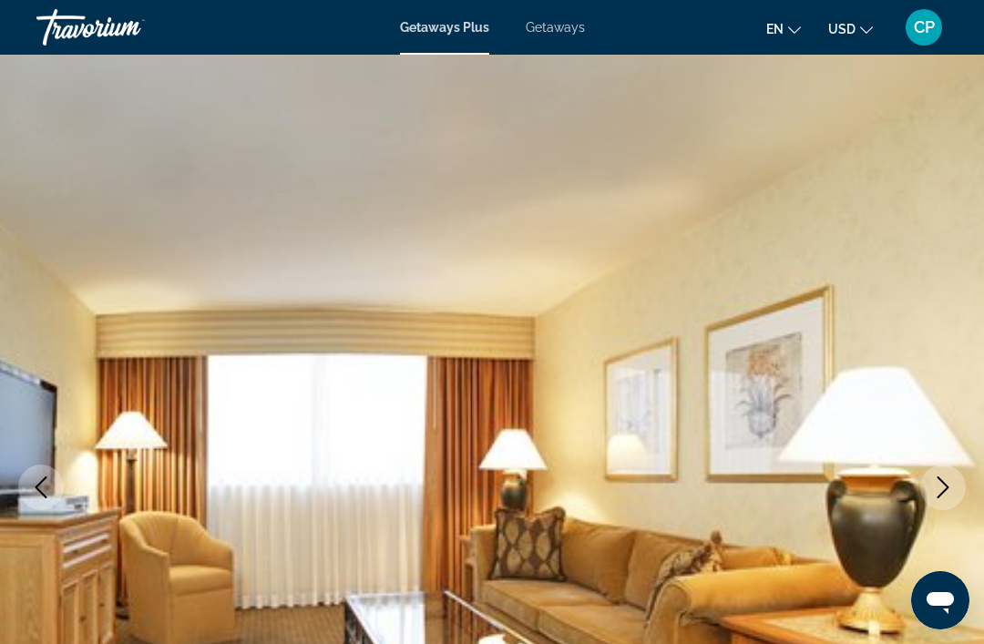
click at [955, 474] on button "Next image" at bounding box center [943, 488] width 46 height 46
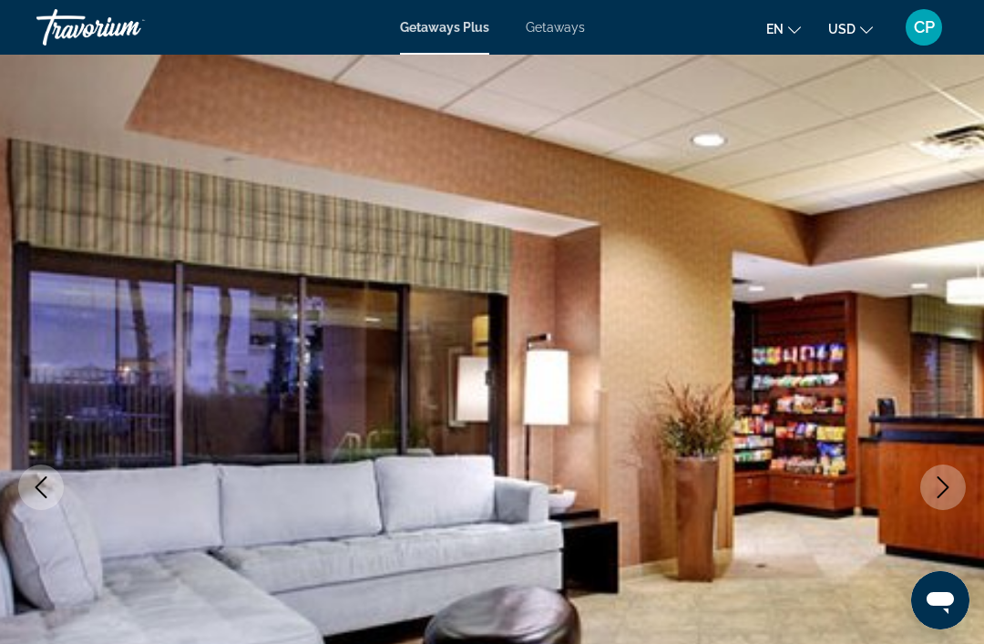
click at [948, 478] on icon "Next image" at bounding box center [943, 487] width 22 height 22
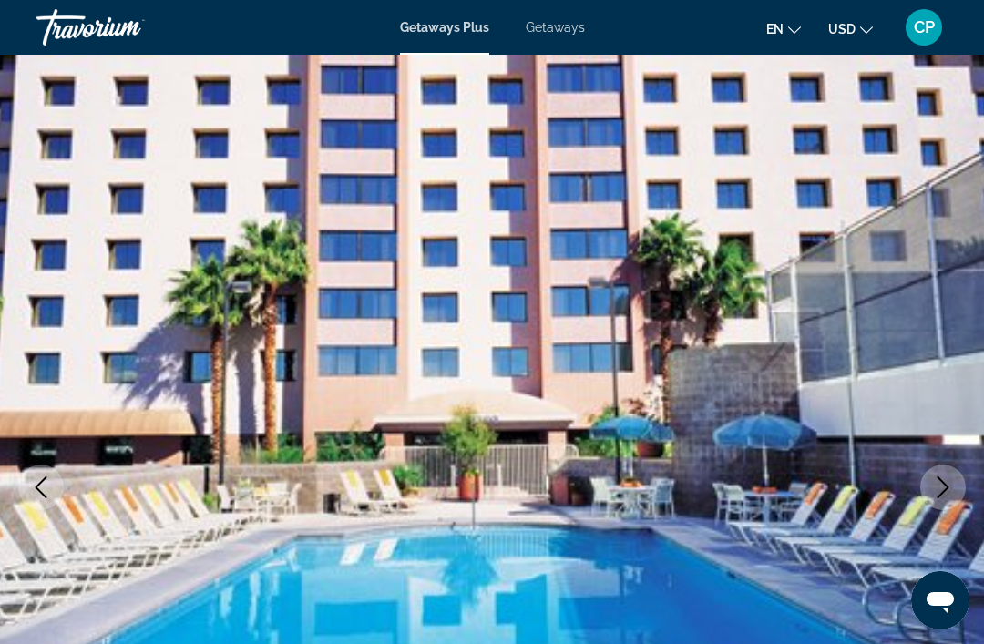
click at [85, 241] on img "Main content" at bounding box center [492, 487] width 984 height 865
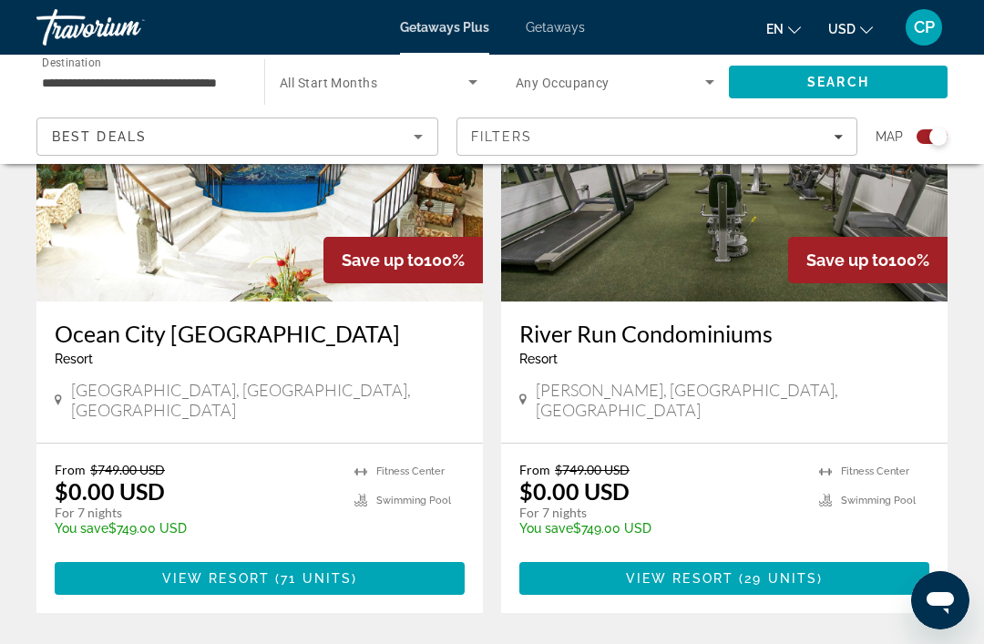
scroll to position [4131, 0]
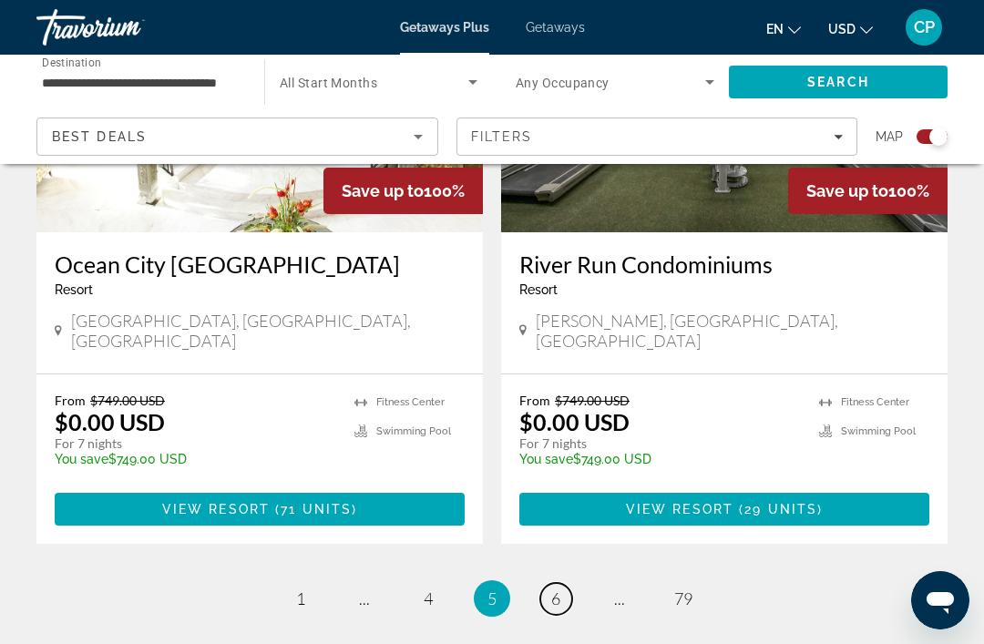
click at [553, 588] on span "6" at bounding box center [555, 598] width 9 height 20
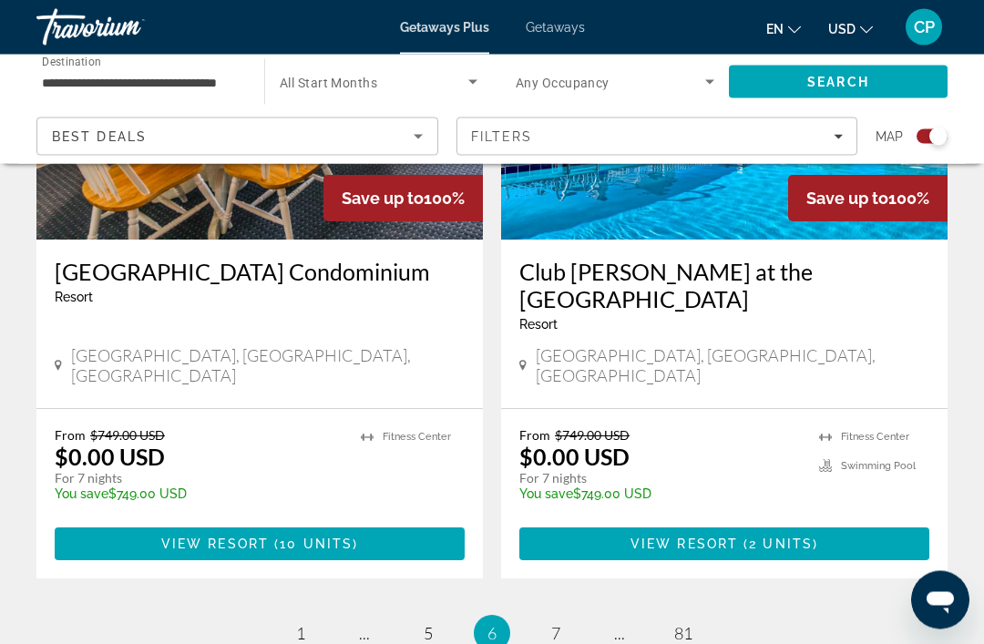
scroll to position [4094, 0]
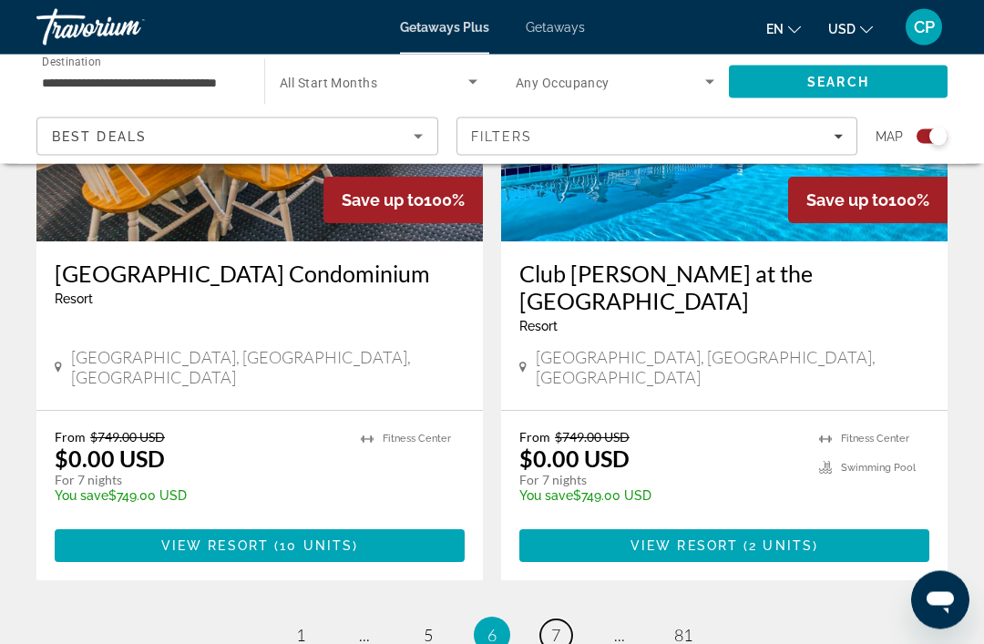
click at [553, 626] on span "7" at bounding box center [555, 636] width 9 height 20
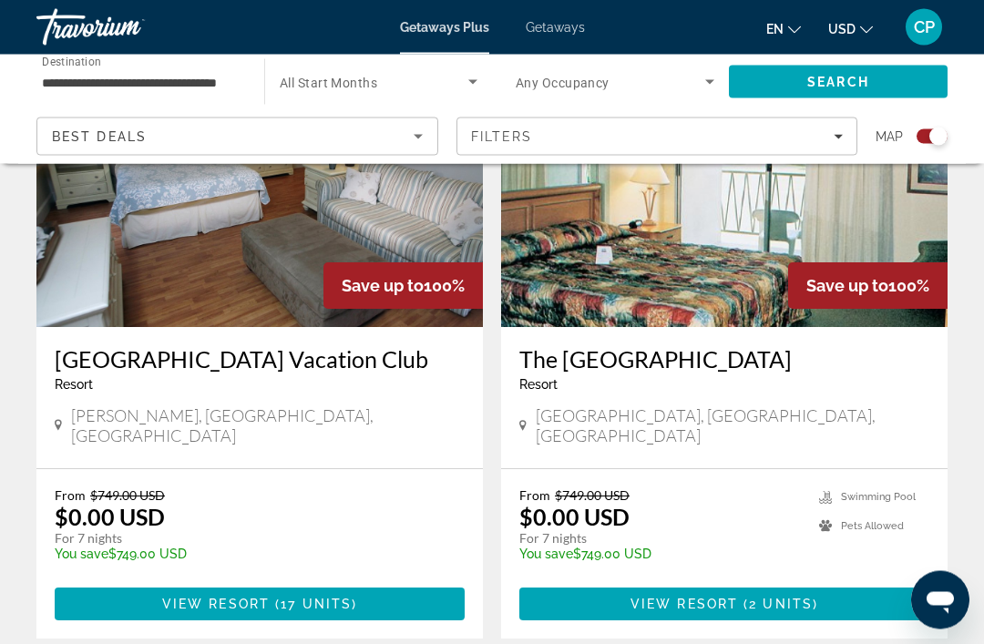
scroll to position [4018, 0]
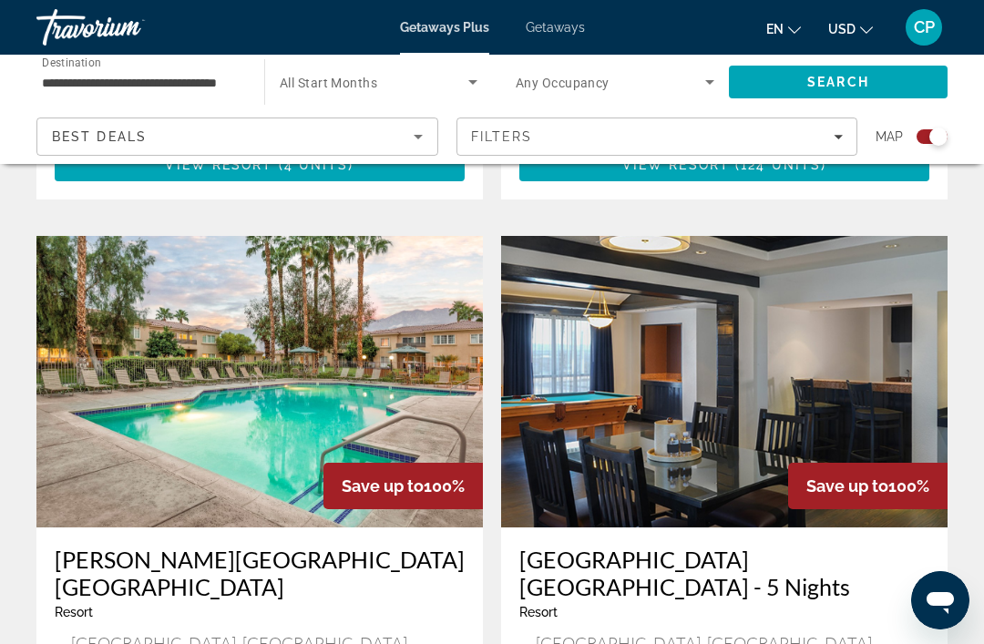
scroll to position [2496, 0]
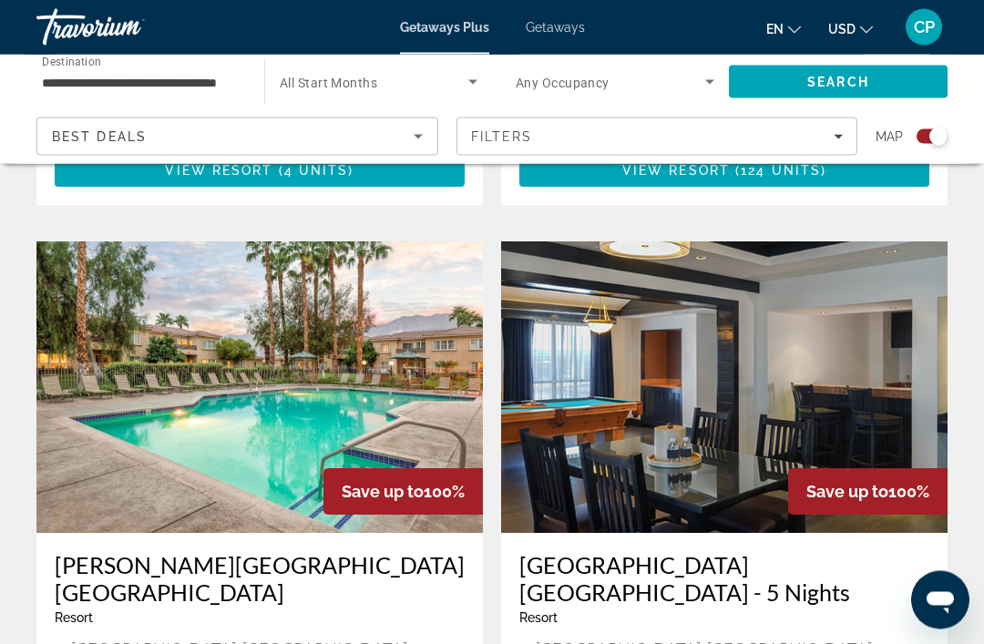
click at [880, 360] on img "Main content" at bounding box center [724, 387] width 446 height 291
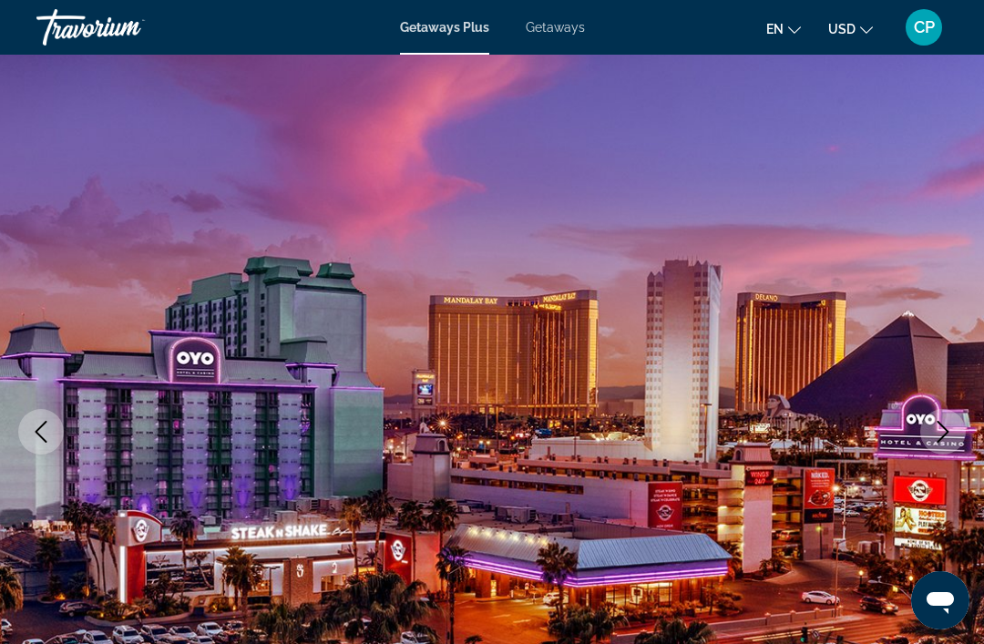
scroll to position [43, 0]
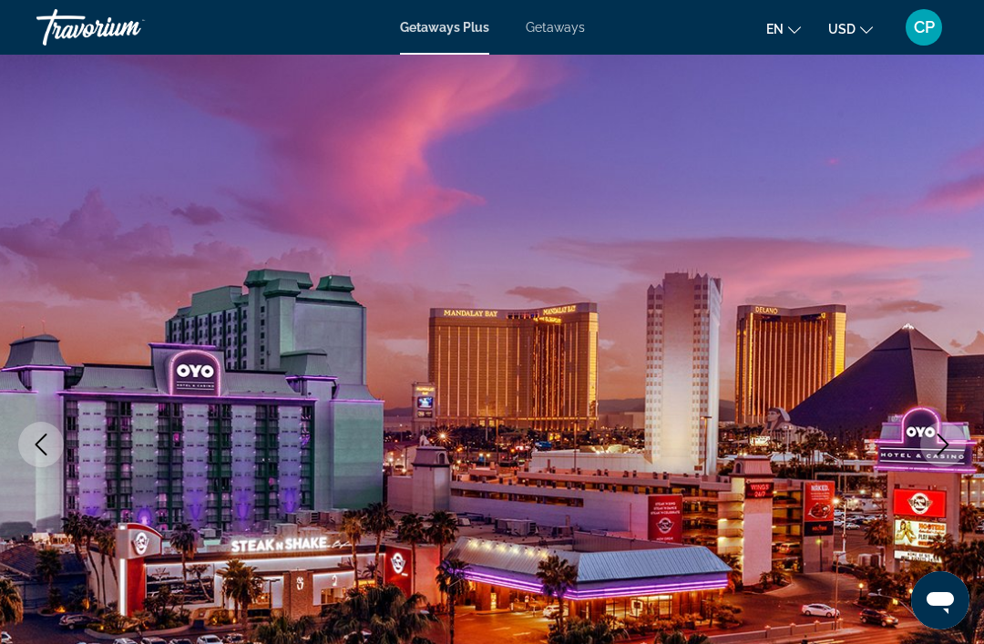
click at [947, 448] on icon "Next image" at bounding box center [943, 445] width 22 height 22
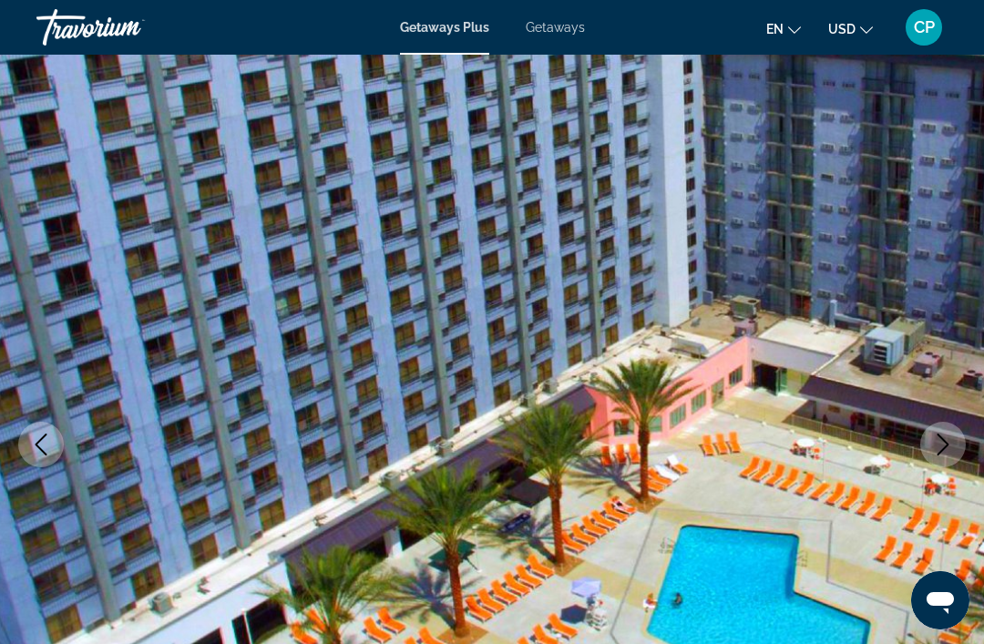
click at [936, 455] on icon "Next image" at bounding box center [943, 445] width 22 height 22
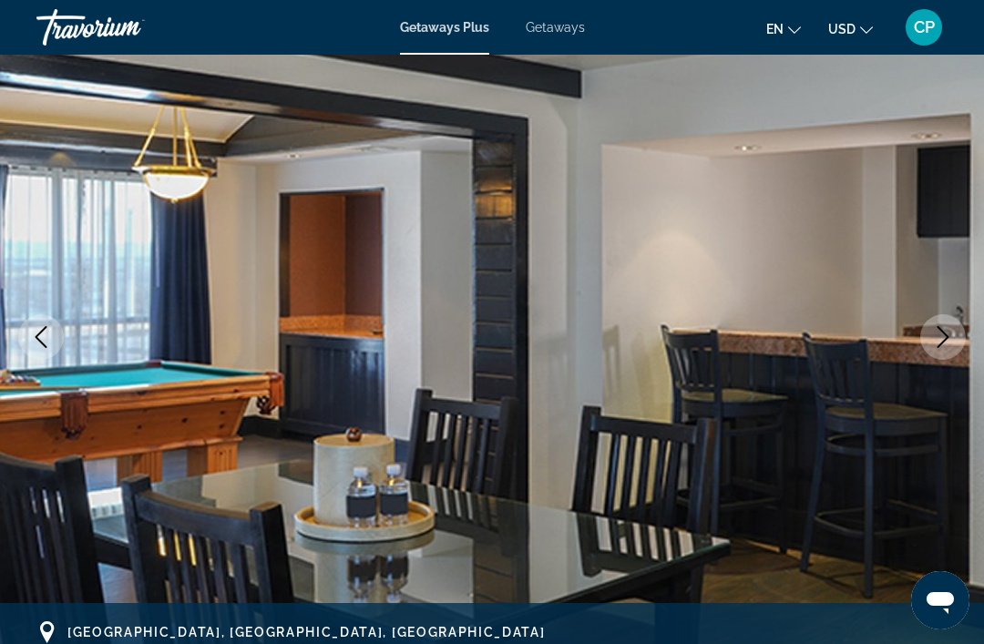
scroll to position [166, 0]
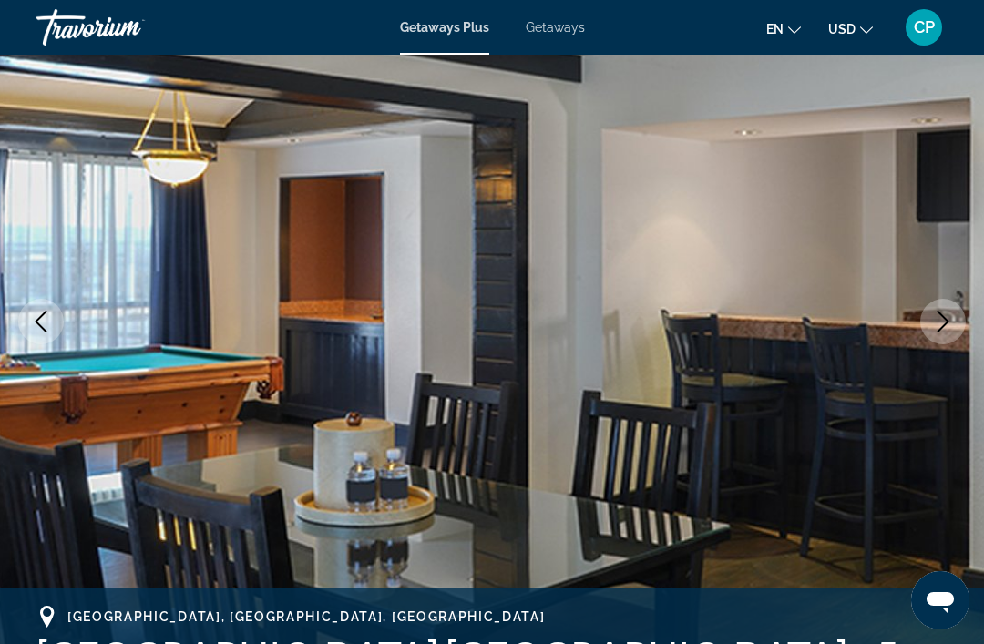
click at [960, 348] on img "Main content" at bounding box center [492, 321] width 984 height 865
click at [963, 333] on img "Main content" at bounding box center [492, 321] width 984 height 865
click at [956, 331] on button "Next image" at bounding box center [943, 322] width 46 height 46
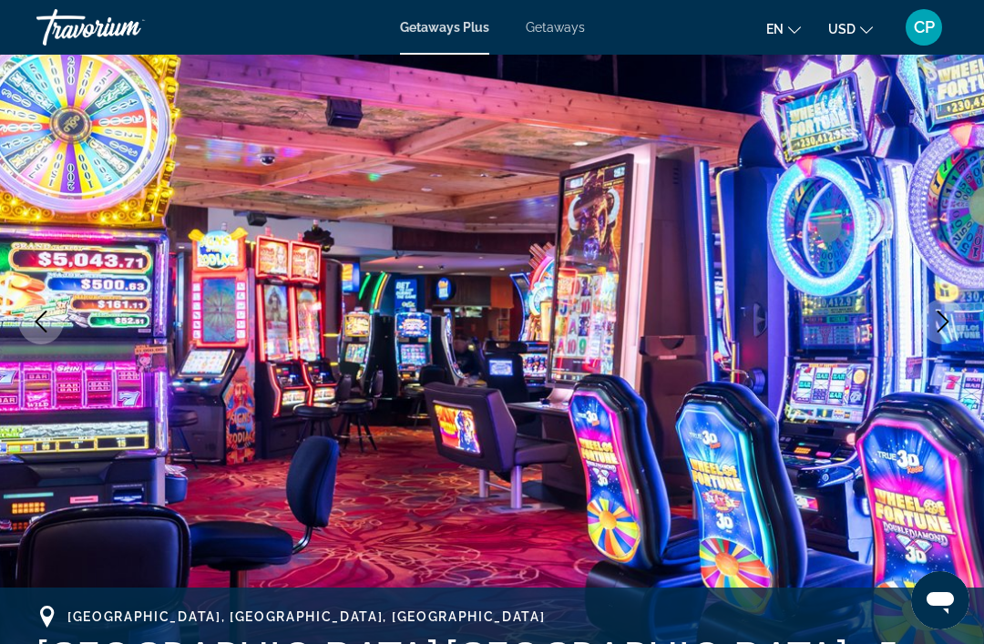
click at [937, 319] on icon "Next image" at bounding box center [943, 322] width 22 height 22
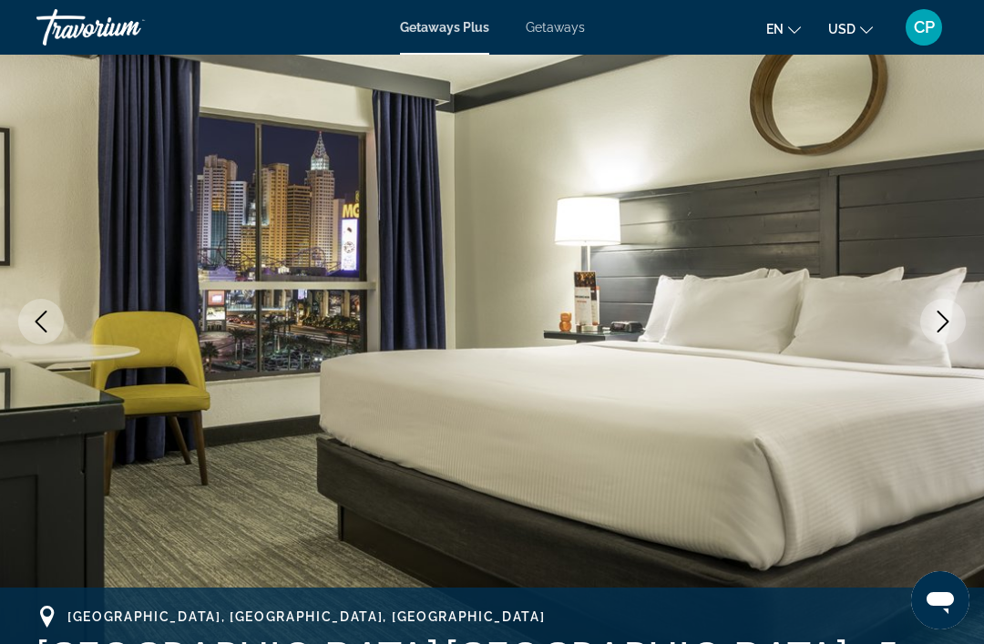
click at [939, 313] on icon "Next image" at bounding box center [943, 322] width 12 height 22
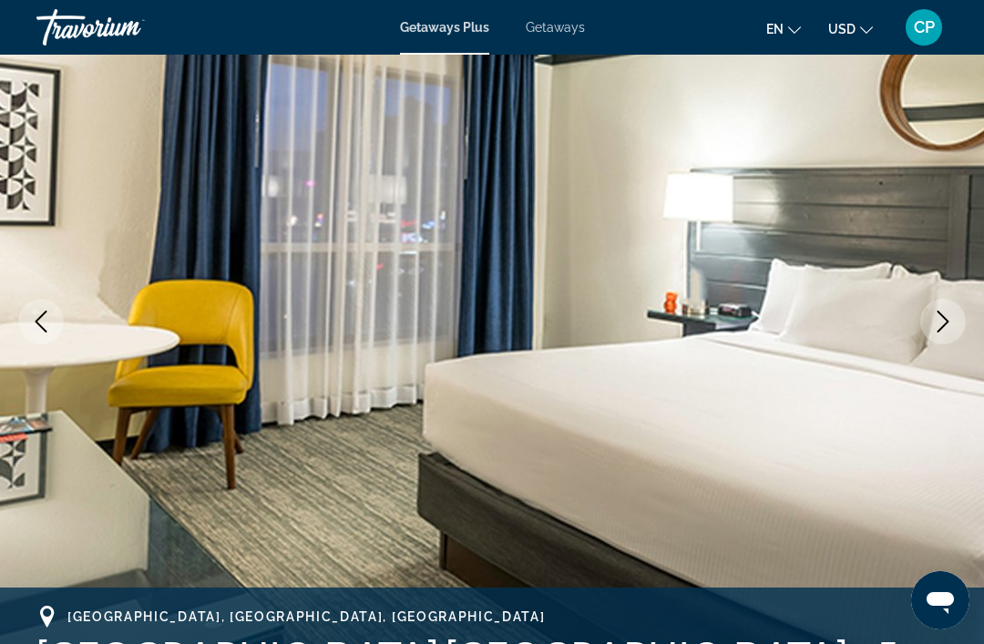
click at [942, 321] on icon "Next image" at bounding box center [943, 322] width 22 height 22
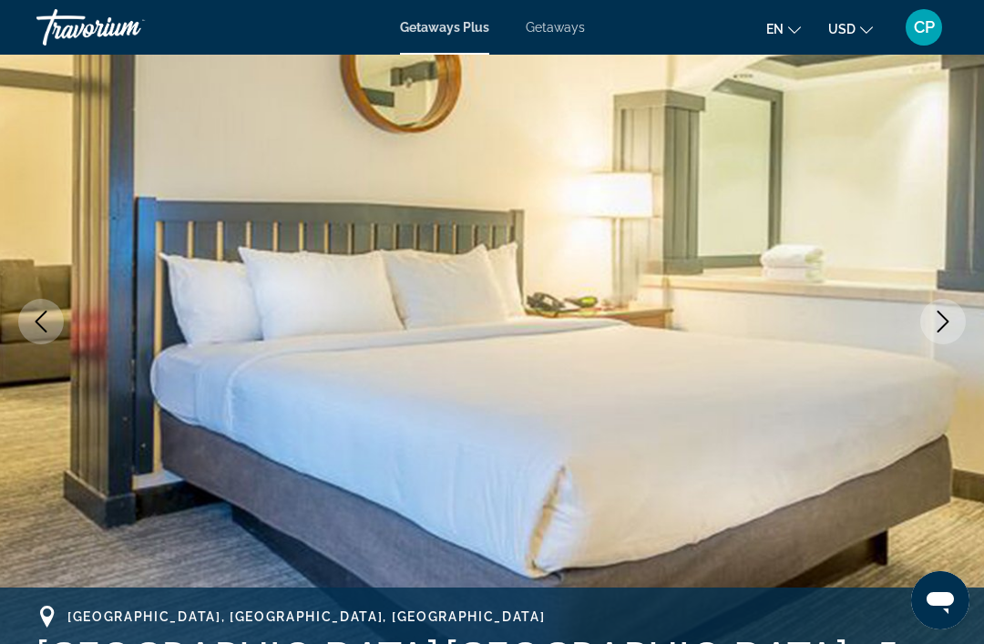
click at [931, 321] on button "Next image" at bounding box center [943, 322] width 46 height 46
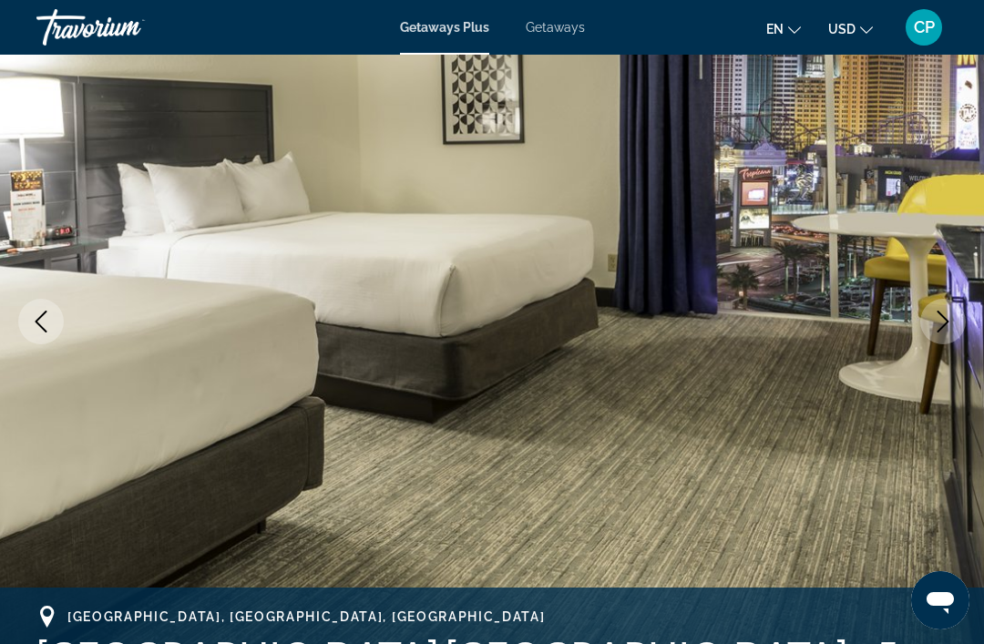
click at [941, 319] on icon "Next image" at bounding box center [943, 322] width 22 height 22
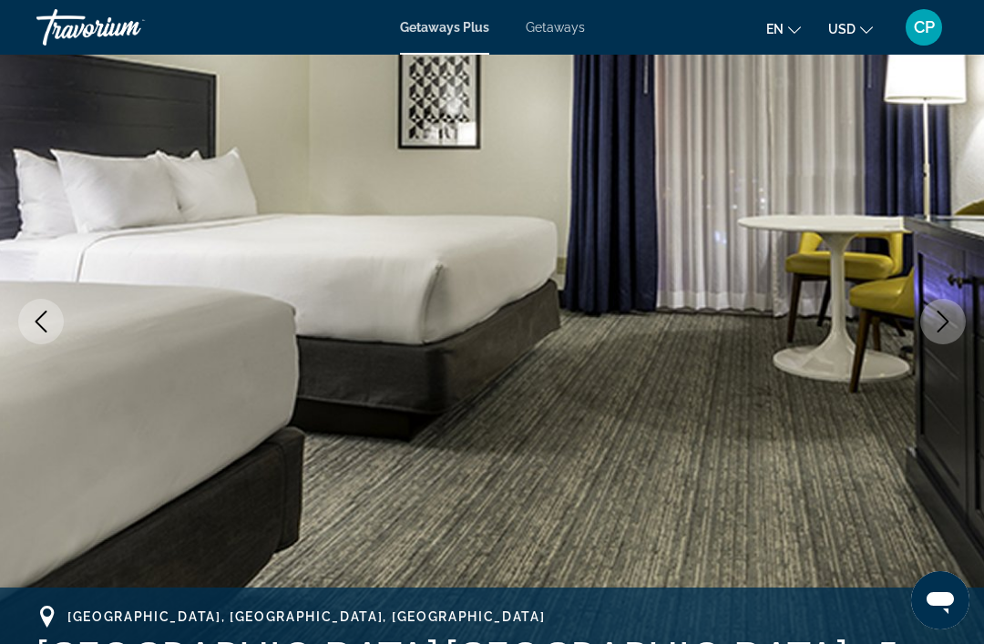
click at [931, 317] on button "Next image" at bounding box center [943, 322] width 46 height 46
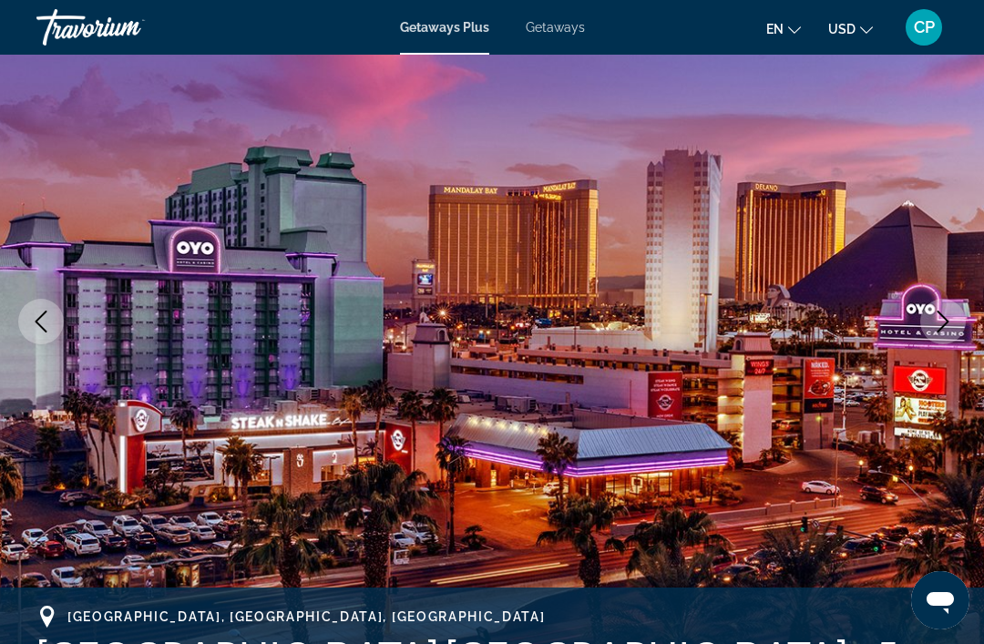
click at [937, 322] on icon "Next image" at bounding box center [943, 322] width 22 height 22
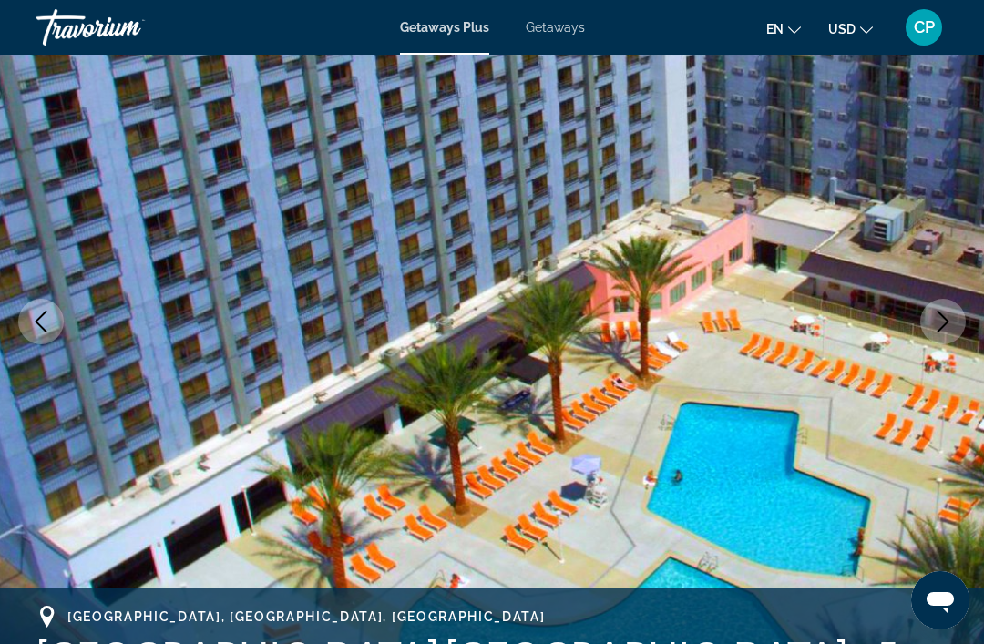
click at [933, 319] on icon "Next image" at bounding box center [943, 322] width 22 height 22
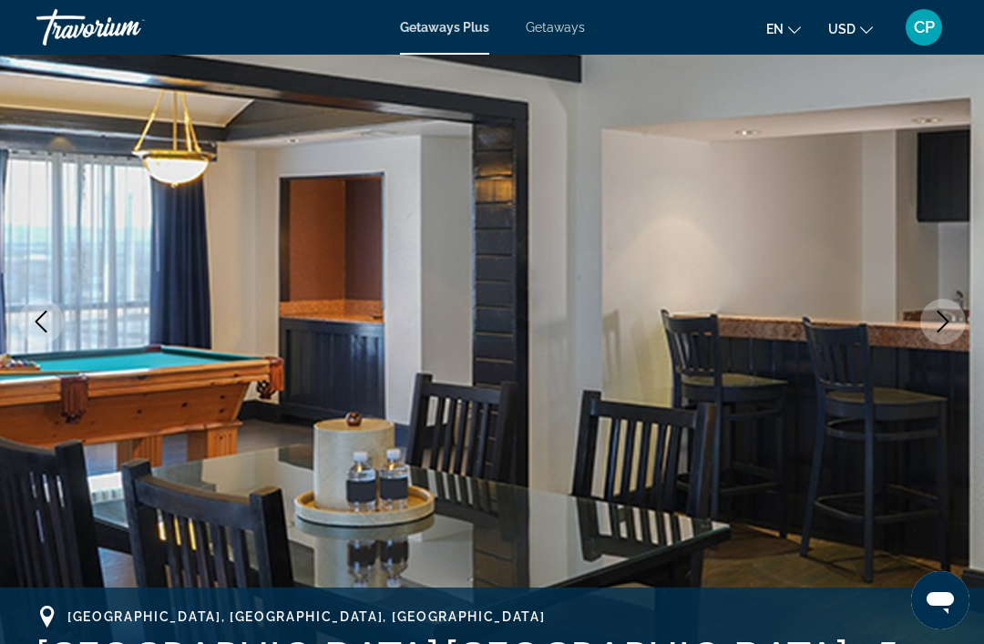
click at [830, 371] on img "Main content" at bounding box center [492, 321] width 984 height 865
click at [930, 330] on button "Next image" at bounding box center [943, 322] width 46 height 46
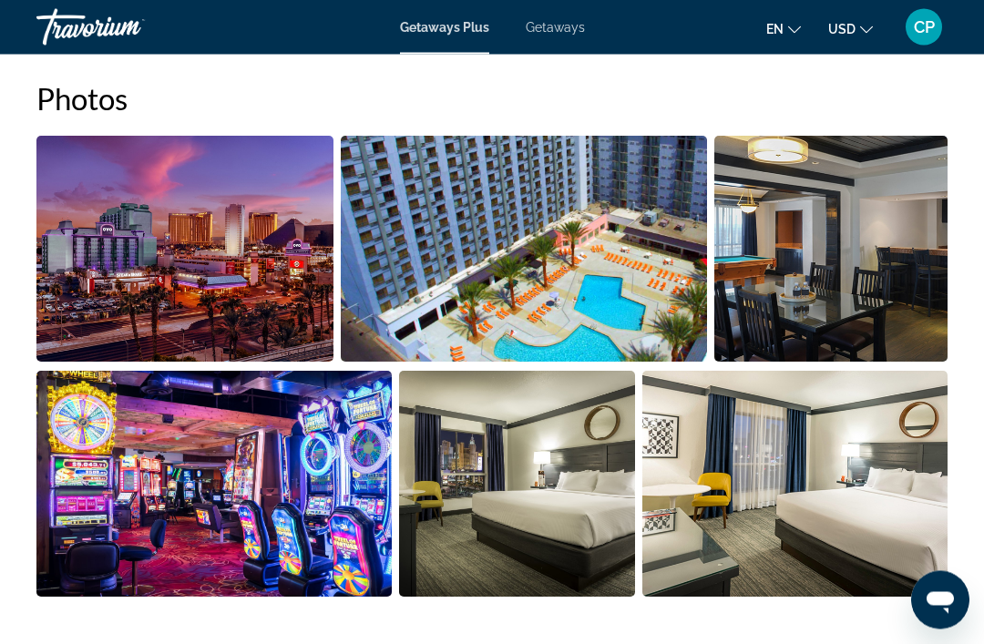
scroll to position [1189, 0]
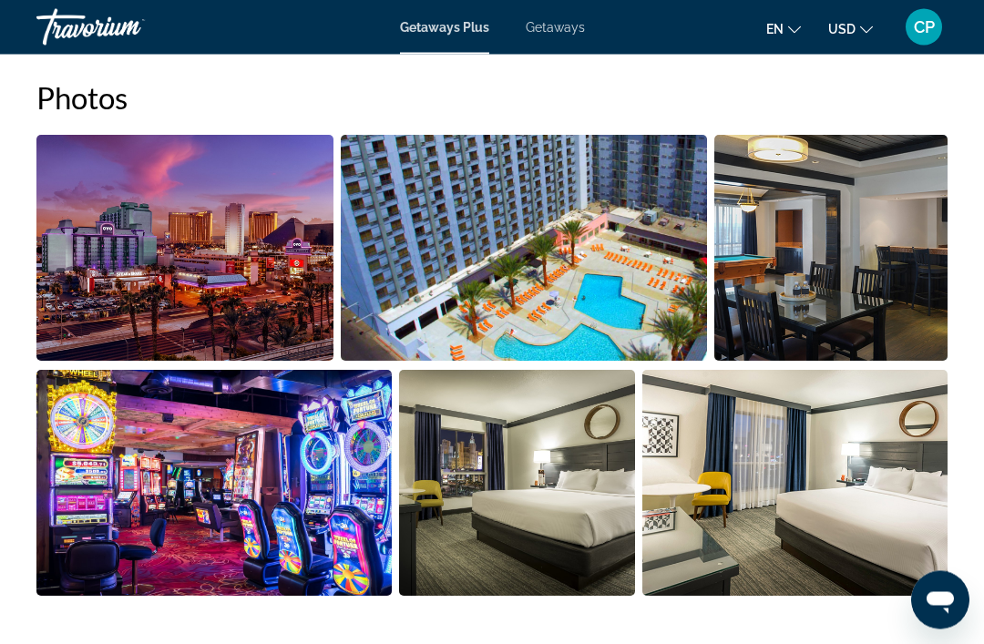
click at [875, 281] on img "Open full-screen image slider" at bounding box center [830, 249] width 233 height 226
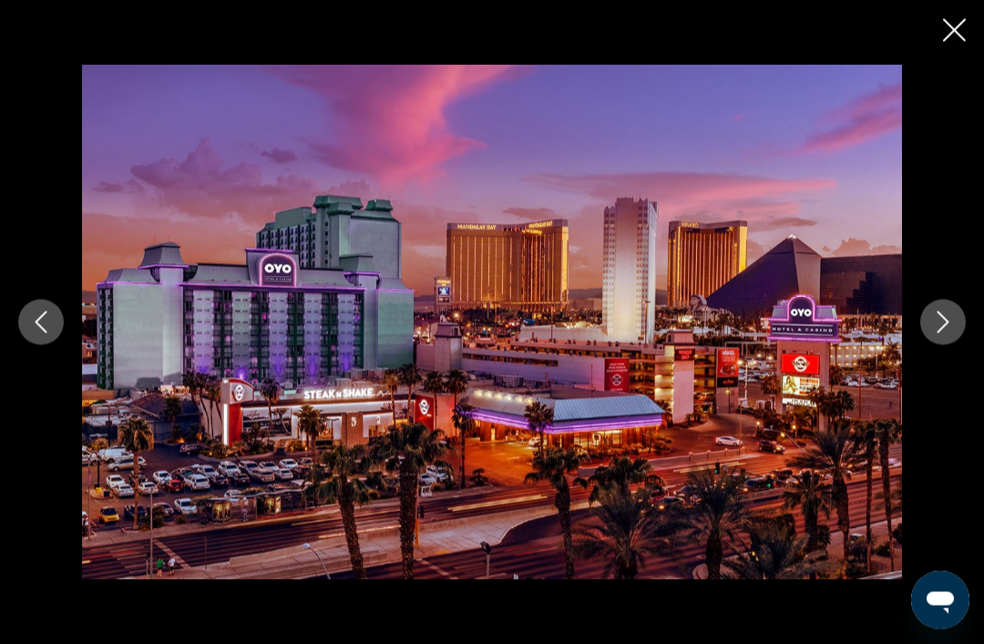
scroll to position [1190, 0]
click at [946, 333] on icon "Next image" at bounding box center [943, 323] width 22 height 22
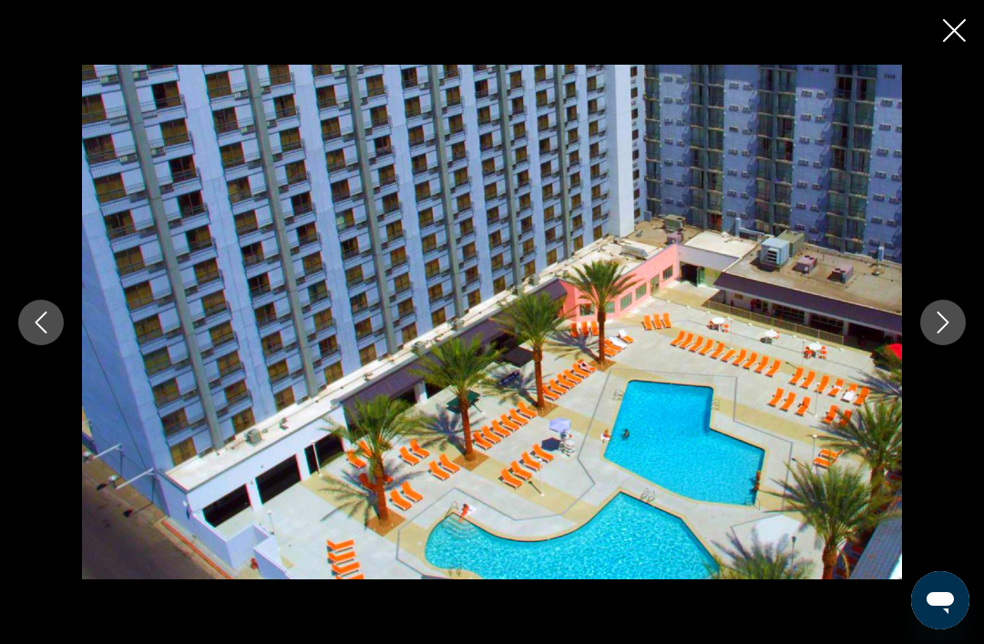
click at [925, 345] on button "Next image" at bounding box center [943, 323] width 46 height 46
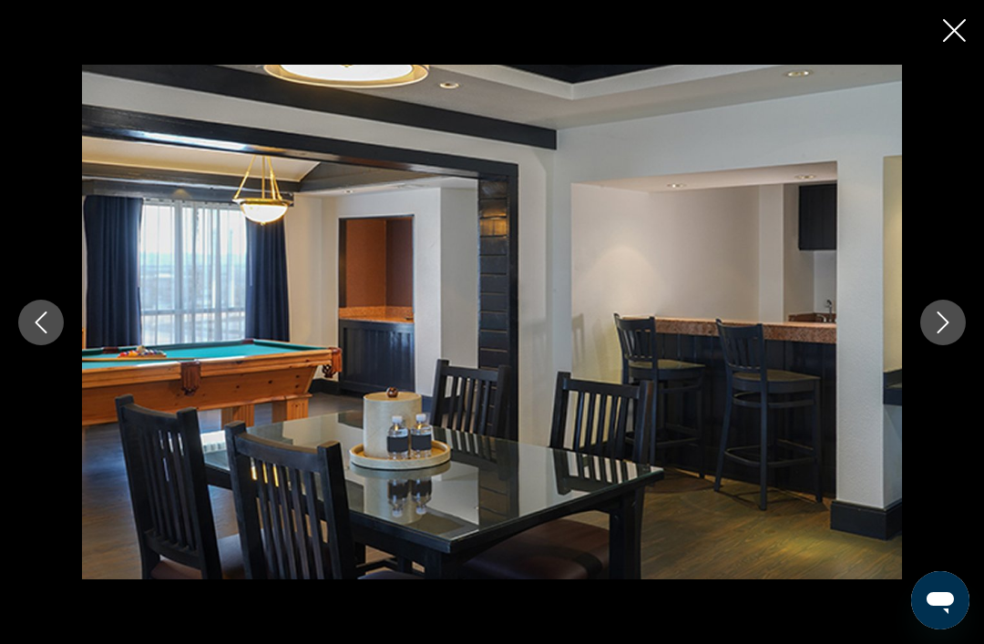
click at [922, 345] on button "Next image" at bounding box center [943, 323] width 46 height 46
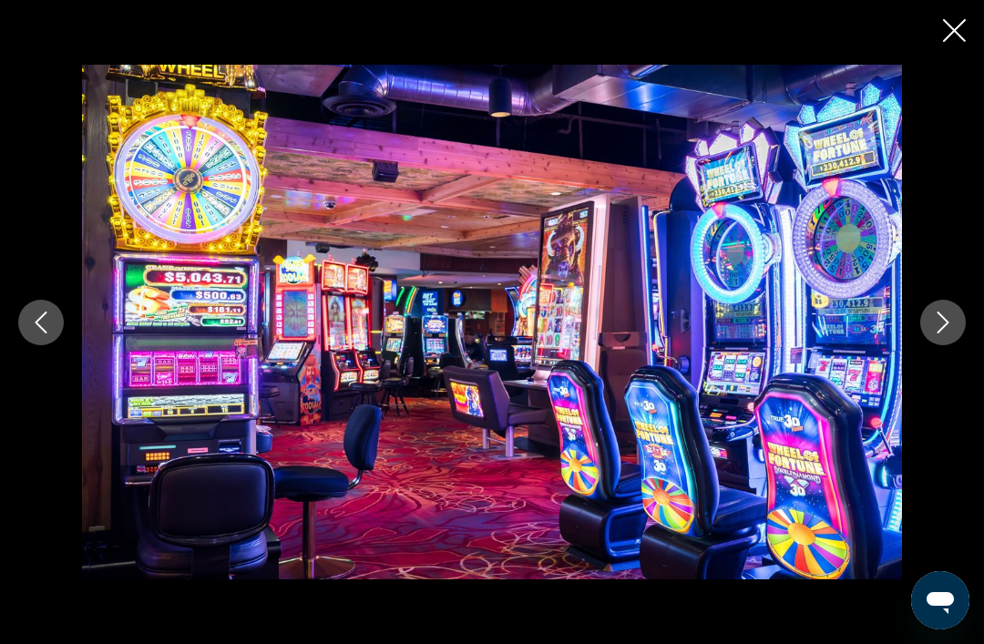
click at [936, 333] on icon "Next image" at bounding box center [943, 323] width 22 height 22
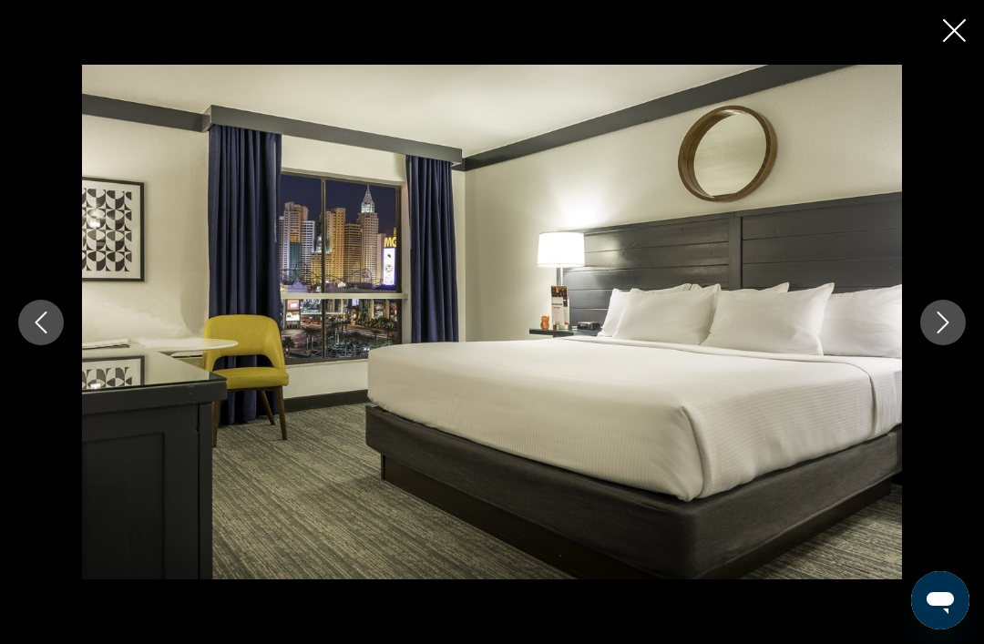
click at [933, 345] on button "Next image" at bounding box center [943, 323] width 46 height 46
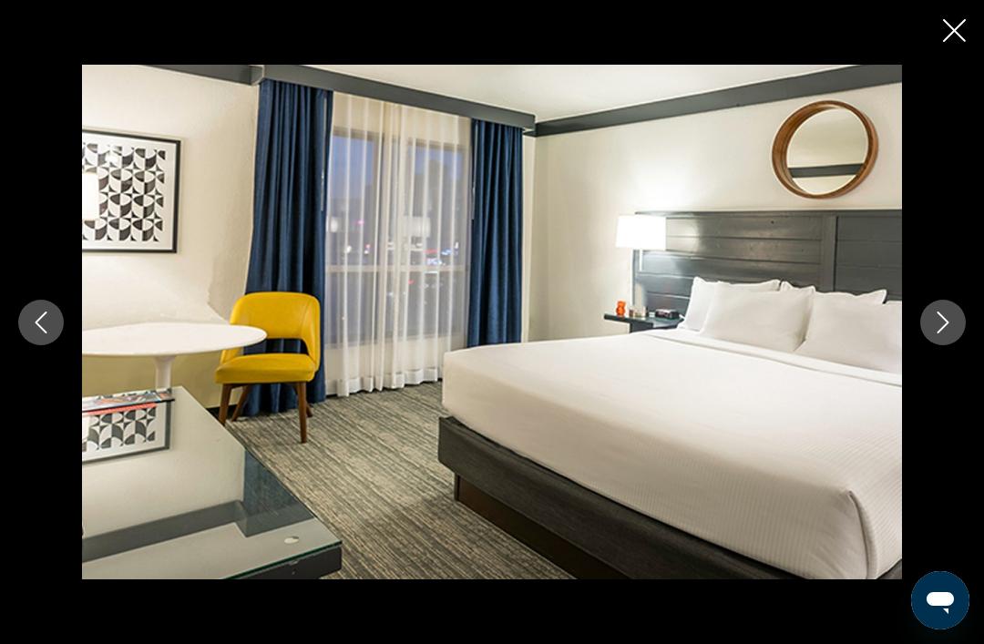
click at [935, 345] on button "Next image" at bounding box center [943, 323] width 46 height 46
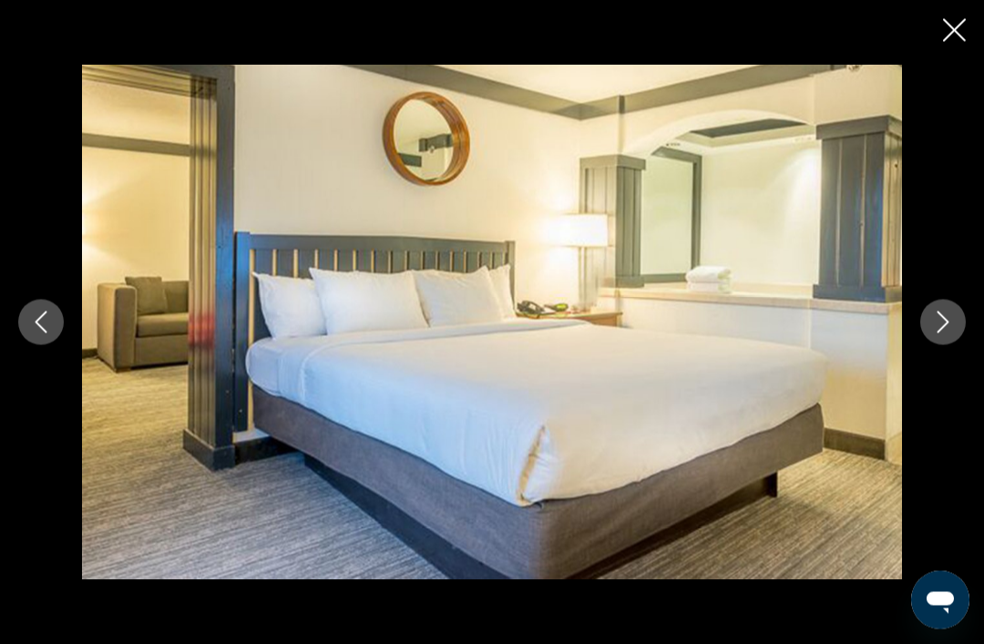
scroll to position [2044, 0]
click at [930, 345] on button "Next image" at bounding box center [943, 323] width 46 height 46
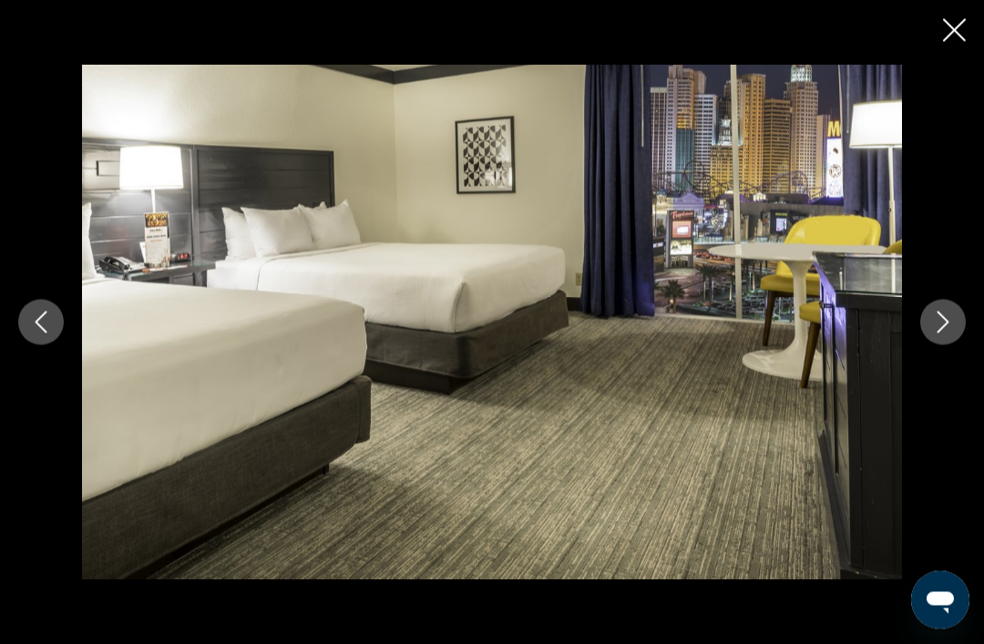
click at [936, 333] on icon "Next image" at bounding box center [943, 323] width 22 height 22
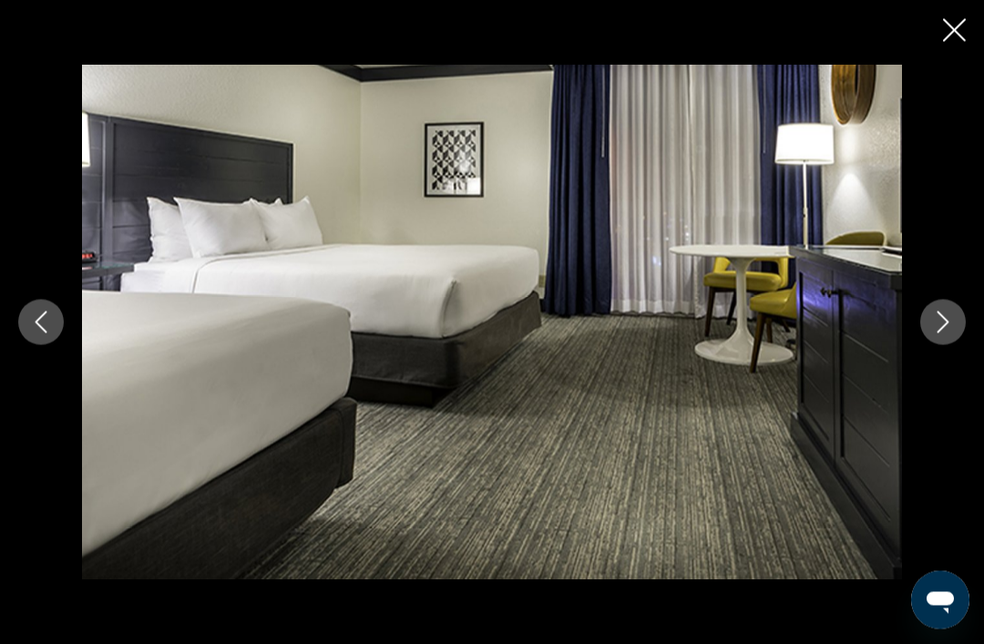
click at [932, 333] on icon "Next image" at bounding box center [943, 323] width 22 height 22
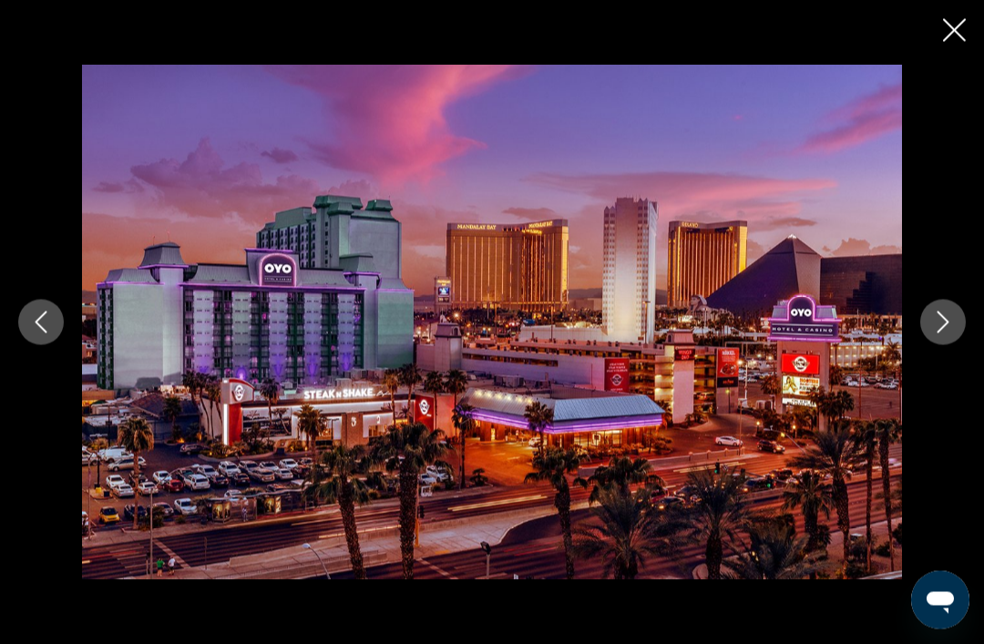
click at [961, 22] on icon "Close slideshow" at bounding box center [954, 30] width 23 height 23
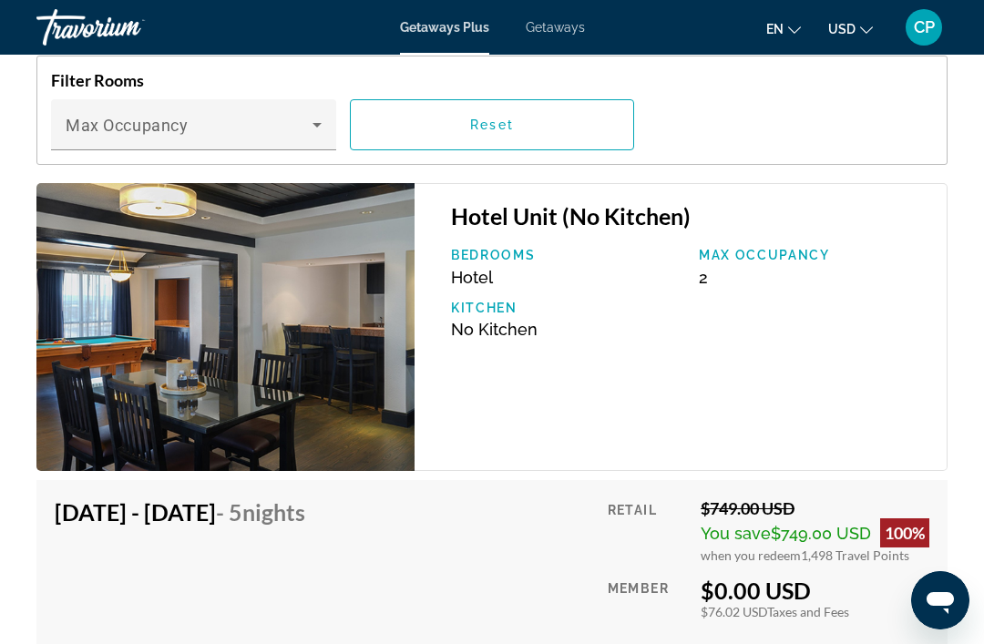
scroll to position [3154, 0]
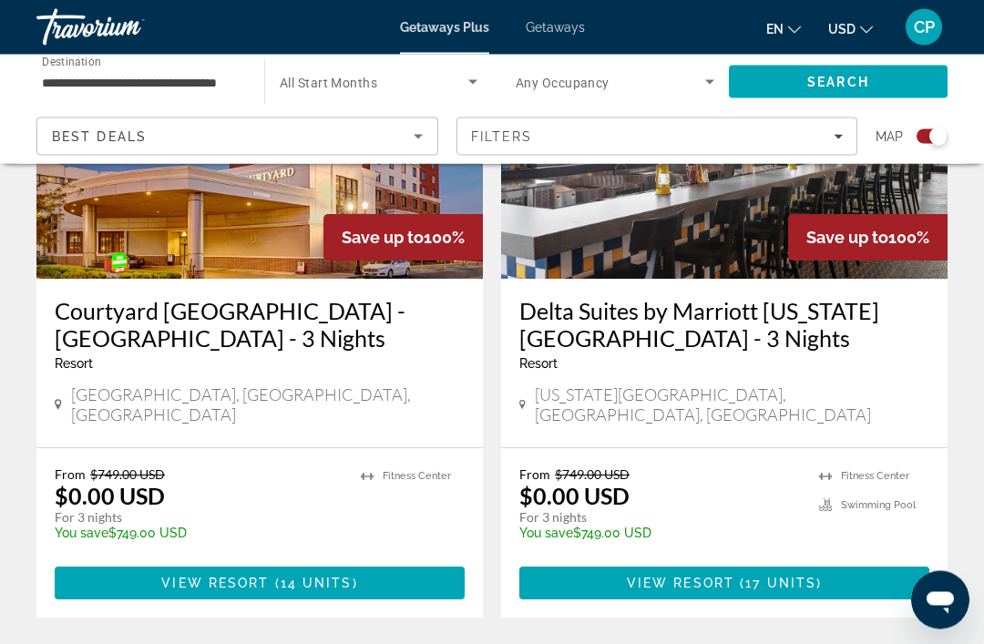
scroll to position [4115, 0]
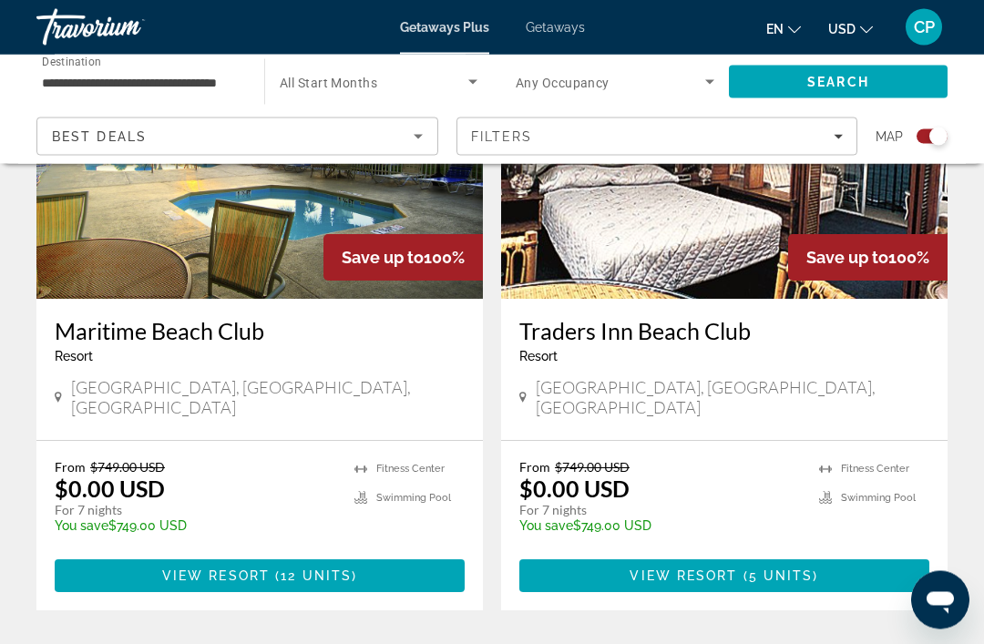
scroll to position [4034, 0]
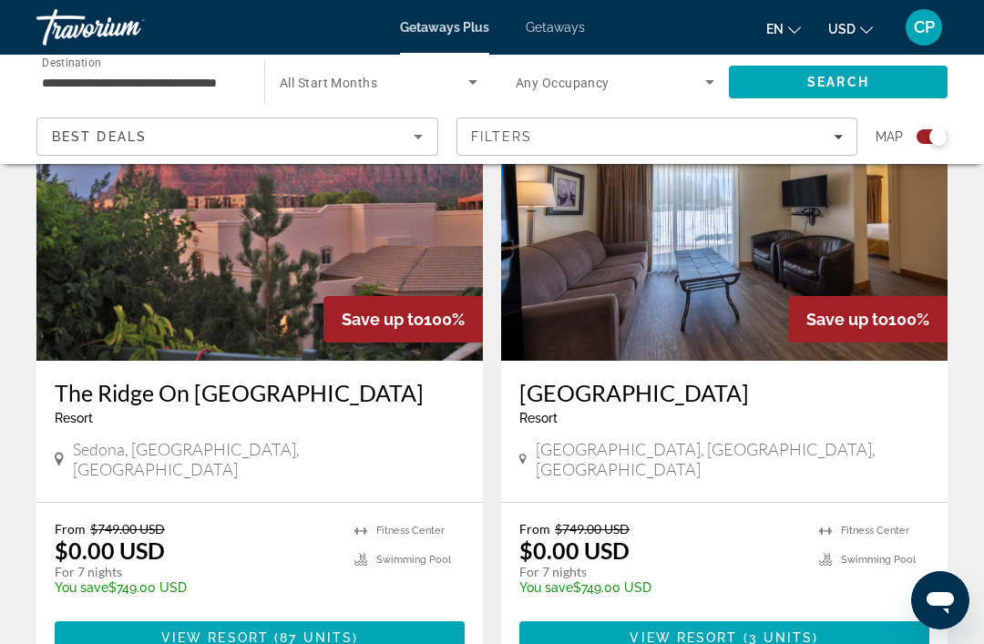
scroll to position [3928, 0]
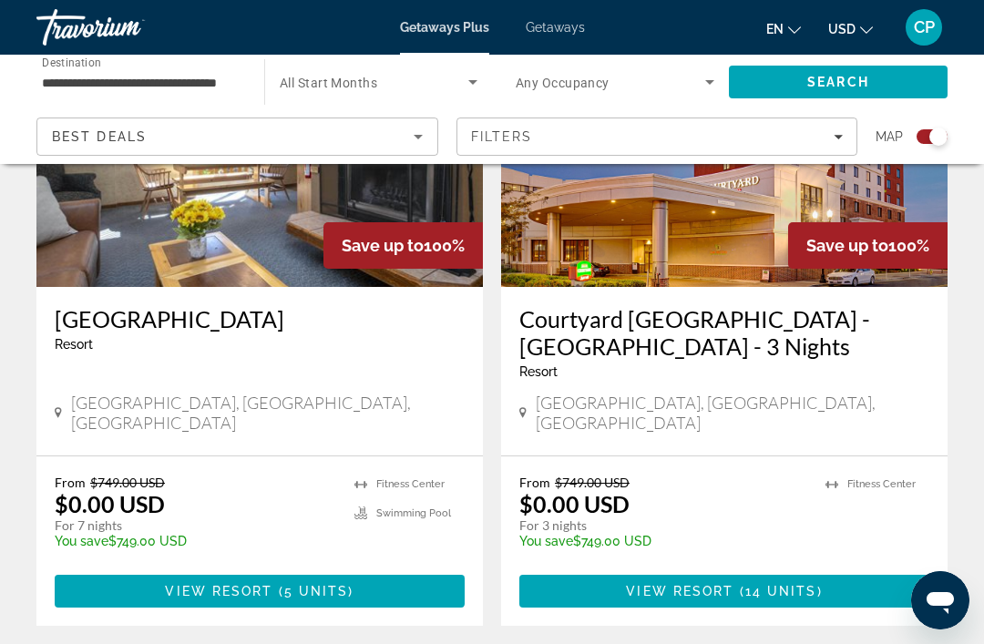
scroll to position [4213, 0]
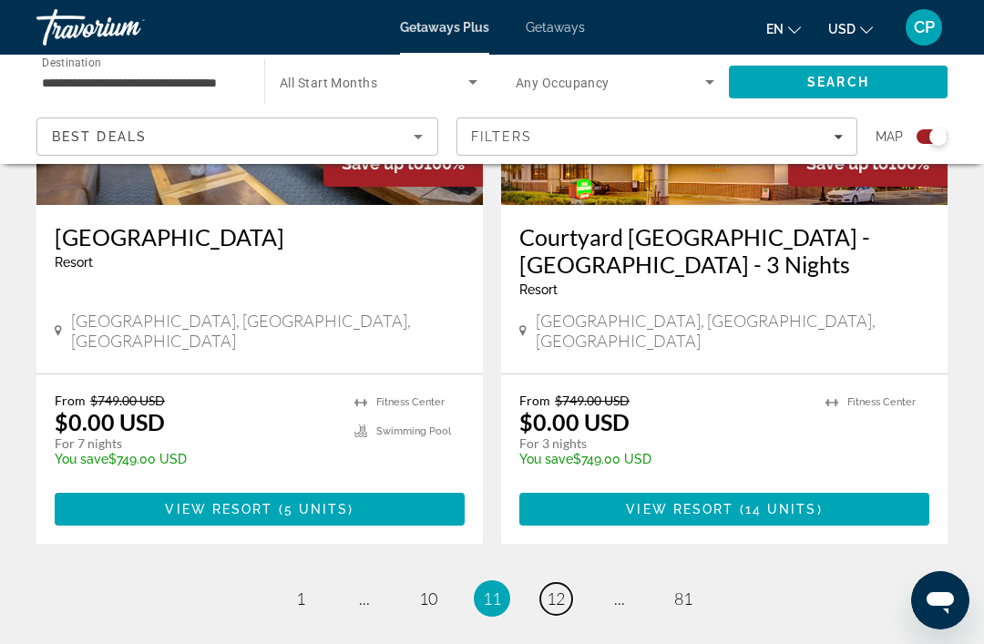
click at [557, 583] on link "page 12" at bounding box center [556, 599] width 32 height 32
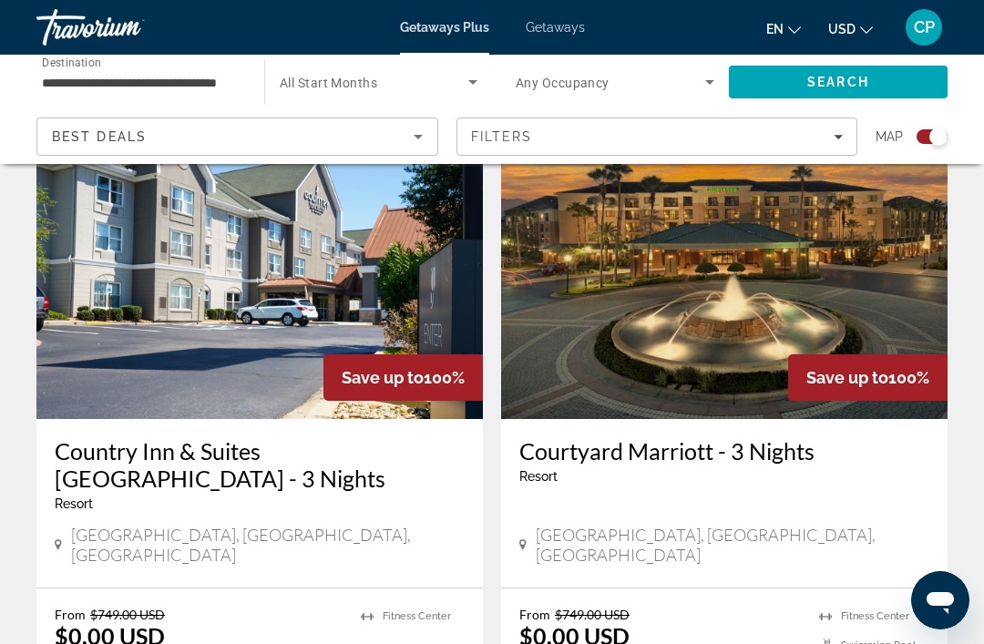
scroll to position [3972, 0]
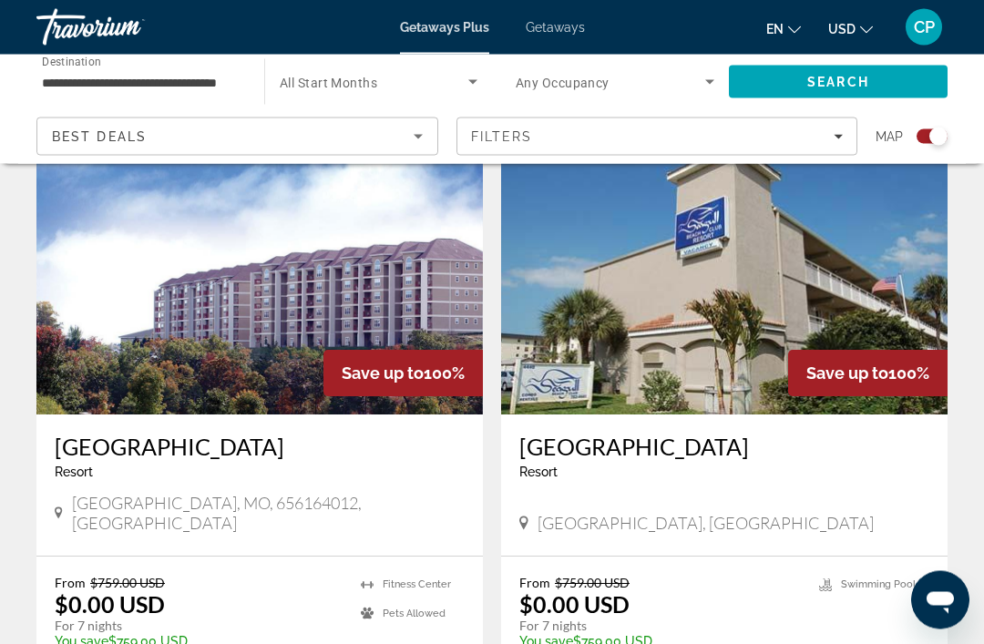
scroll to position [3893, 0]
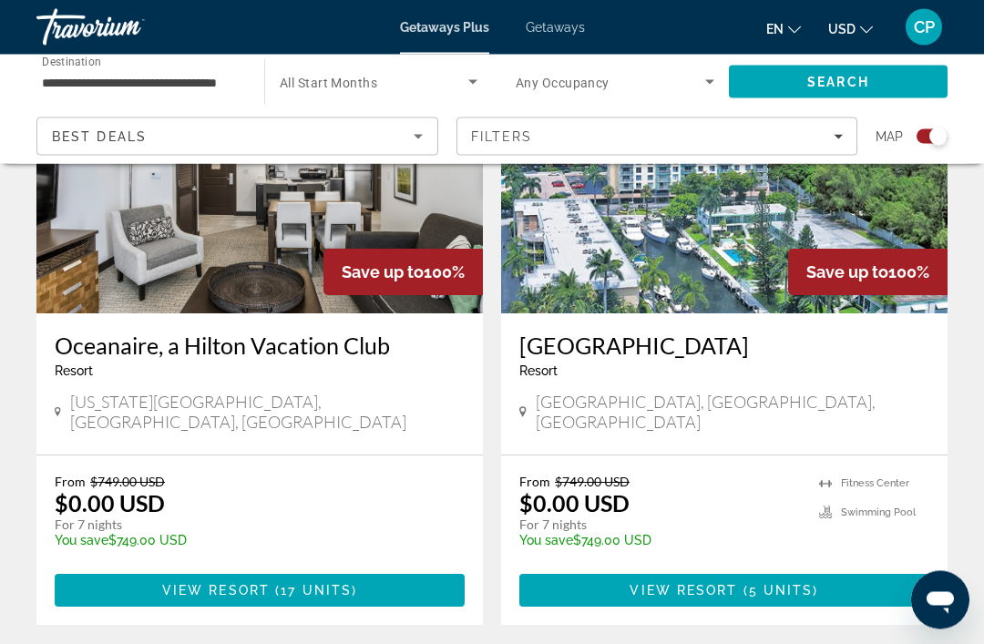
scroll to position [3966, 0]
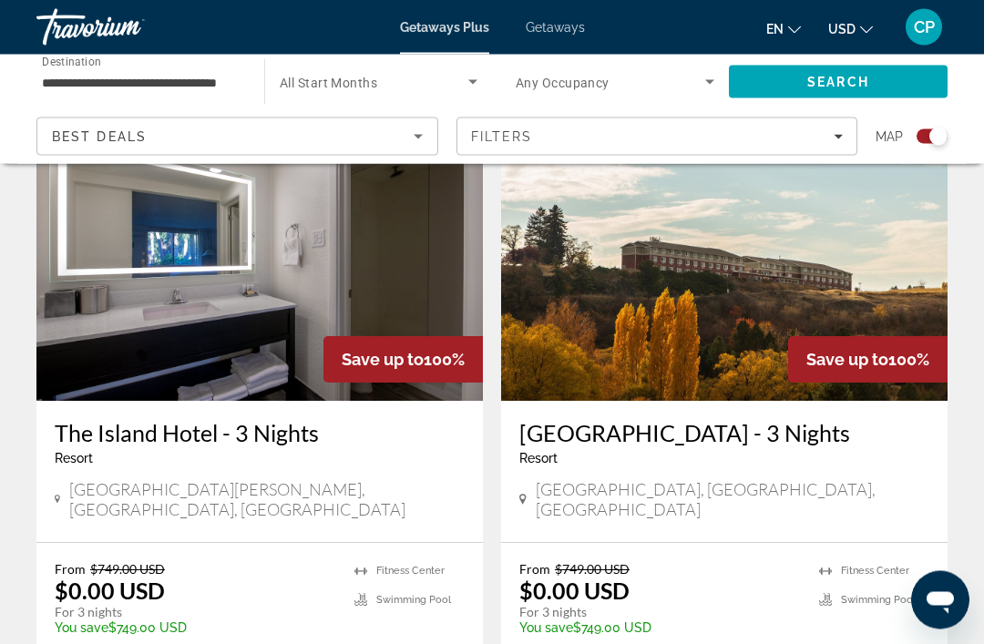
scroll to position [4025, 0]
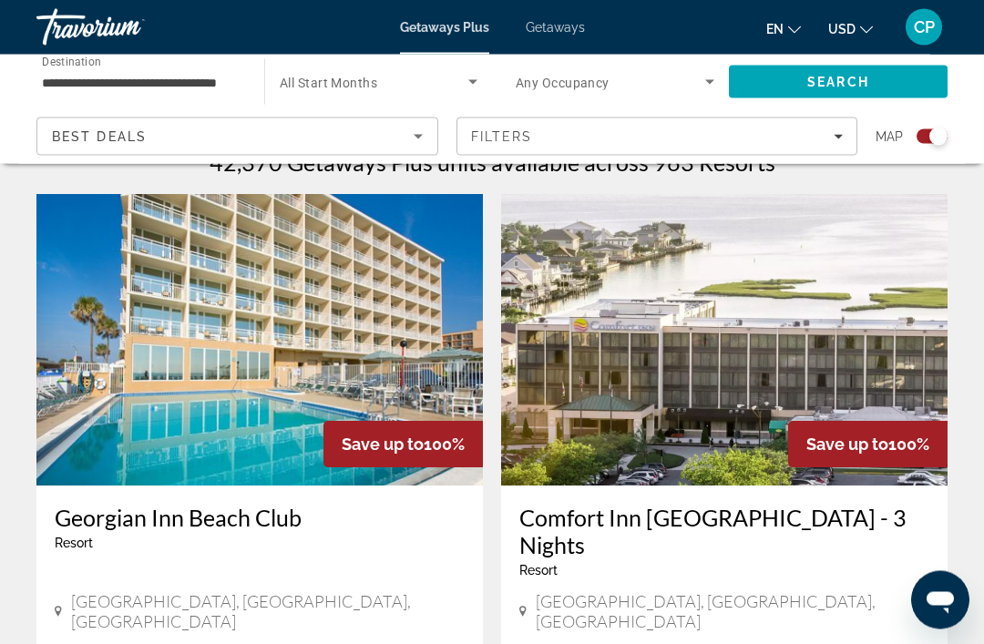
scroll to position [589, 0]
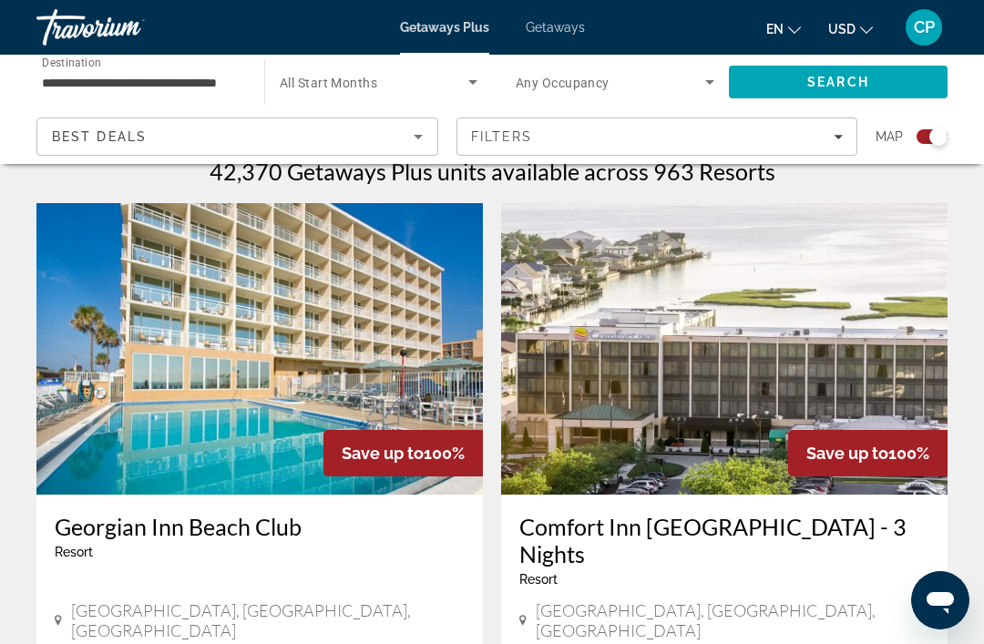
click at [913, 416] on img "Main content" at bounding box center [724, 348] width 446 height 291
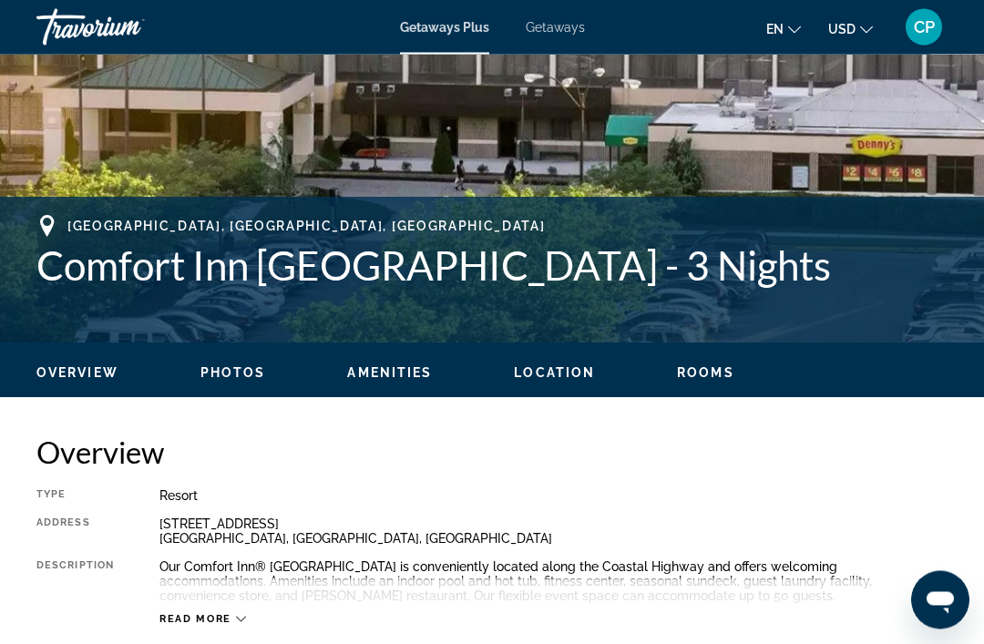
scroll to position [578, 0]
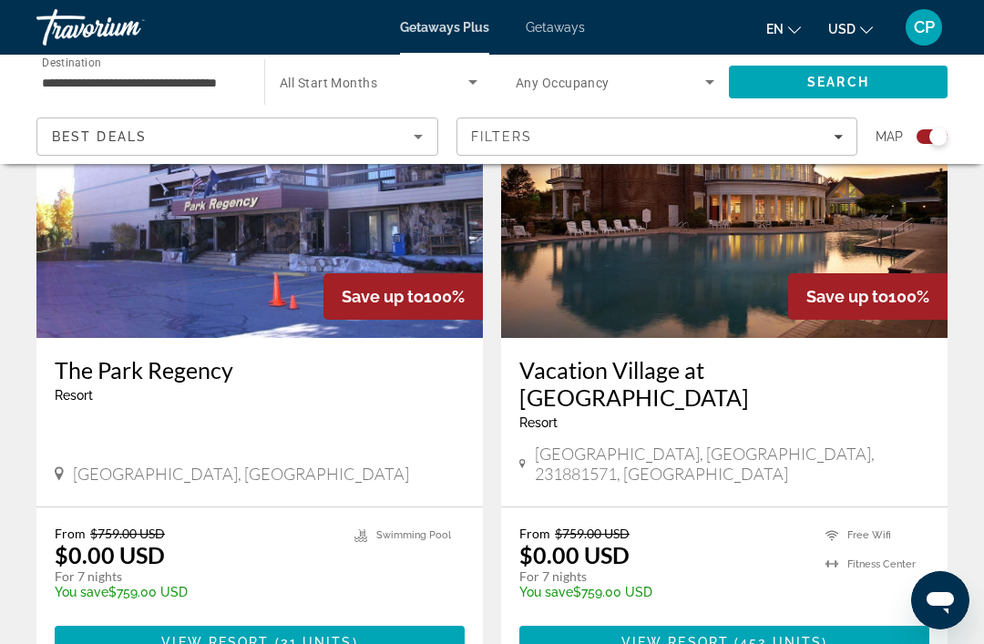
scroll to position [3973, 0]
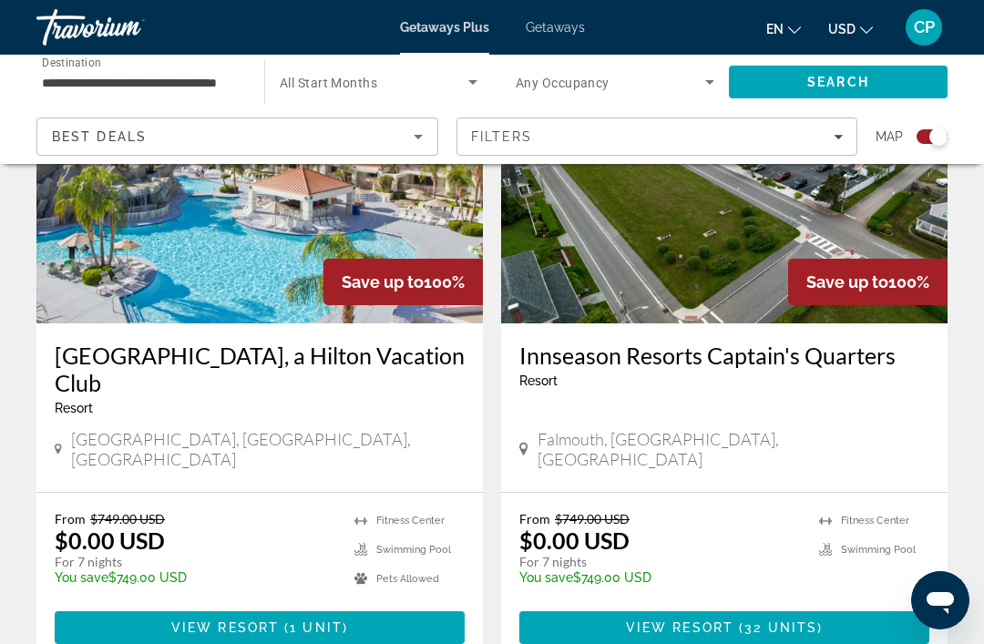
scroll to position [4012, 0]
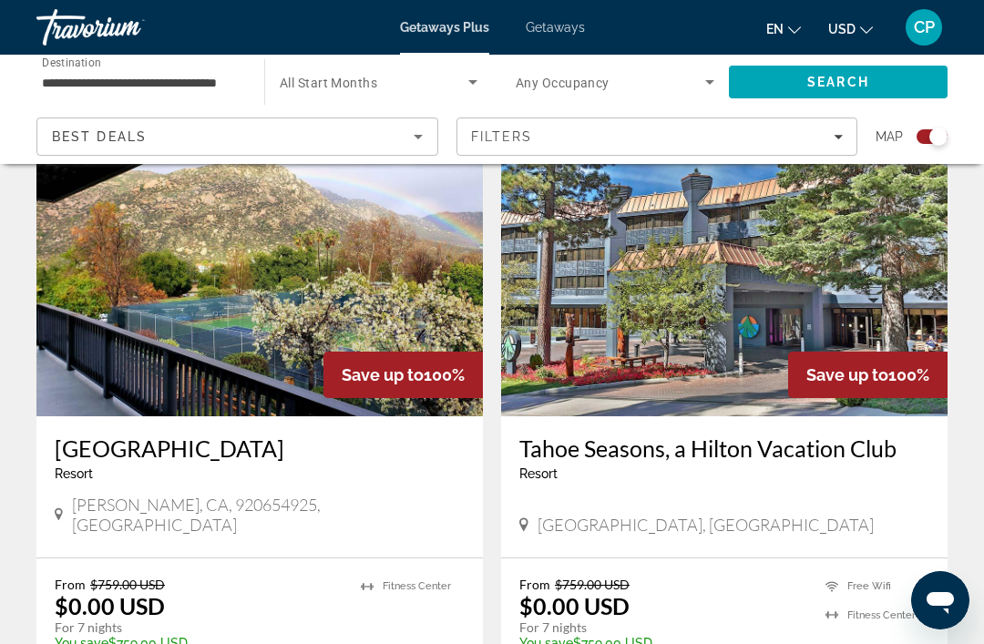
scroll to position [3906, 0]
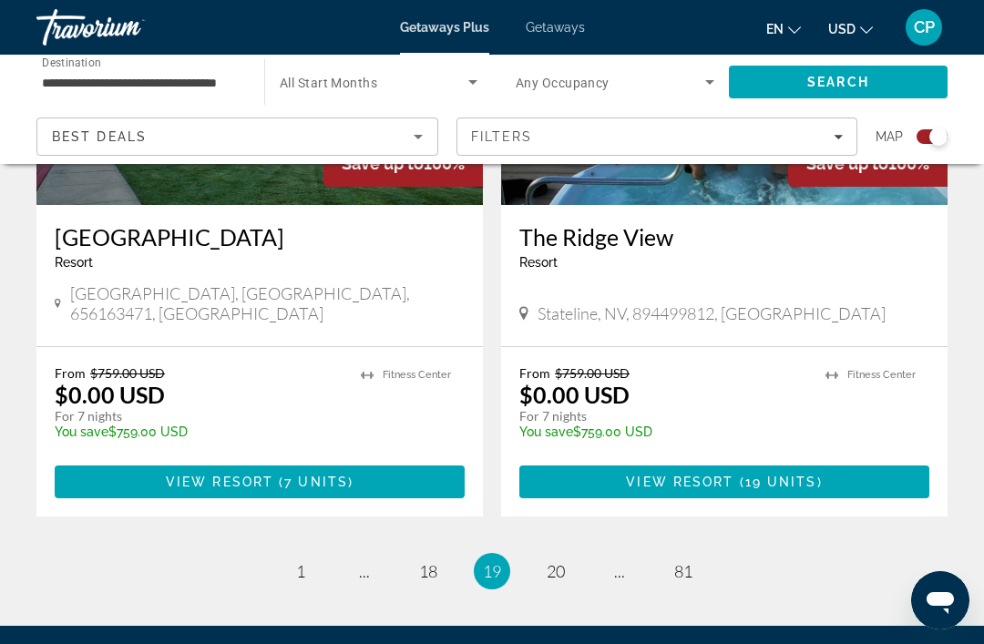
scroll to position [4064, 0]
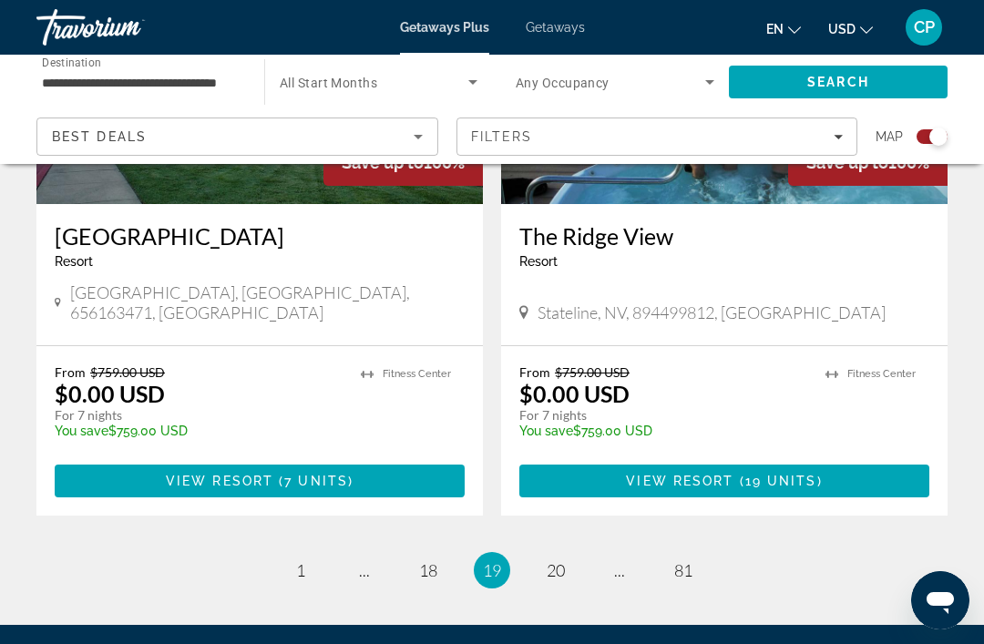
click at [564, 560] on span "20" at bounding box center [556, 570] width 18 height 20
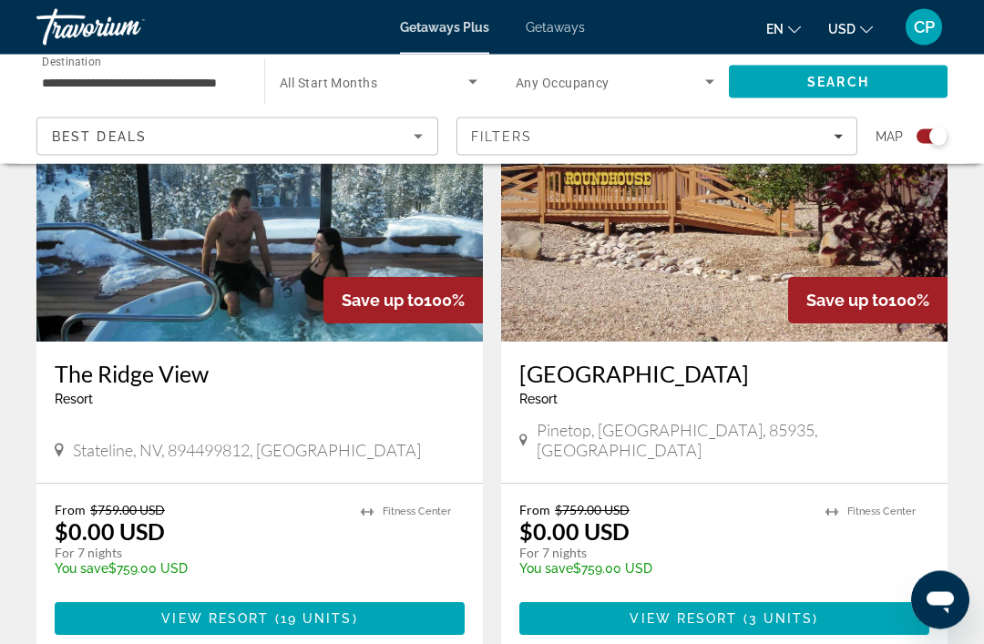
scroll to position [3927, 0]
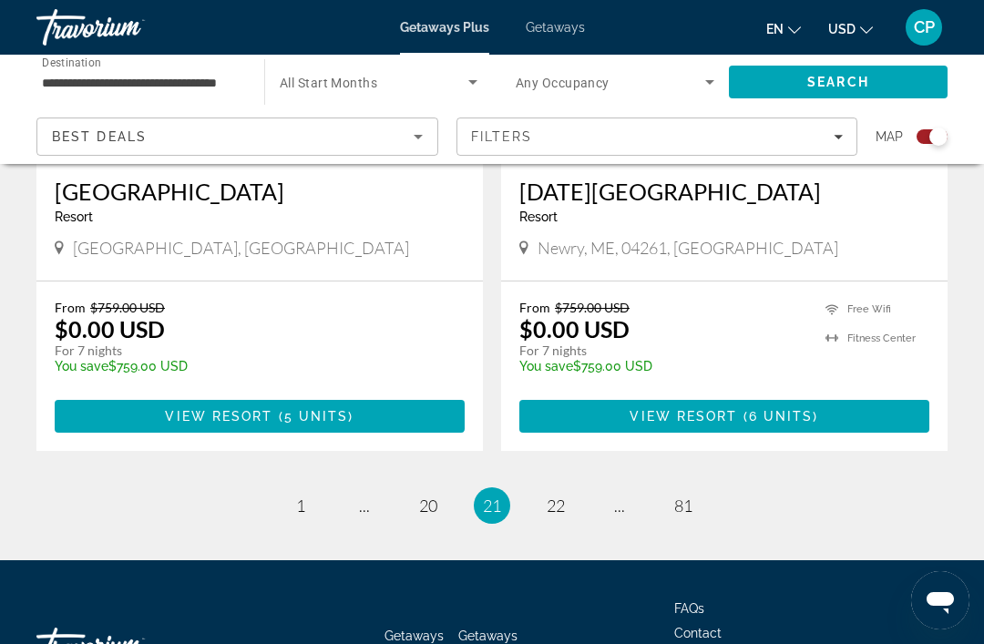
scroll to position [4108, 0]
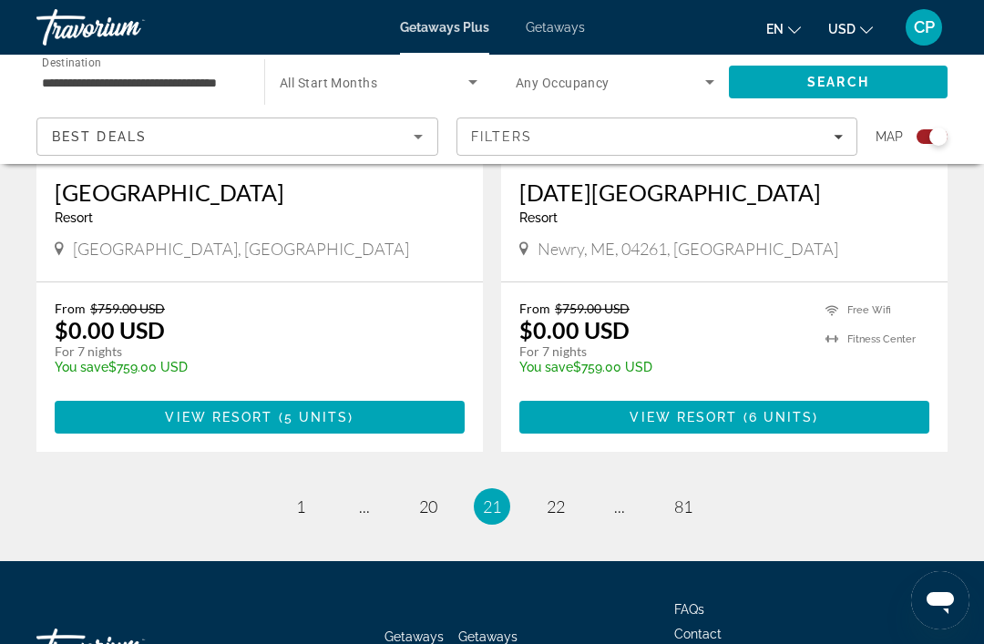
click at [576, 488] on ul "21 / 81 page 1 page ... page 20 You're on page 21 page 22 page ... page 81" at bounding box center [491, 506] width 911 height 36
click at [562, 488] on ul "21 / 81 page 1 page ... page 20 You're on page 21 page 22 page ... page 81" at bounding box center [491, 506] width 911 height 36
click at [556, 491] on link "page 22" at bounding box center [556, 507] width 32 height 32
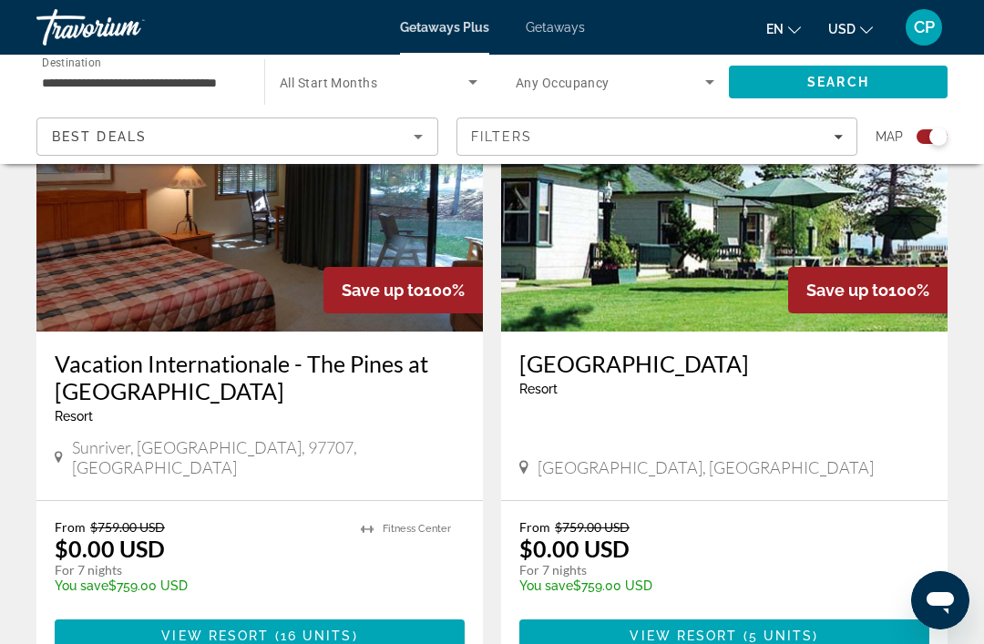
scroll to position [1527, 0]
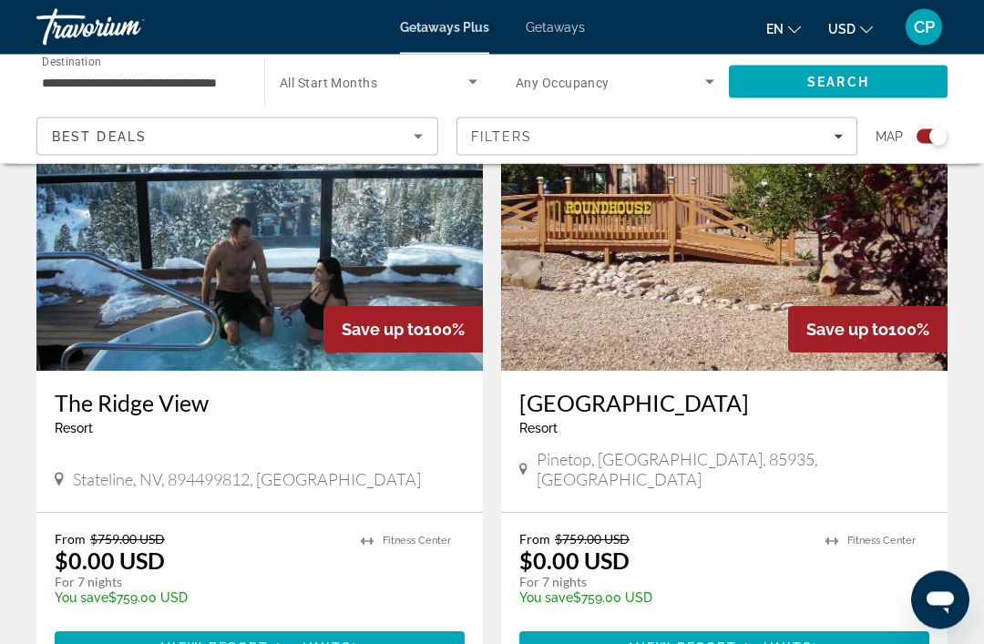
scroll to position [3917, 0]
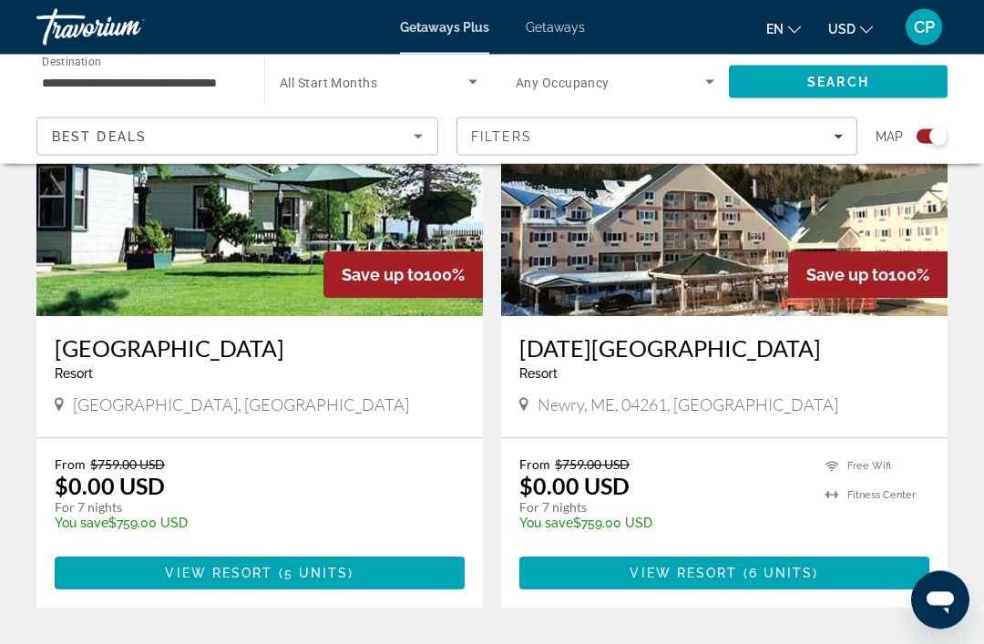
scroll to position [3952, 0]
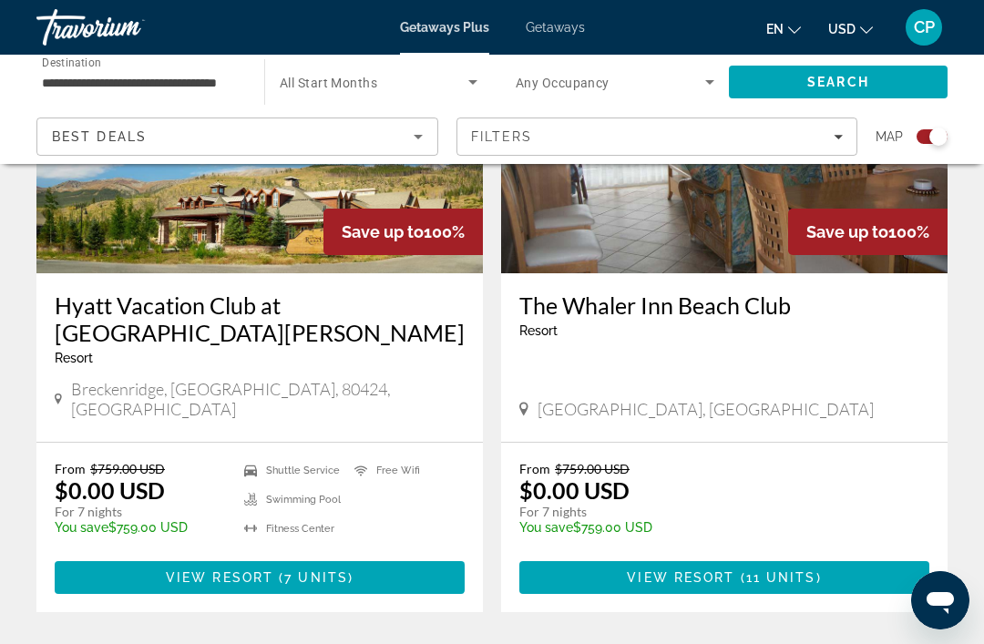
scroll to position [4158, 0]
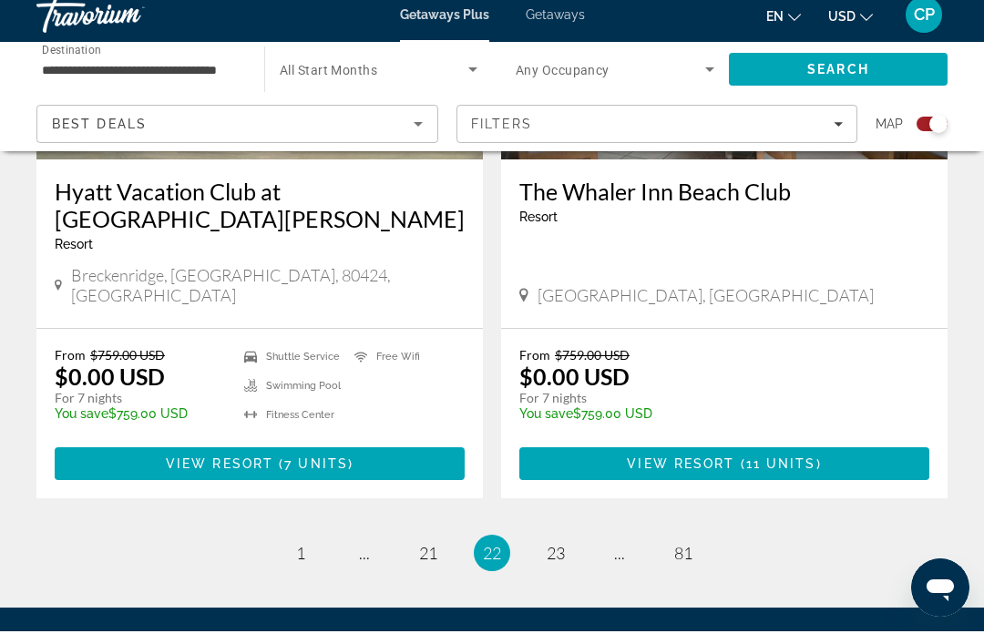
scroll to position [4155, 0]
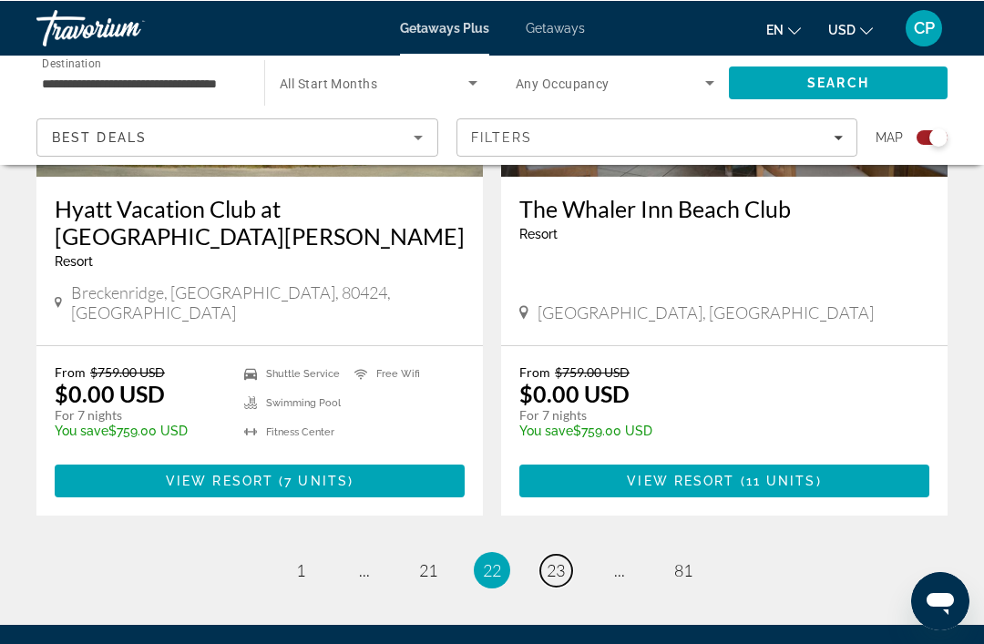
click at [561, 559] on span "23" at bounding box center [556, 569] width 18 height 20
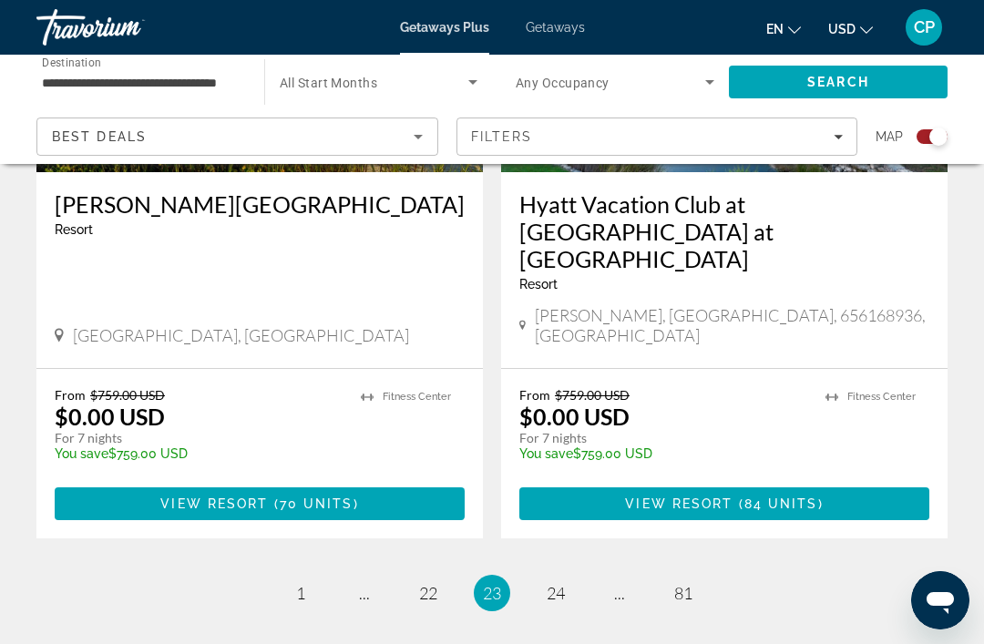
scroll to position [4108, 0]
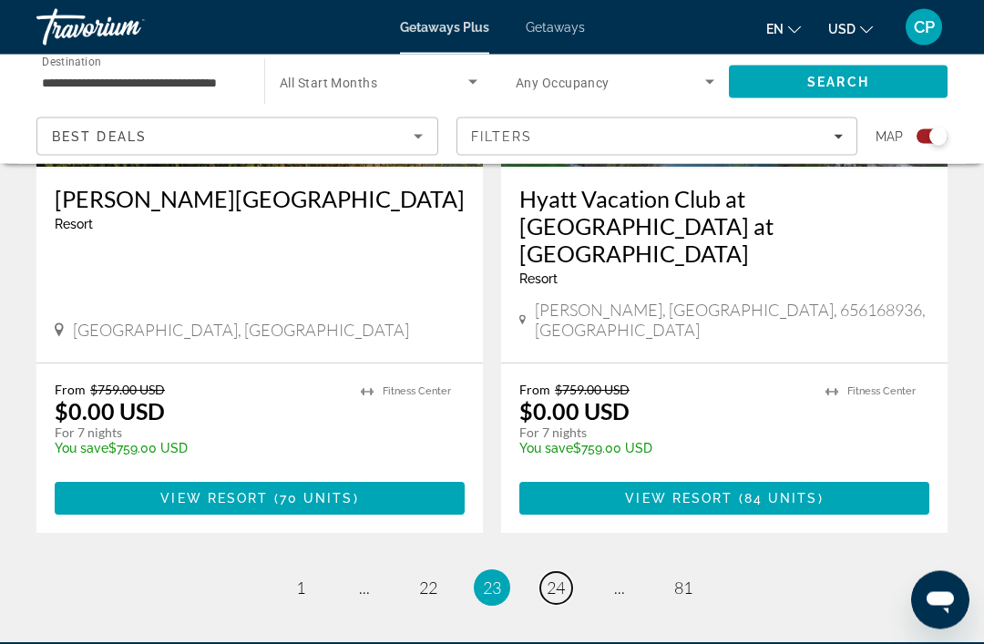
click at [563, 573] on link "page 24" at bounding box center [556, 589] width 32 height 32
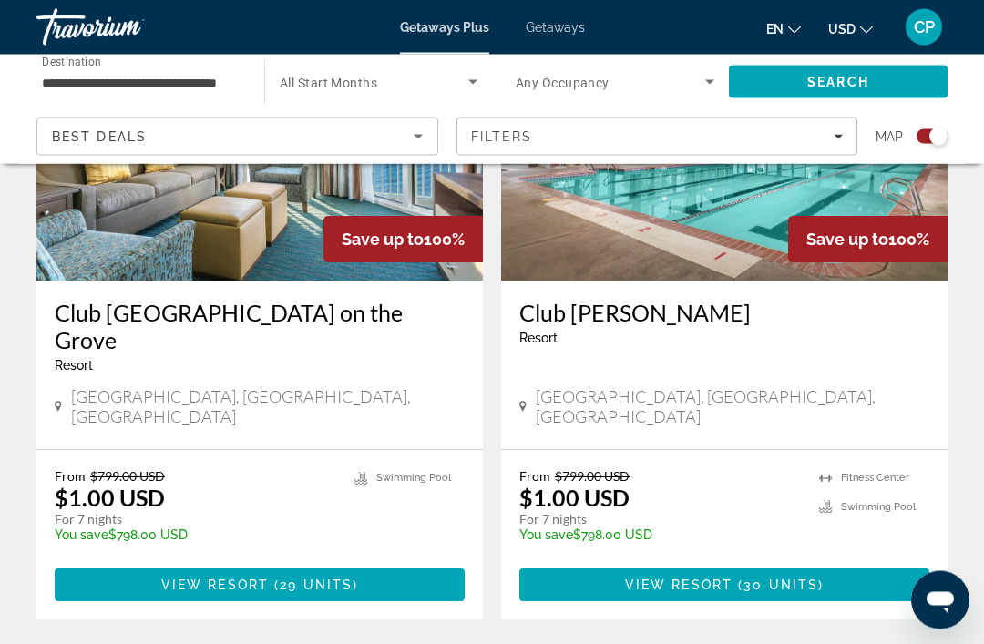
scroll to position [4131, 0]
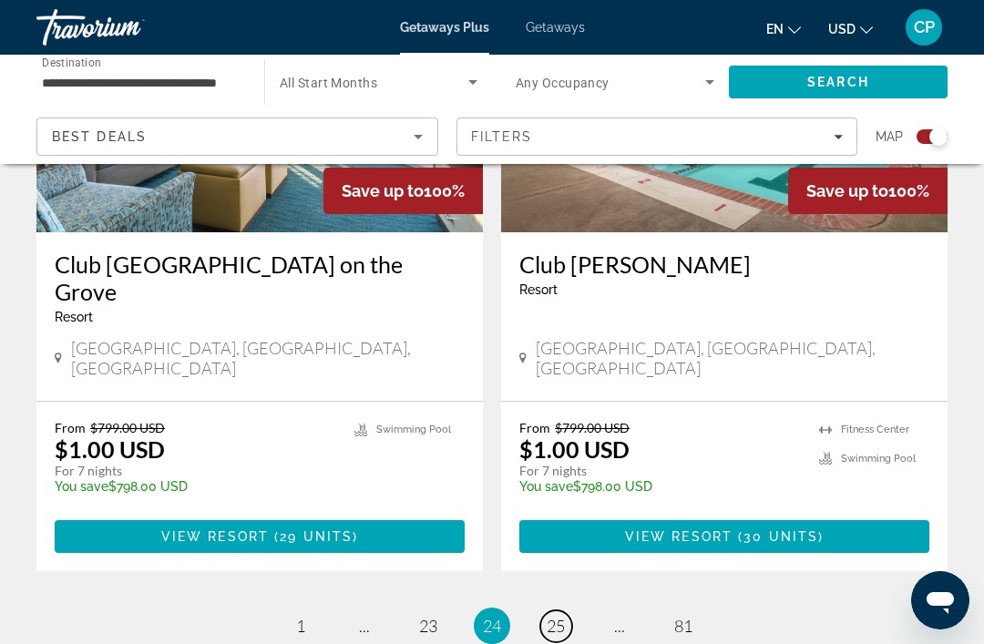
click at [561, 616] on span "25" at bounding box center [556, 626] width 18 height 20
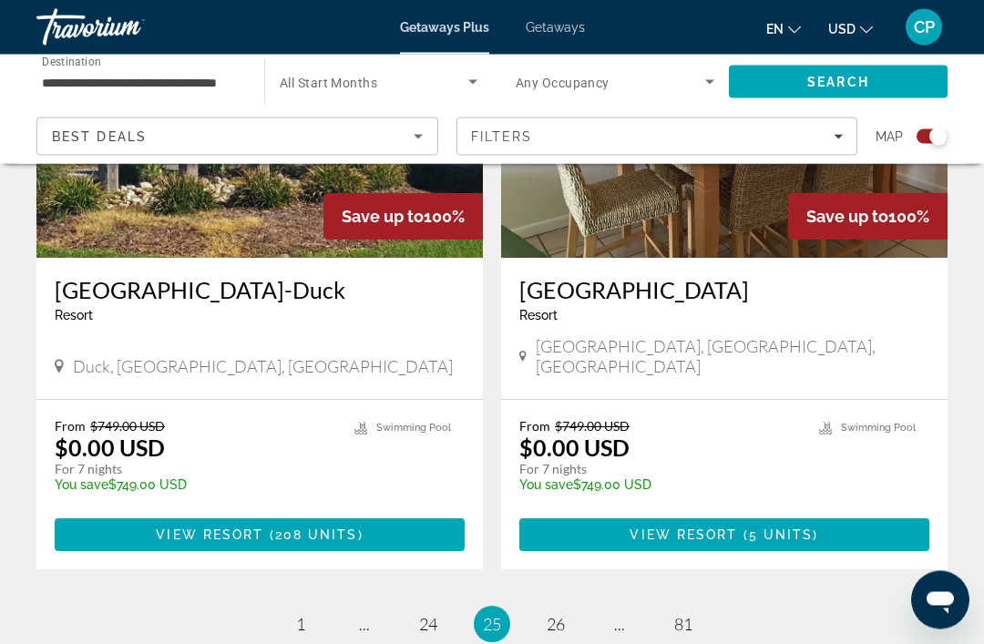
scroll to position [4062, 0]
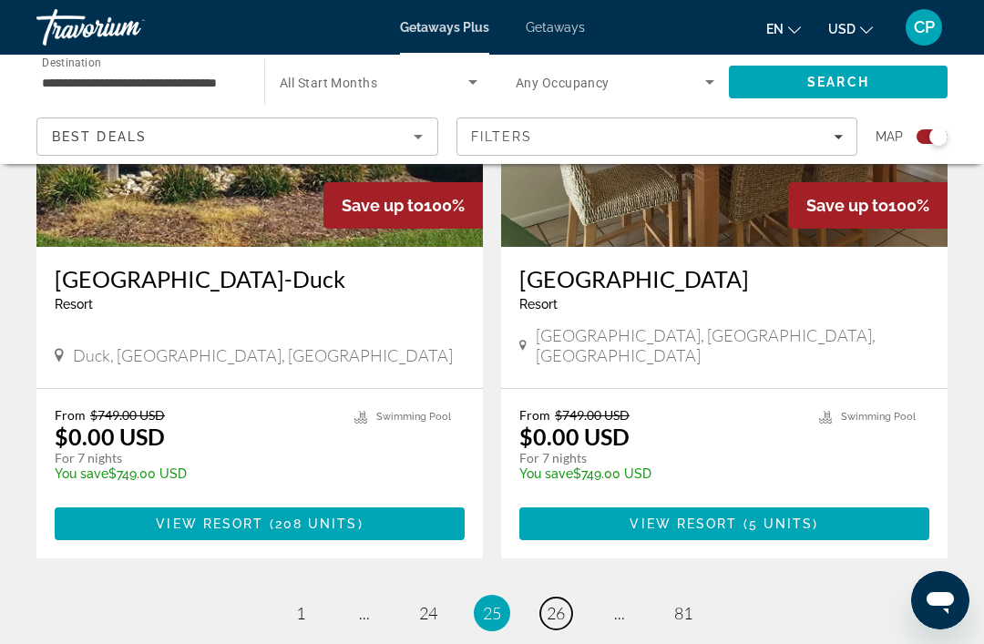
click at [567, 598] on link "page 26" at bounding box center [556, 614] width 32 height 32
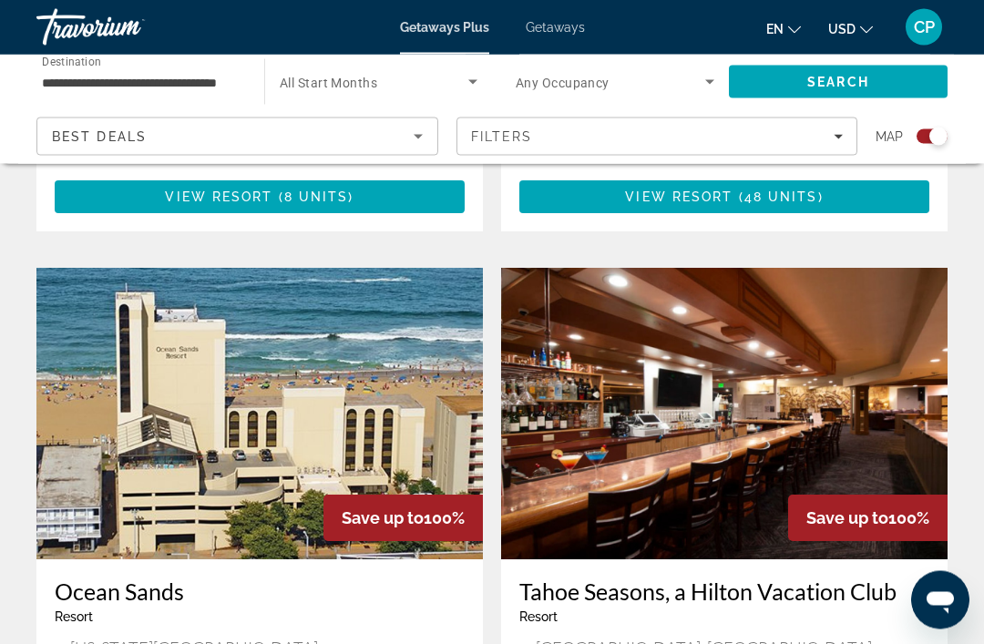
scroll to position [1895, 0]
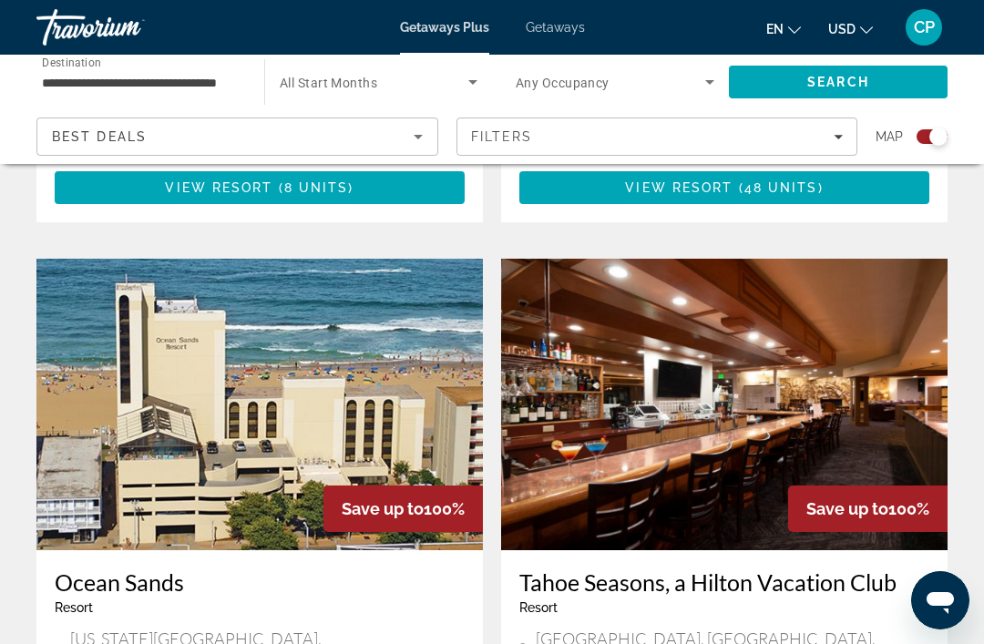
click at [292, 382] on img "Main content" at bounding box center [259, 404] width 446 height 291
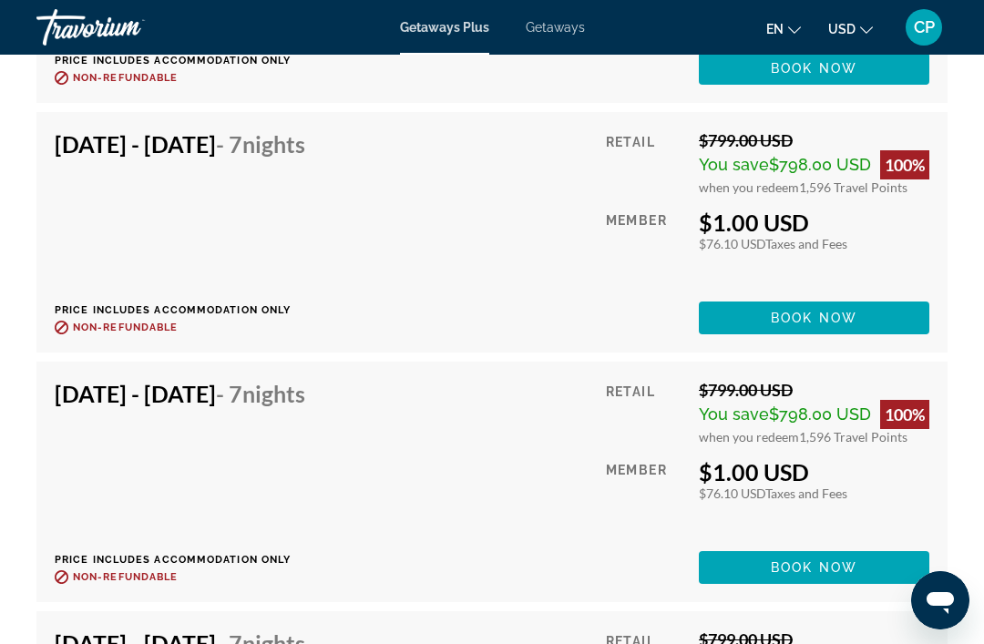
scroll to position [5802, 0]
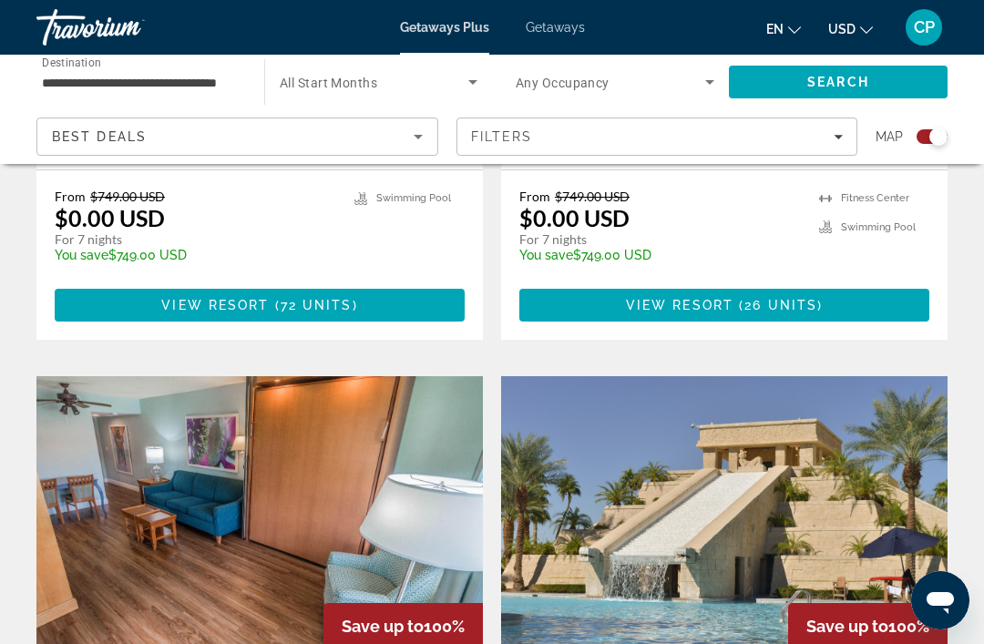
scroll to position [2415, 0]
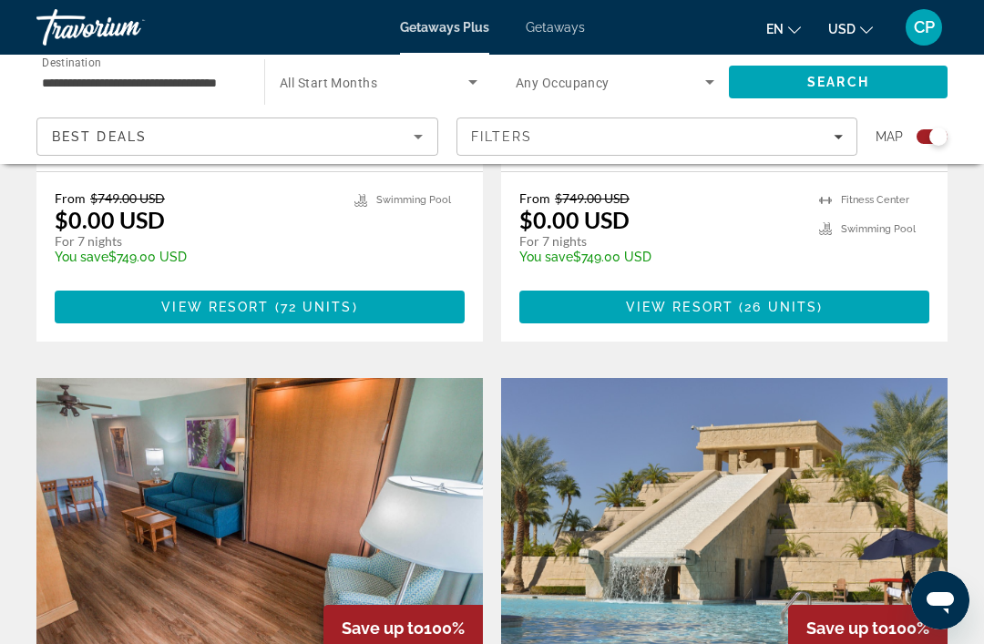
click at [864, 461] on img "Main content" at bounding box center [724, 523] width 446 height 291
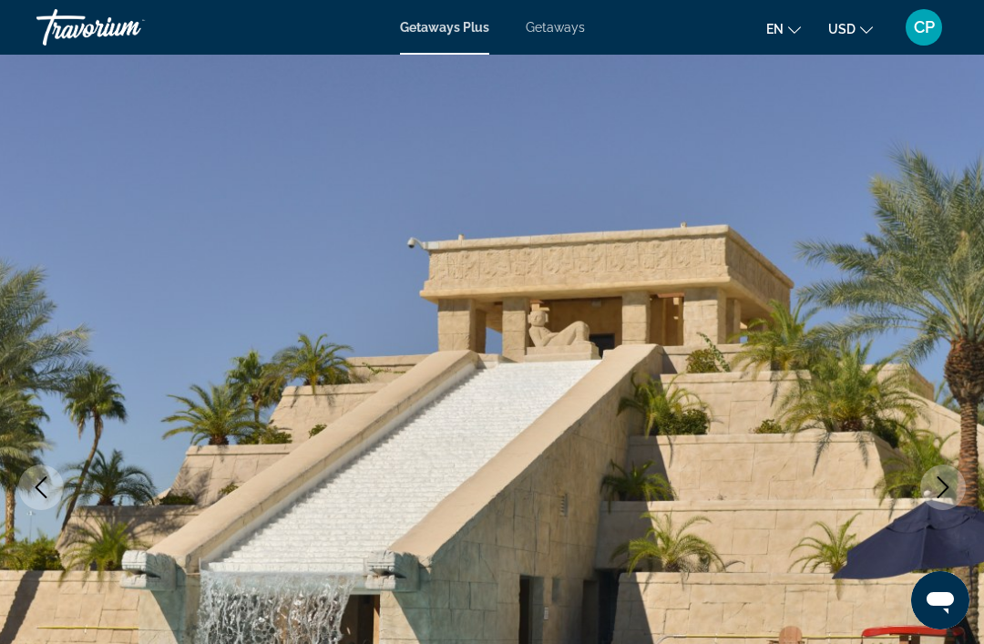
click at [945, 481] on icon "Next image" at bounding box center [943, 487] width 22 height 22
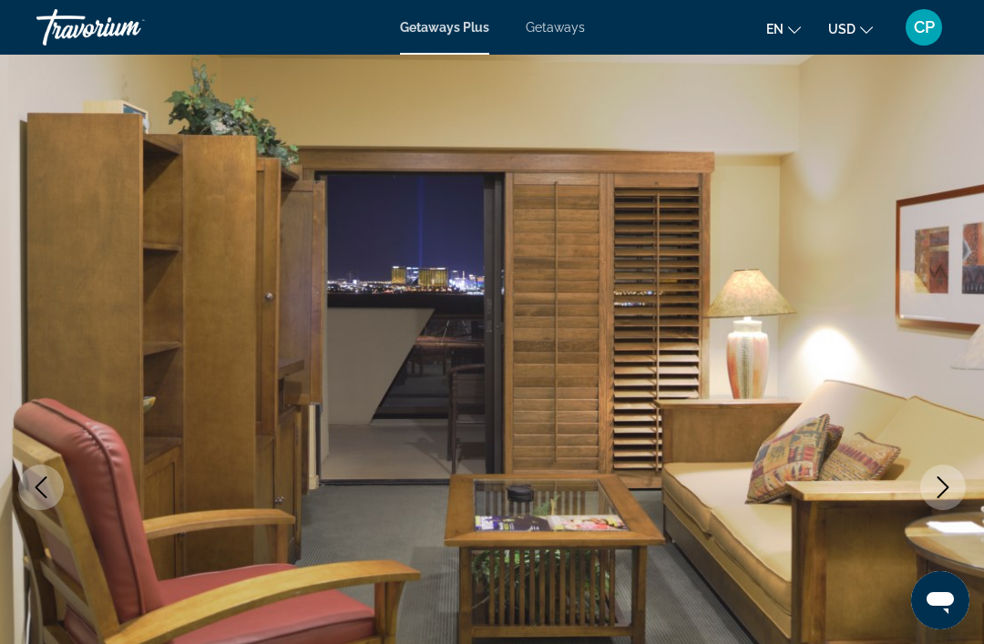
click at [936, 496] on icon "Next image" at bounding box center [943, 487] width 22 height 22
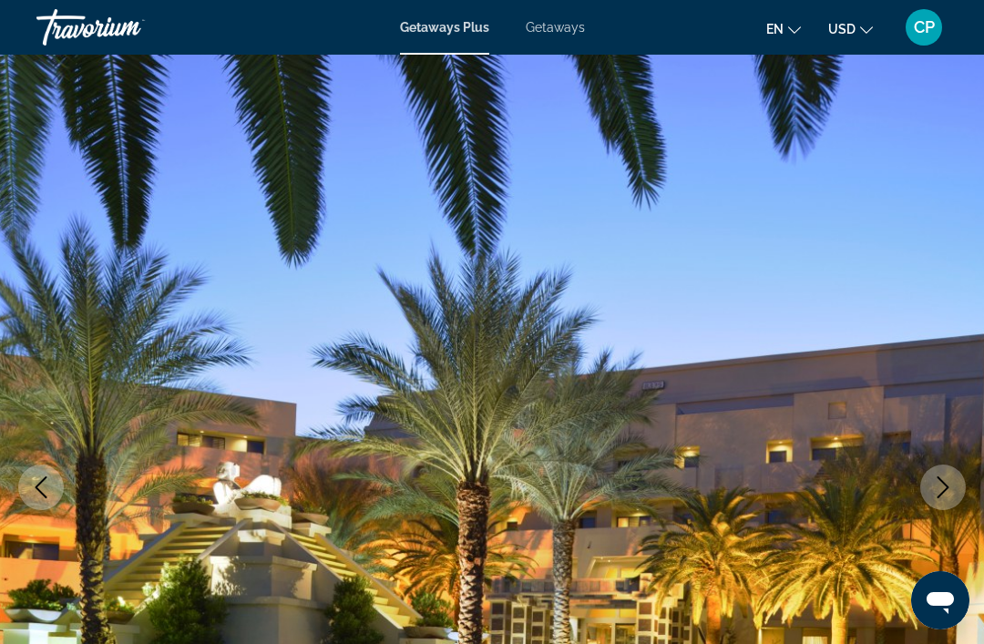
click at [948, 487] on icon "Next image" at bounding box center [943, 487] width 12 height 22
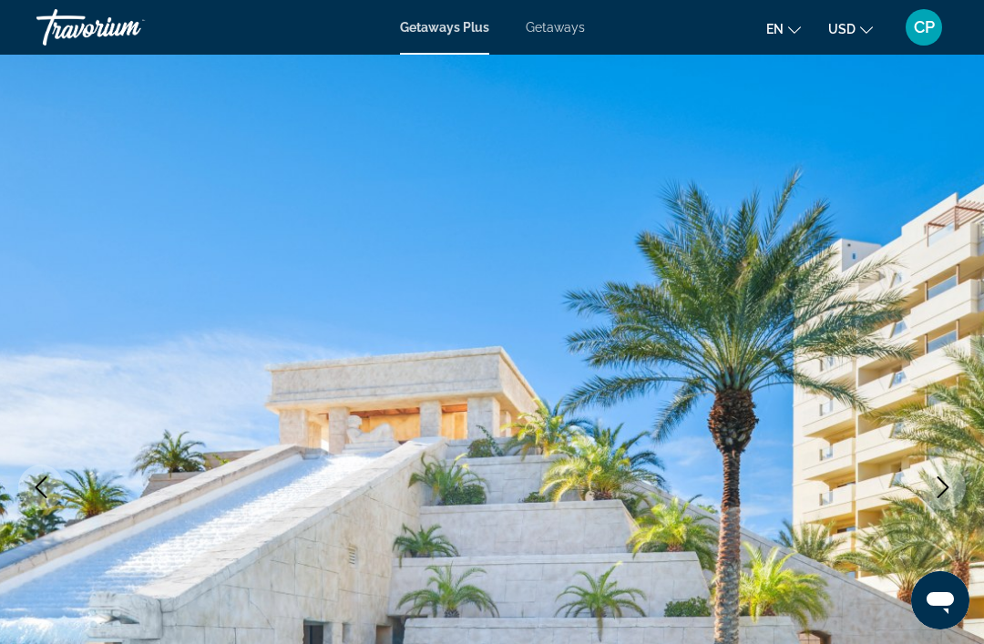
click at [956, 476] on button "Next image" at bounding box center [943, 488] width 46 height 46
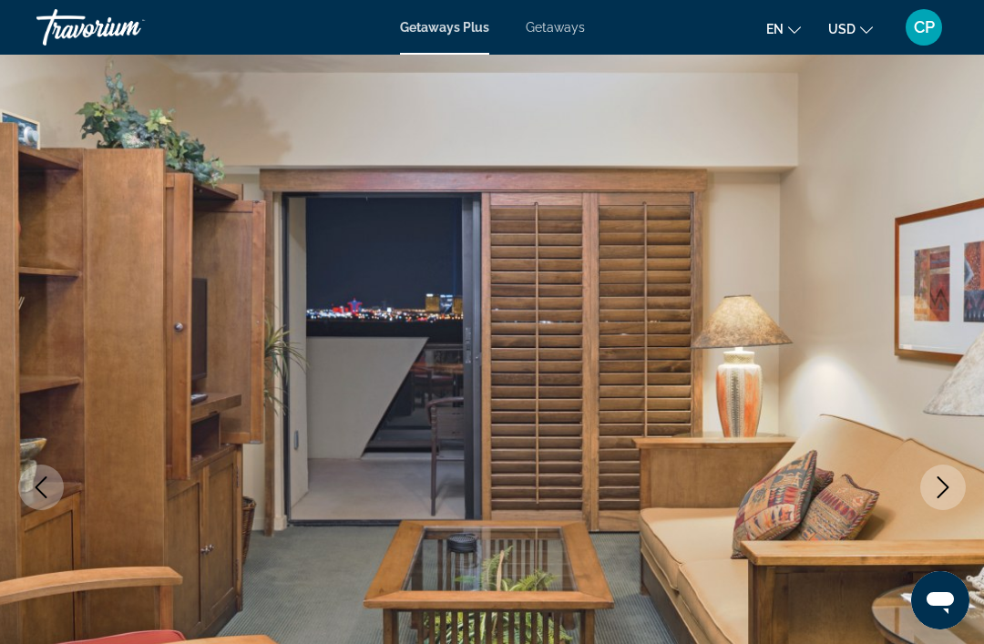
click at [948, 486] on icon "Next image" at bounding box center [943, 487] width 22 height 22
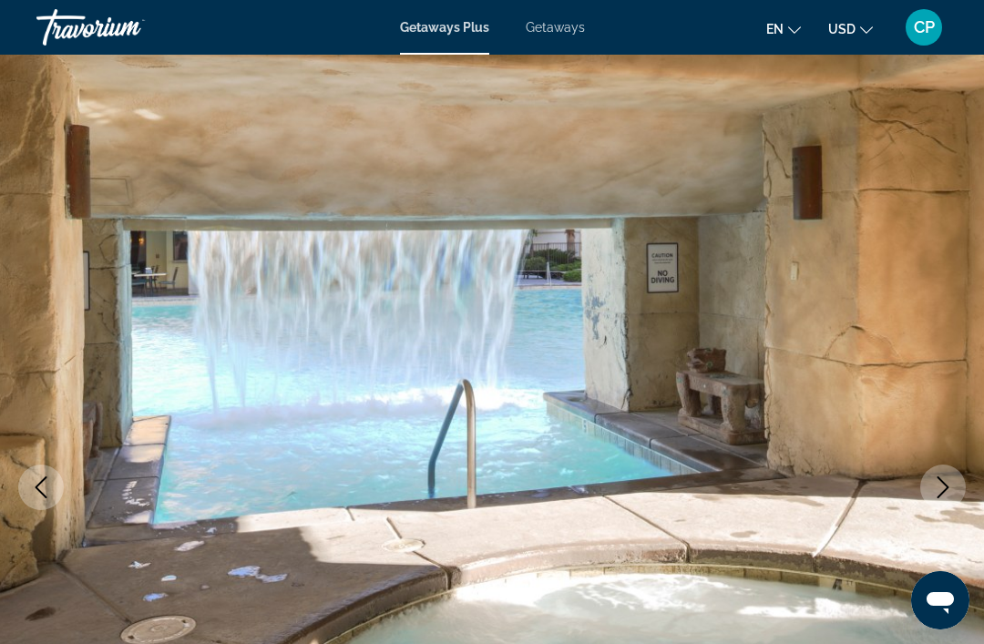
click at [946, 485] on icon "Next image" at bounding box center [943, 487] width 12 height 22
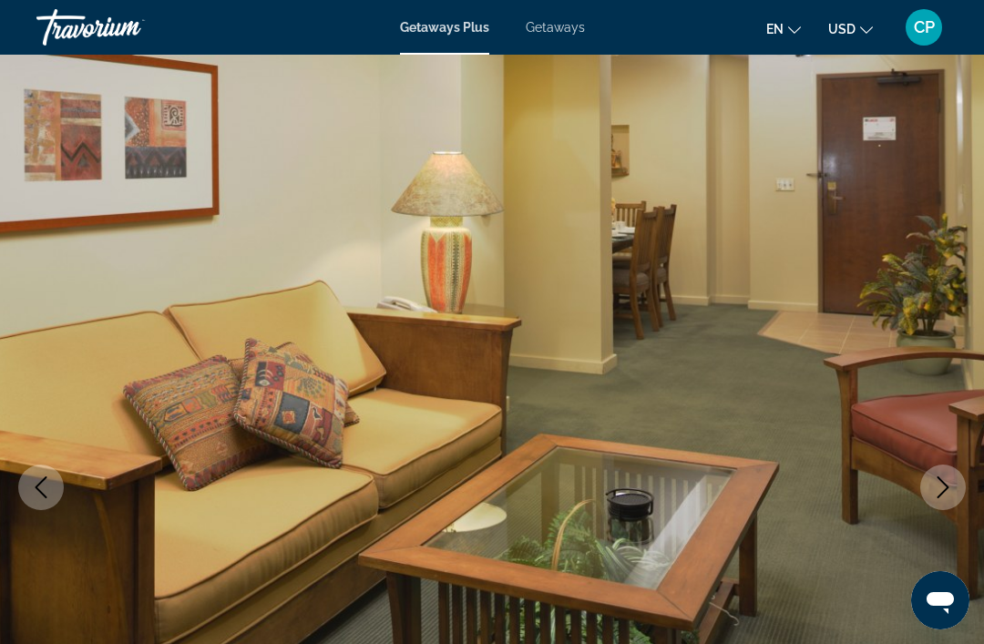
click at [950, 496] on icon "Next image" at bounding box center [943, 487] width 22 height 22
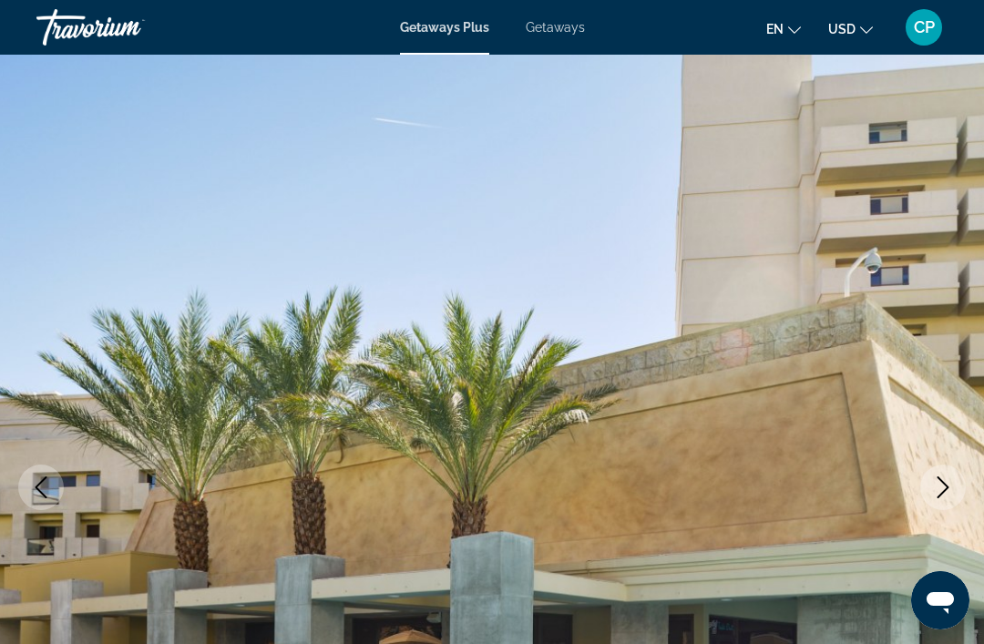
click at [954, 488] on button "Next image" at bounding box center [943, 488] width 46 height 46
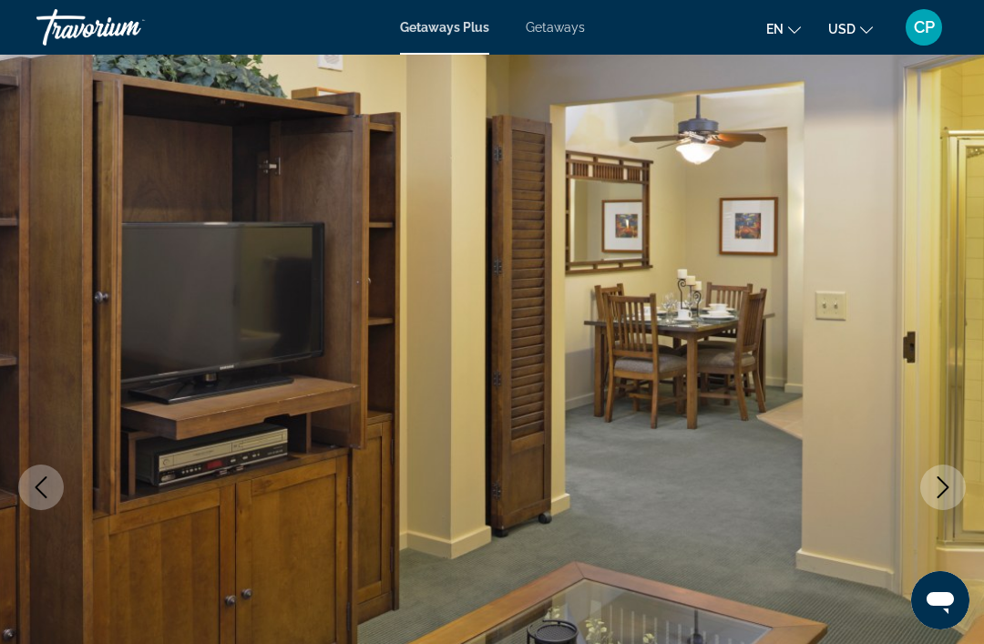
click at [935, 503] on button "Next image" at bounding box center [943, 488] width 46 height 46
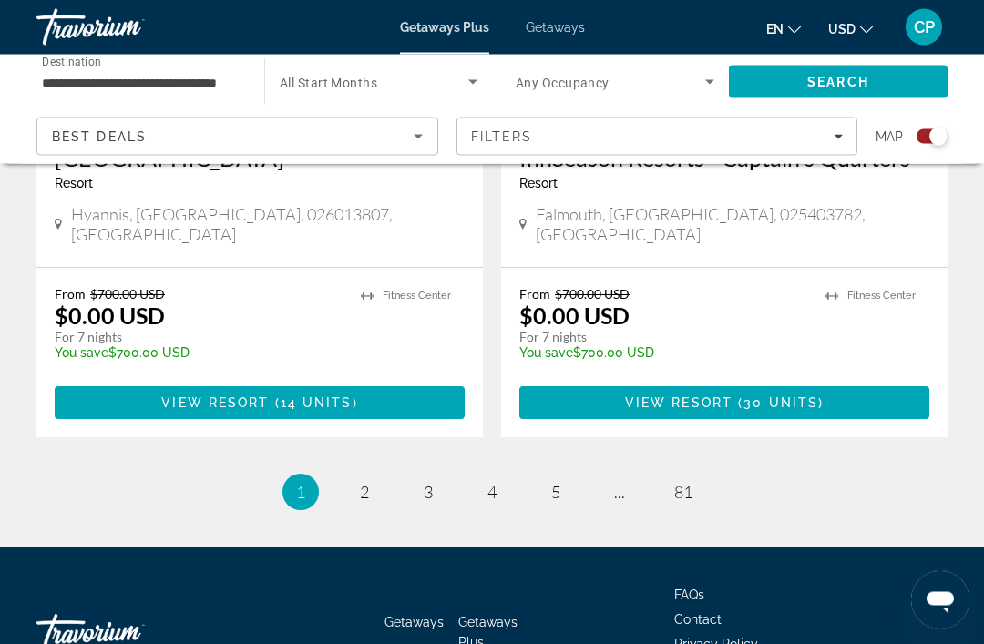
scroll to position [4104, 0]
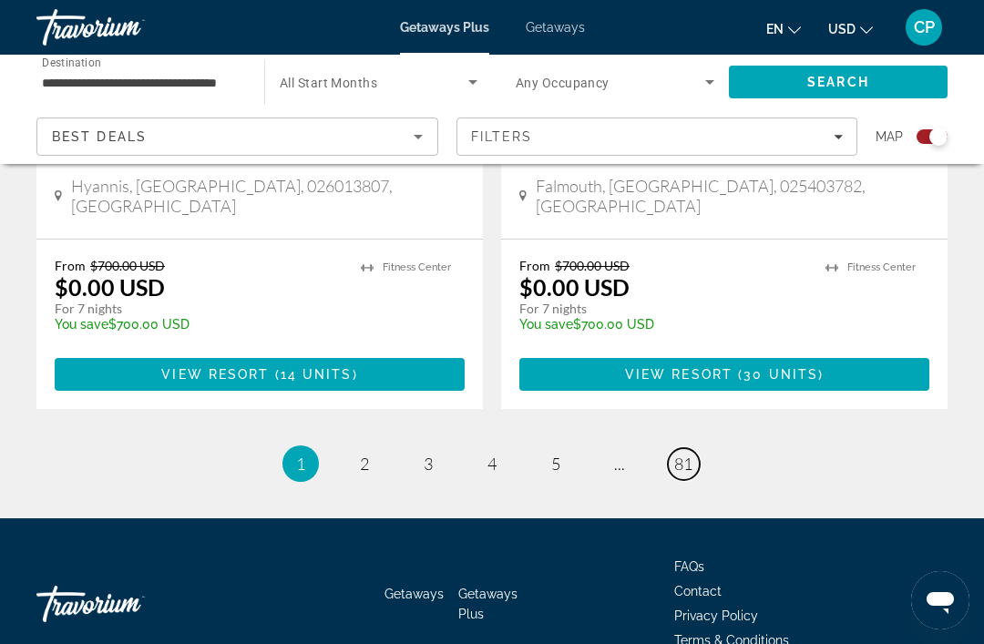
click at [685, 454] on span "81" at bounding box center [683, 464] width 18 height 20
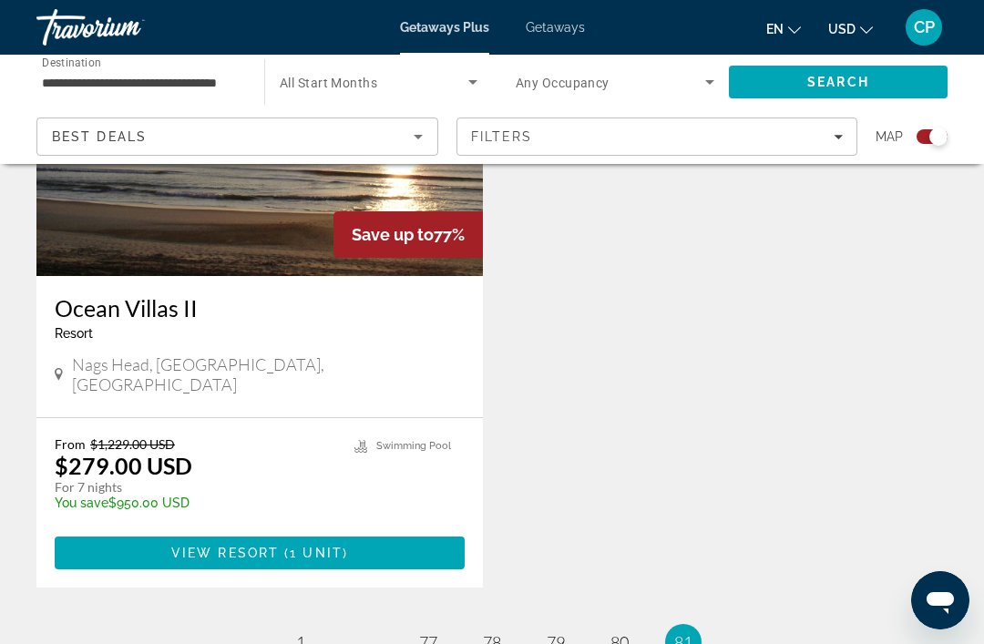
scroll to position [1435, 0]
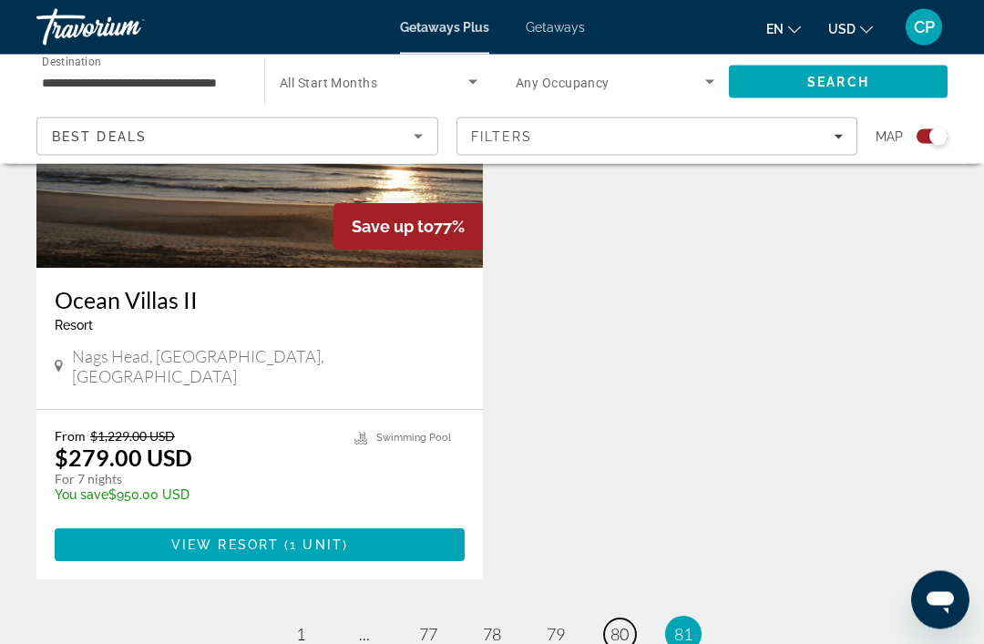
click at [622, 625] on span "80" at bounding box center [619, 635] width 18 height 20
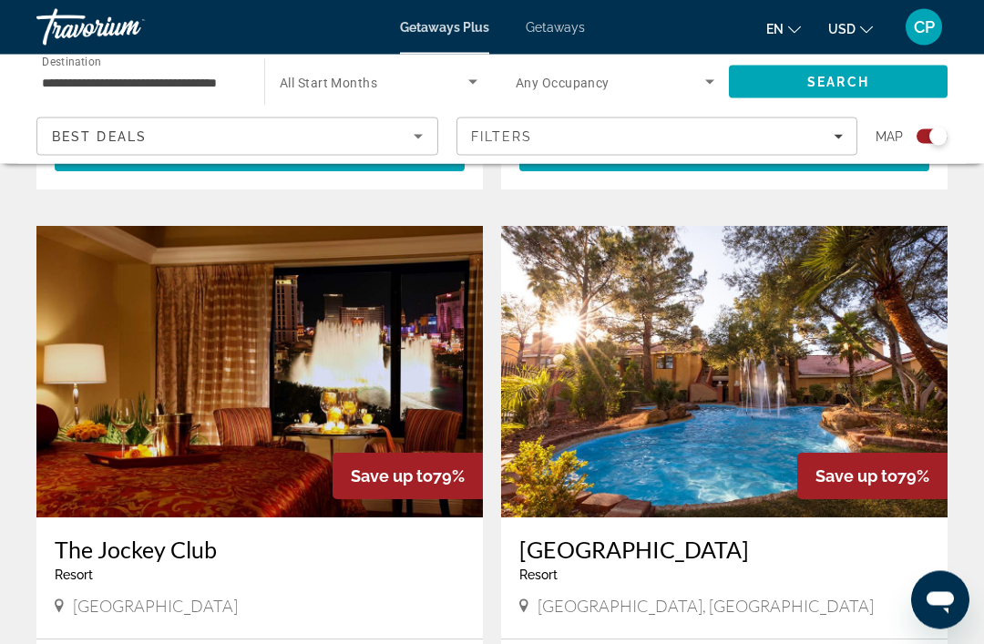
scroll to position [3117, 0]
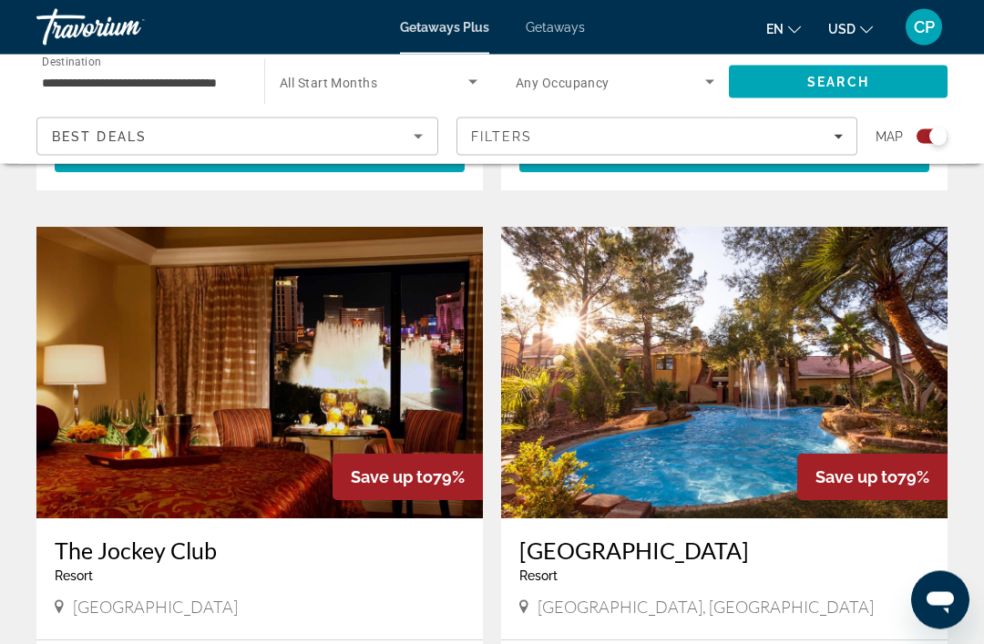
click at [895, 376] on img "Main content" at bounding box center [724, 373] width 446 height 291
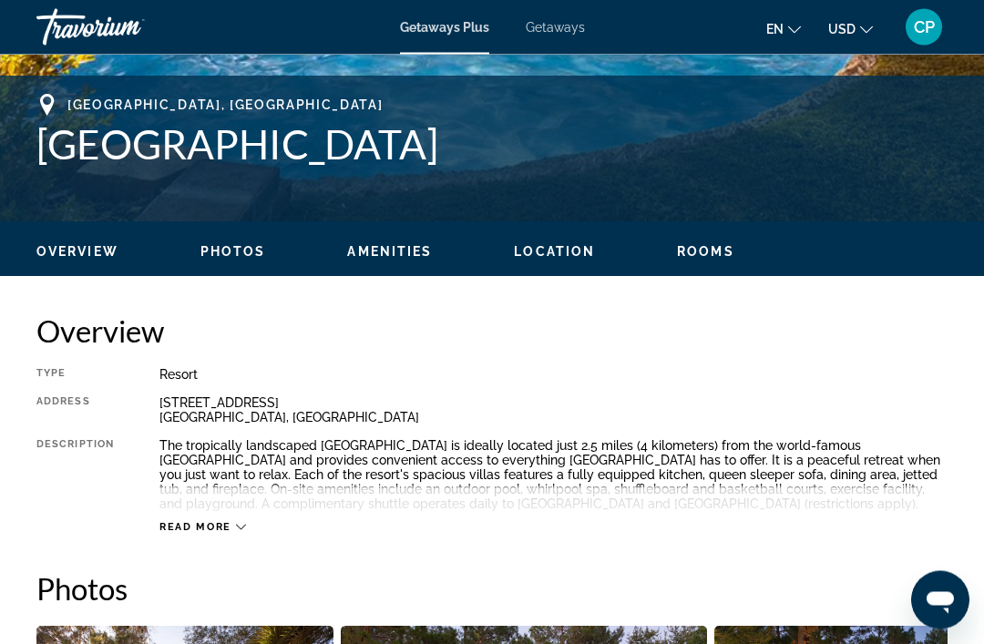
scroll to position [700, 0]
